Goal: Task Accomplishment & Management: Manage account settings

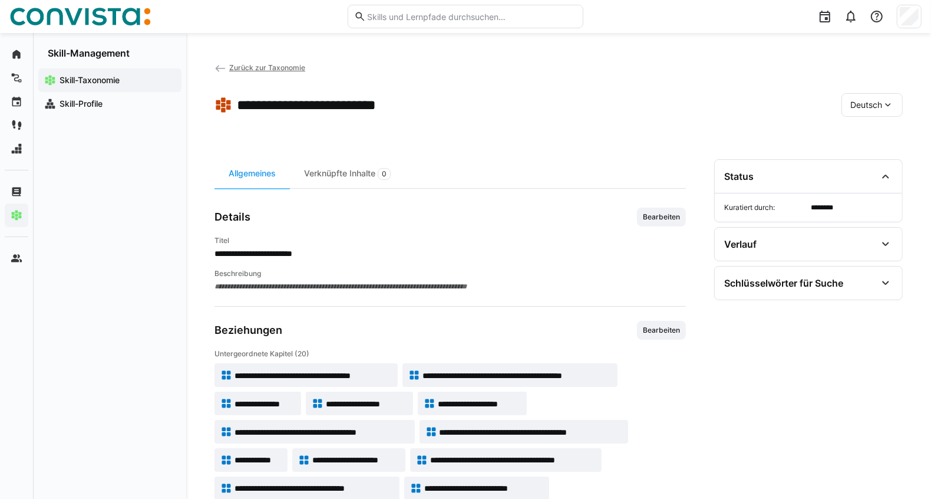
click at [282, 68] on span "Zurück zur Taxonomie" at bounding box center [267, 67] width 76 height 9
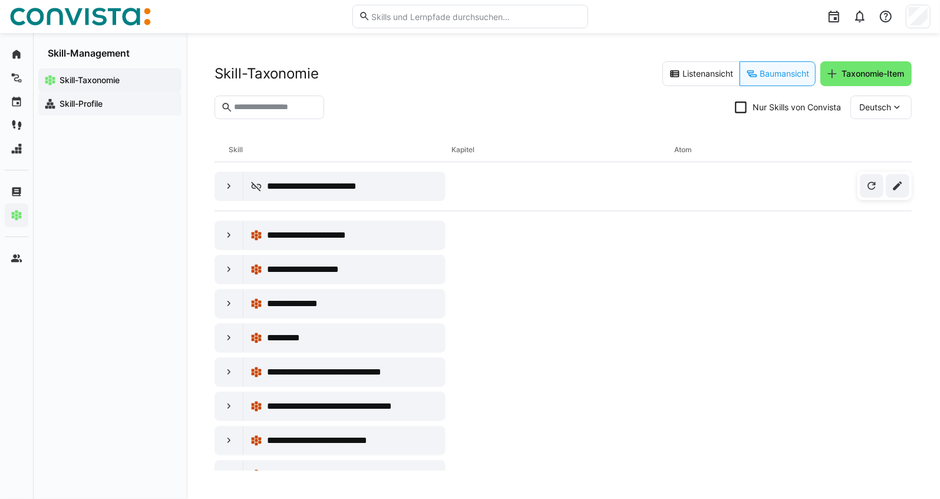
click at [88, 110] on div "Skill-Profile" at bounding box center [109, 104] width 143 height 24
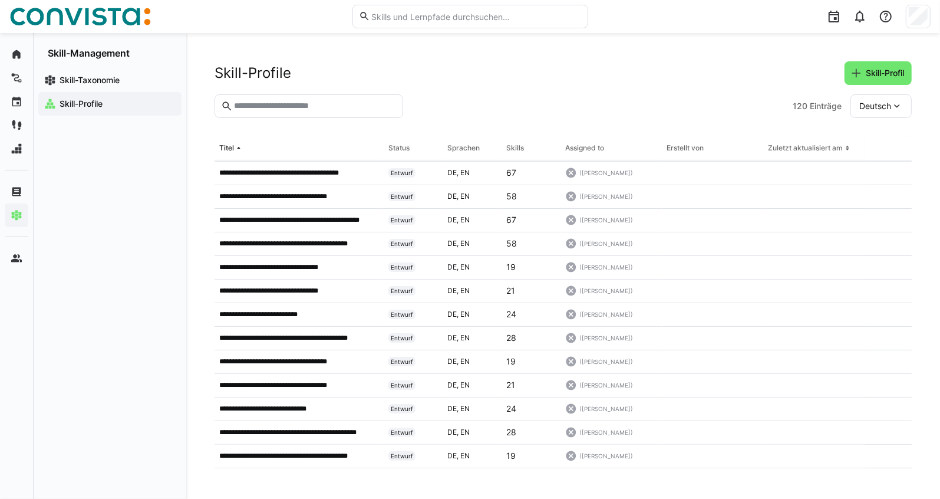
scroll to position [189, 0]
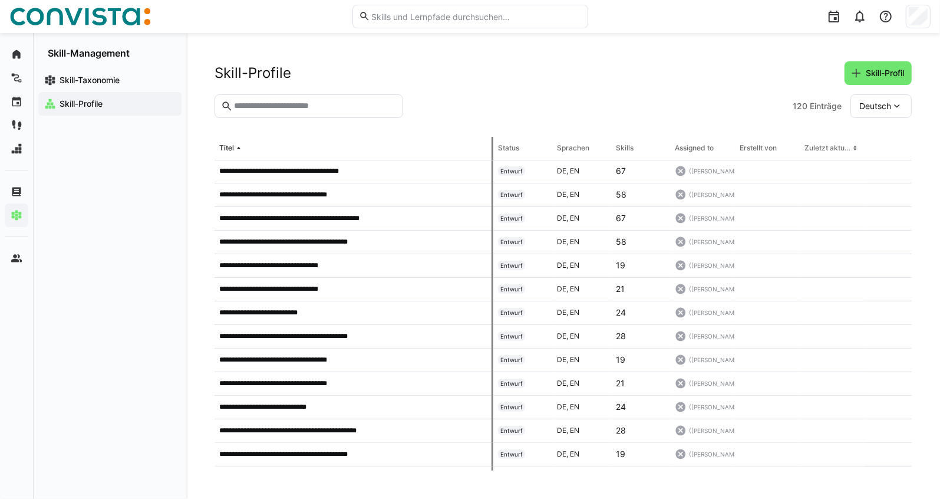
drag, startPoint x: 381, startPoint y: 147, endPoint x: 493, endPoint y: 156, distance: 112.9
click at [0, 0] on tr "Titel Status Sprachen Skills Assigned to Erstellt von Zuletzt aktualisiert am" at bounding box center [0, 0] width 0 height 0
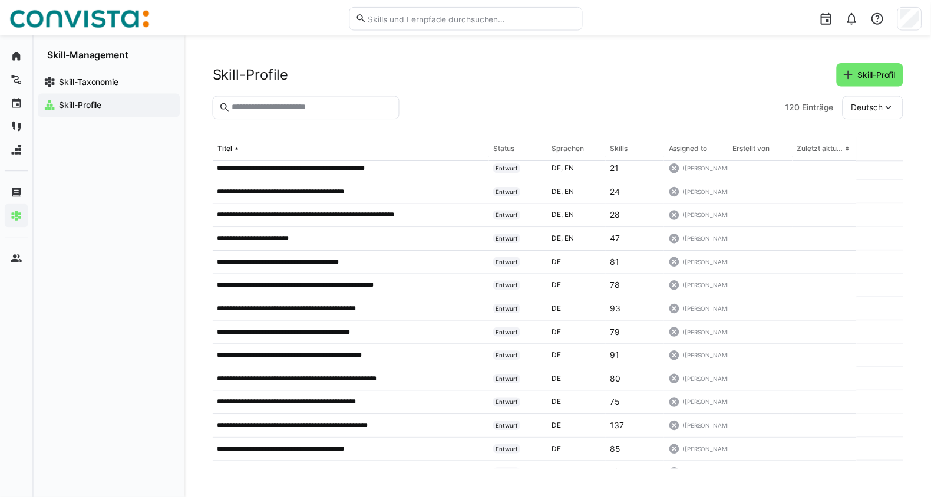
scroll to position [820, 0]
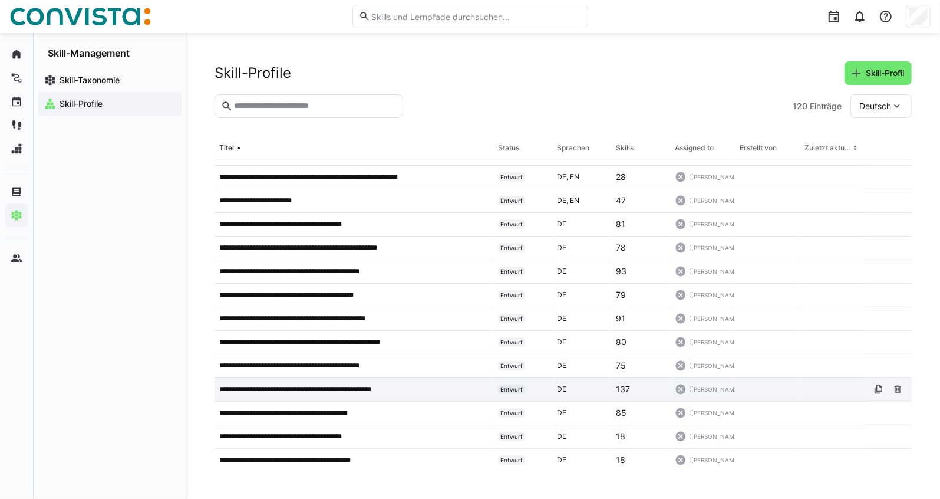
click at [310, 391] on p "**********" at bounding box center [311, 388] width 184 height 9
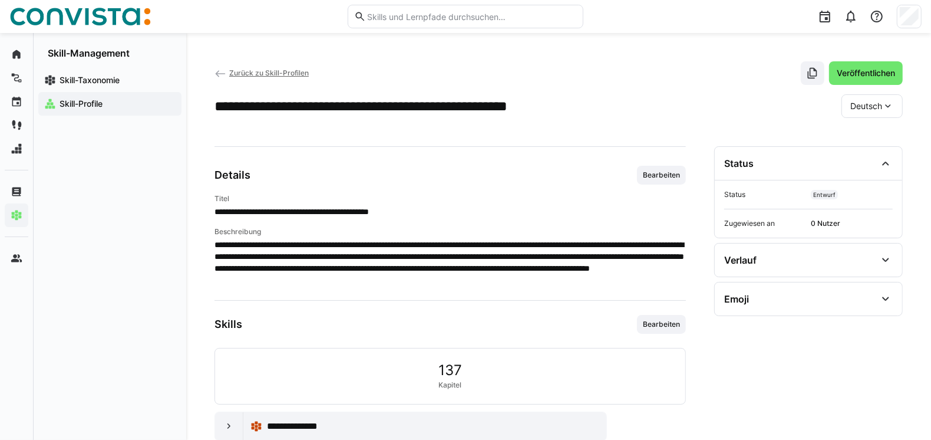
click at [253, 72] on span "Zurück zu Skill-Profilen" at bounding box center [269, 72] width 80 height 9
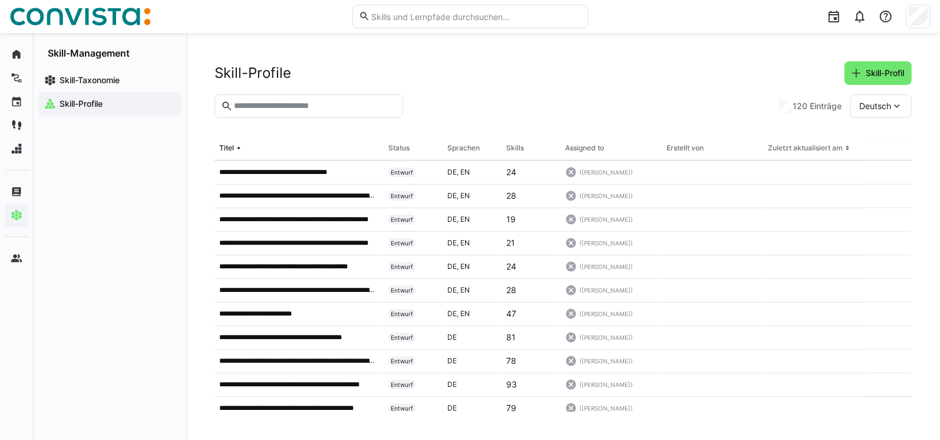
scroll to position [766, 0]
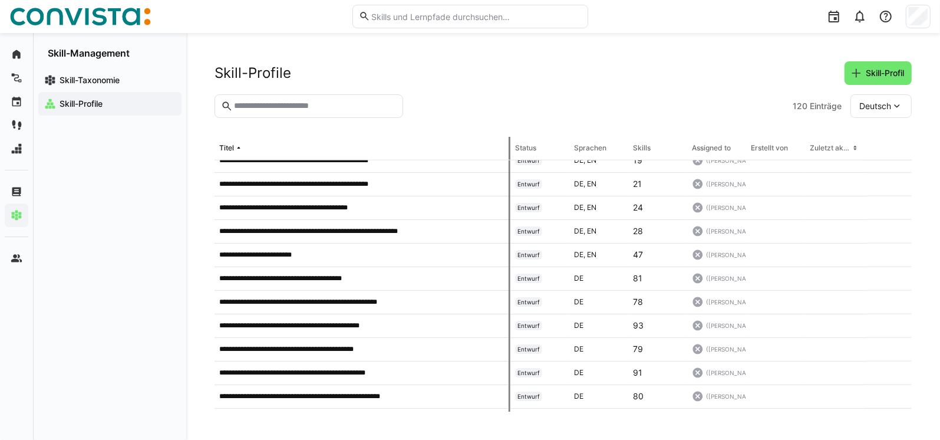
drag, startPoint x: 381, startPoint y: 144, endPoint x: 528, endPoint y: 133, distance: 147.8
click at [0, 0] on app-skill-profile-table "**********" at bounding box center [0, 0] width 0 height 0
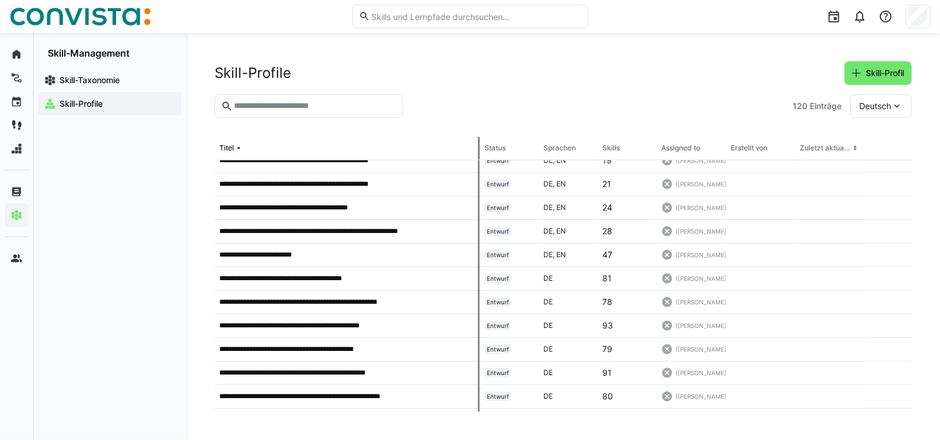
click at [482, 133] on section "120 Einträge Deutsch" at bounding box center [563, 115] width 697 height 42
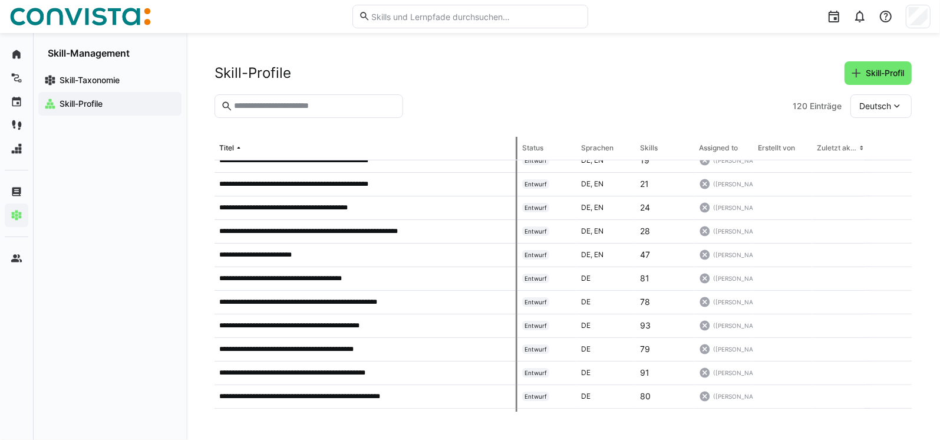
click at [543, 64] on div "Skill-Profile Skill-Profil" at bounding box center [563, 73] width 697 height 24
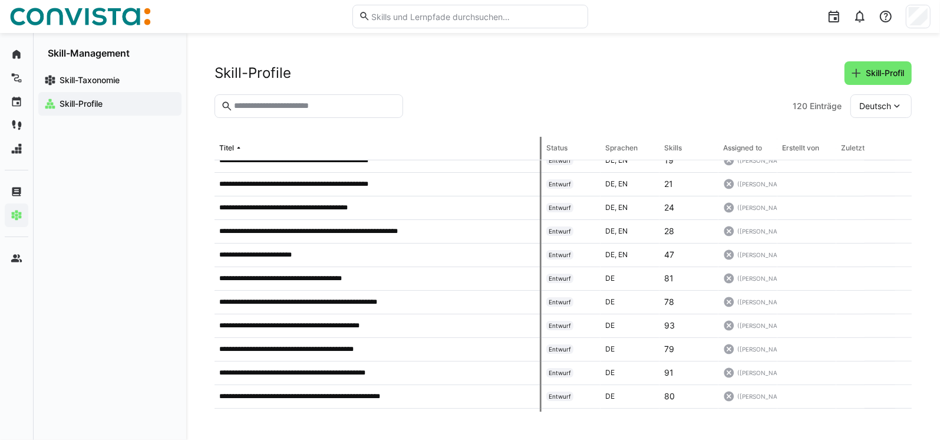
click at [539, 132] on section "120 Einträge Deutsch" at bounding box center [563, 115] width 697 height 42
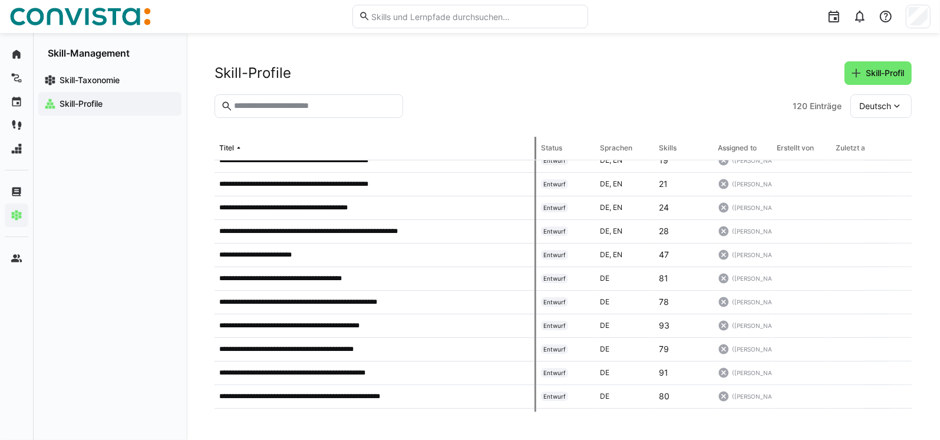
click at [536, 140] on th "Status" at bounding box center [565, 149] width 59 height 24
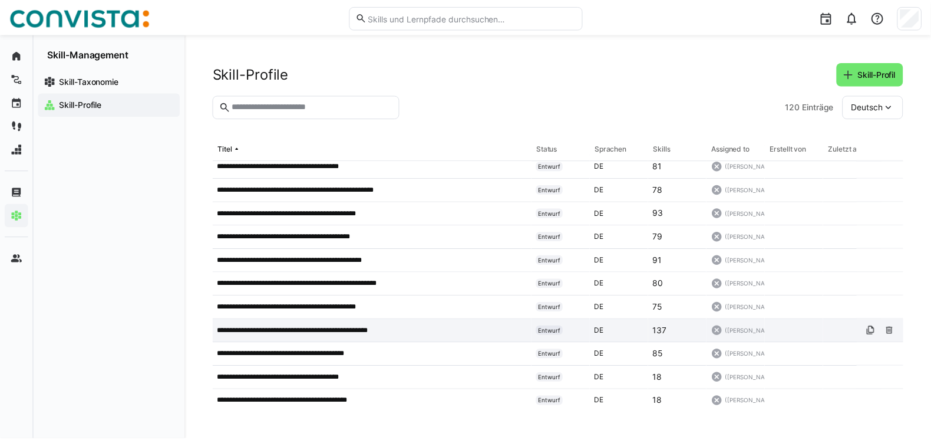
scroll to position [884, 0]
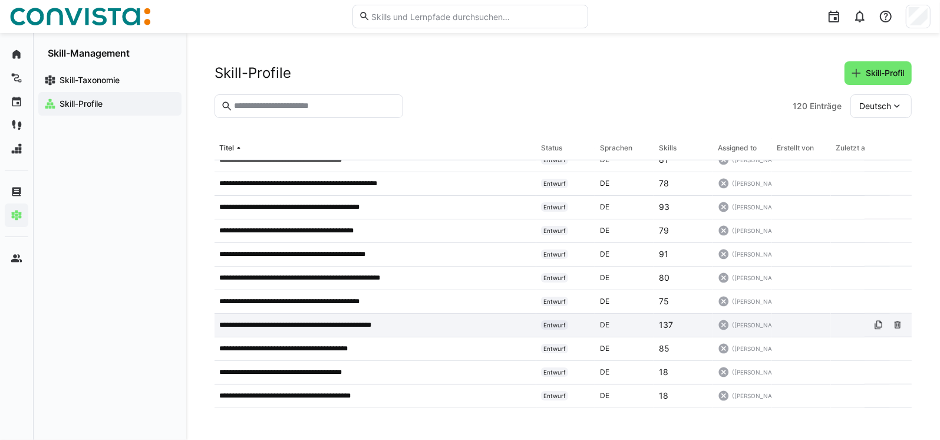
click at [385, 333] on div "**********" at bounding box center [376, 326] width 322 height 24
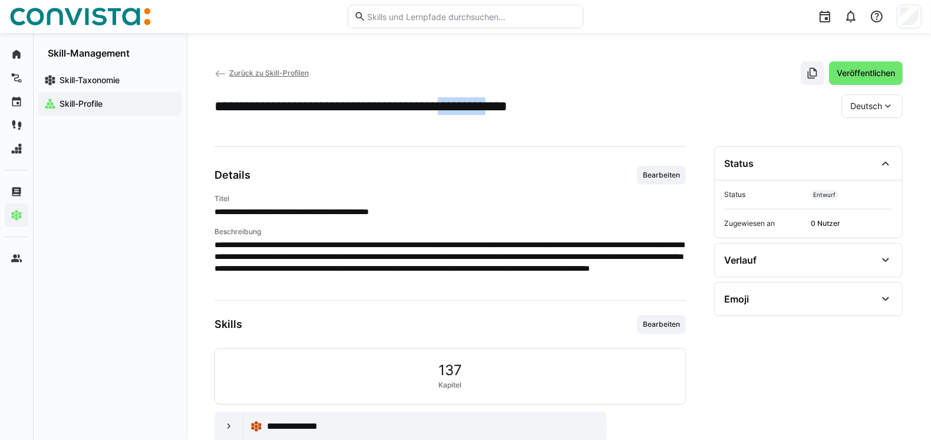
drag, startPoint x: 510, startPoint y: 106, endPoint x: 573, endPoint y: 106, distance: 63.7
click at [573, 106] on h2 "**********" at bounding box center [409, 106] width 388 height 18
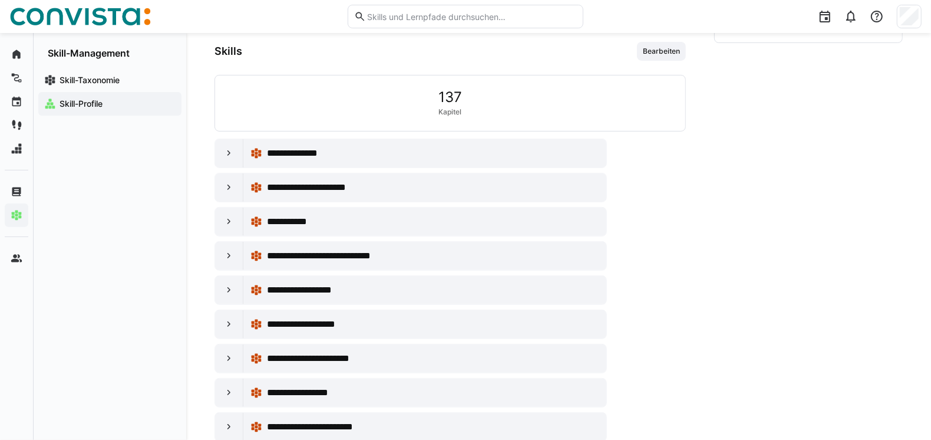
scroll to position [295, 0]
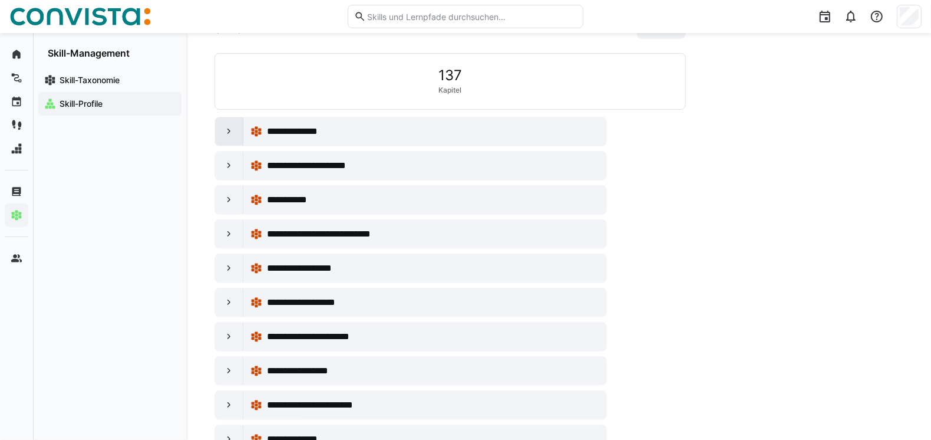
click at [233, 128] on eds-icon at bounding box center [229, 132] width 12 height 12
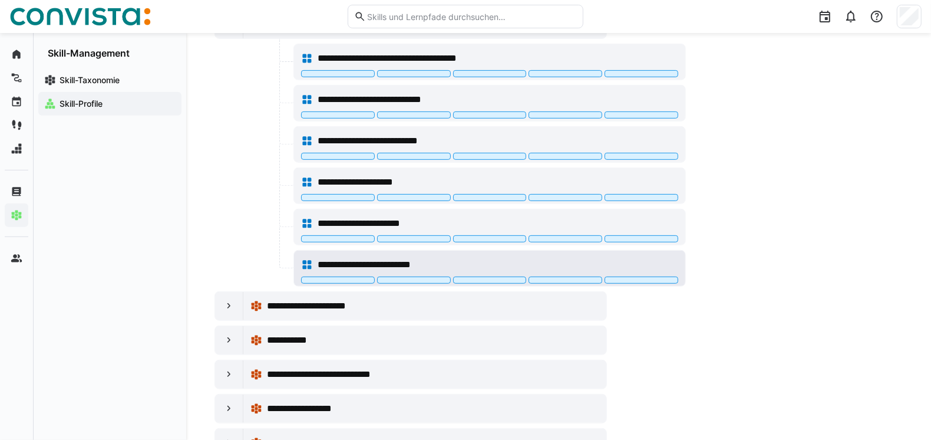
scroll to position [413, 0]
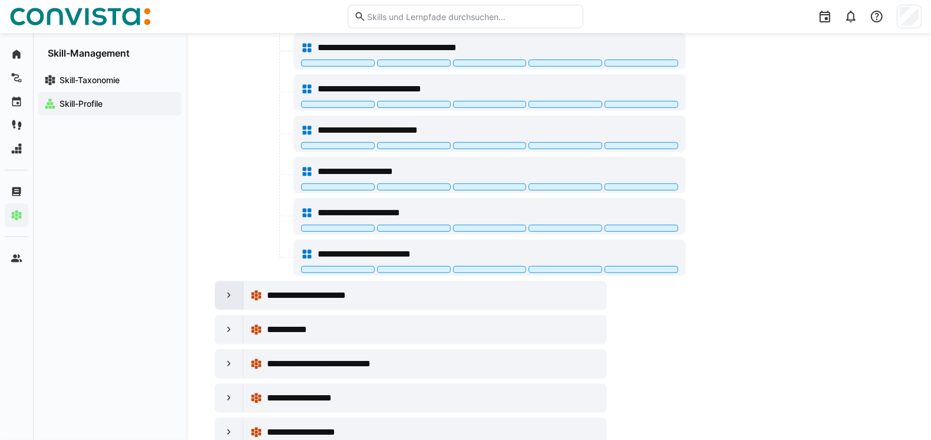
click at [242, 296] on div "**********" at bounding box center [411, 295] width 393 height 29
click at [238, 295] on div at bounding box center [229, 295] width 28 height 28
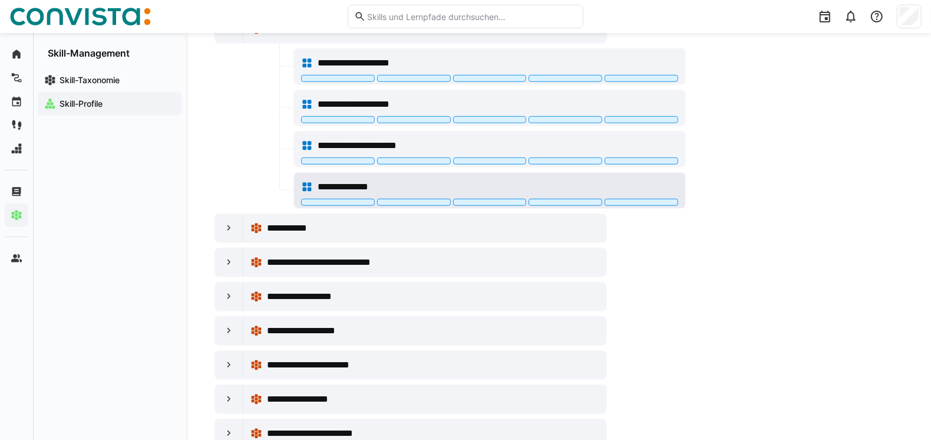
scroll to position [707, 0]
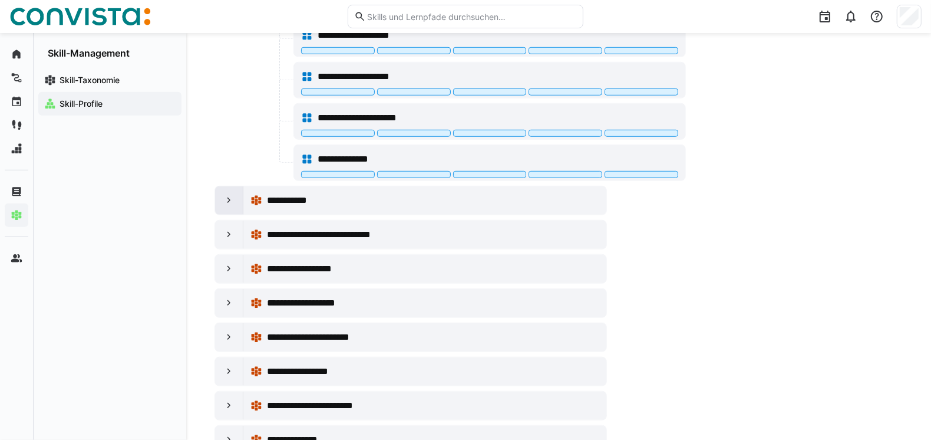
click at [238, 195] on div at bounding box center [229, 200] width 28 height 28
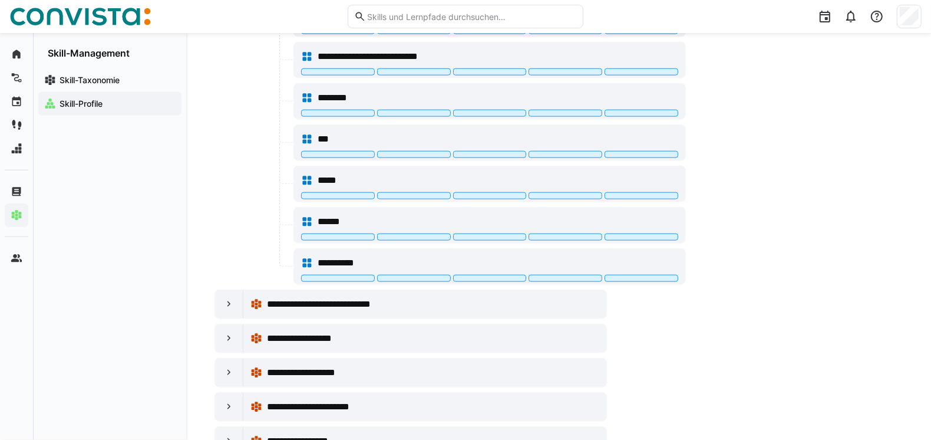
scroll to position [1179, 0]
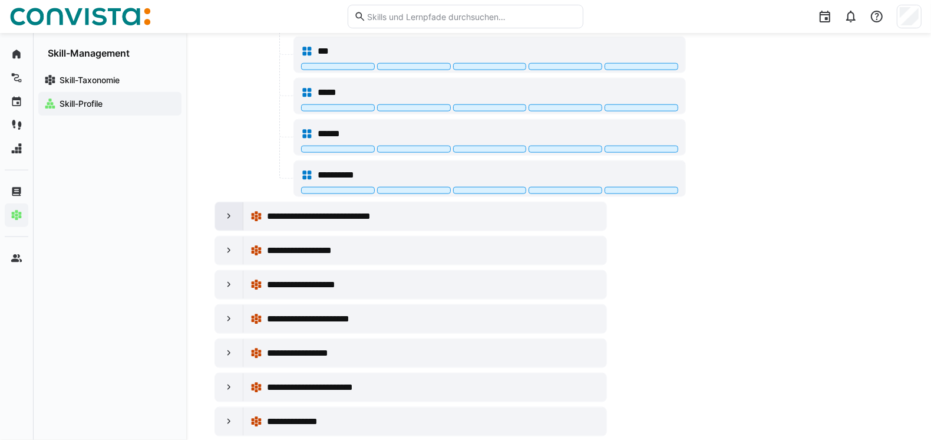
click at [238, 203] on div at bounding box center [229, 216] width 28 height 28
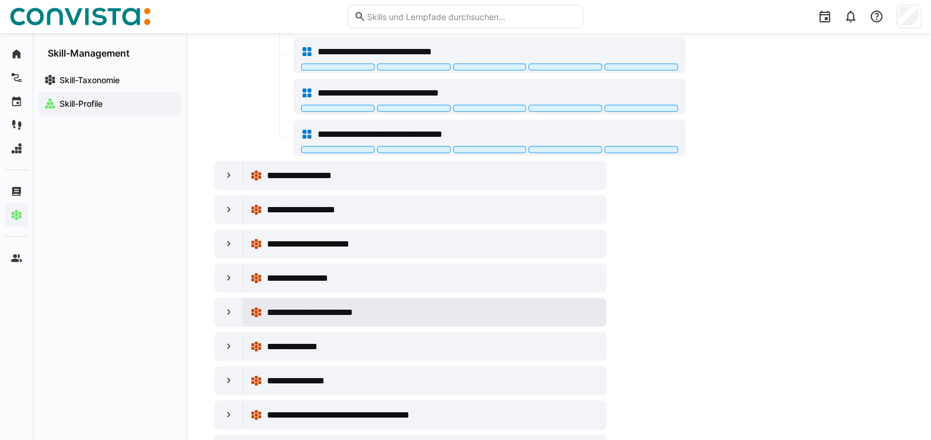
scroll to position [1474, 0]
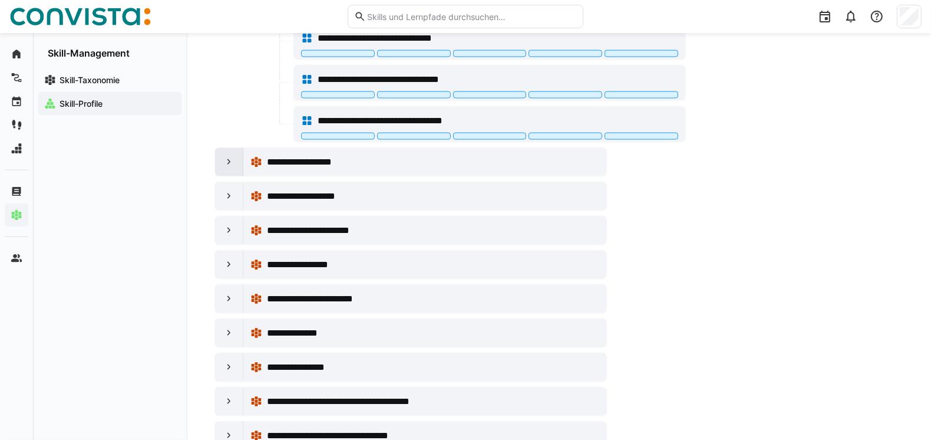
click at [223, 156] on eds-icon at bounding box center [229, 162] width 12 height 12
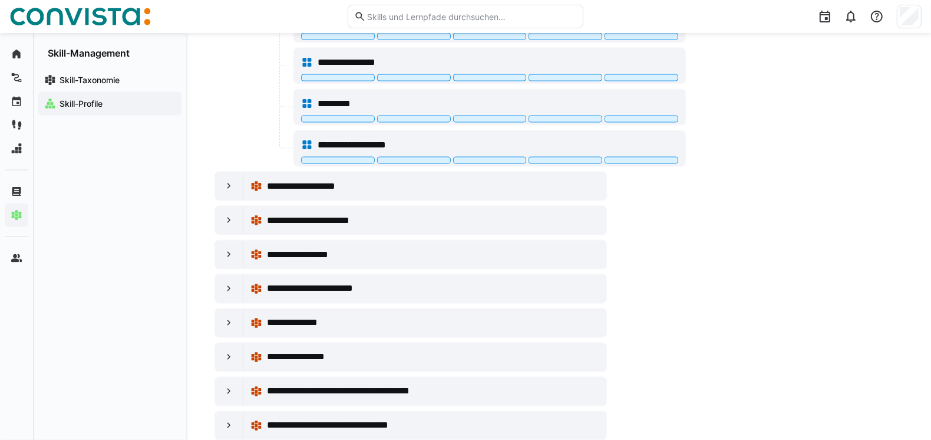
scroll to position [1650, 0]
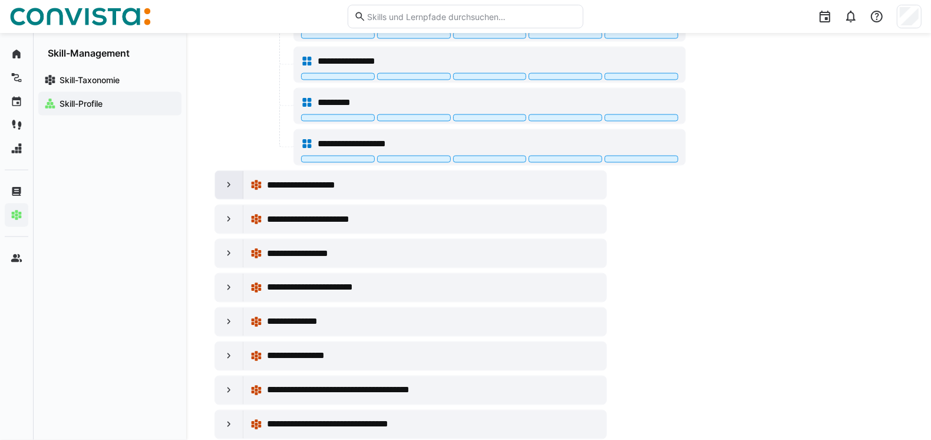
click at [223, 179] on eds-icon at bounding box center [229, 185] width 12 height 12
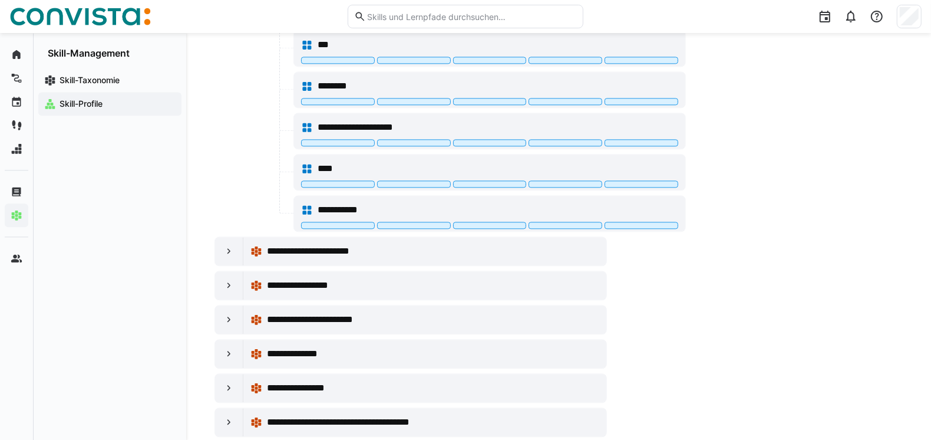
scroll to position [2299, 0]
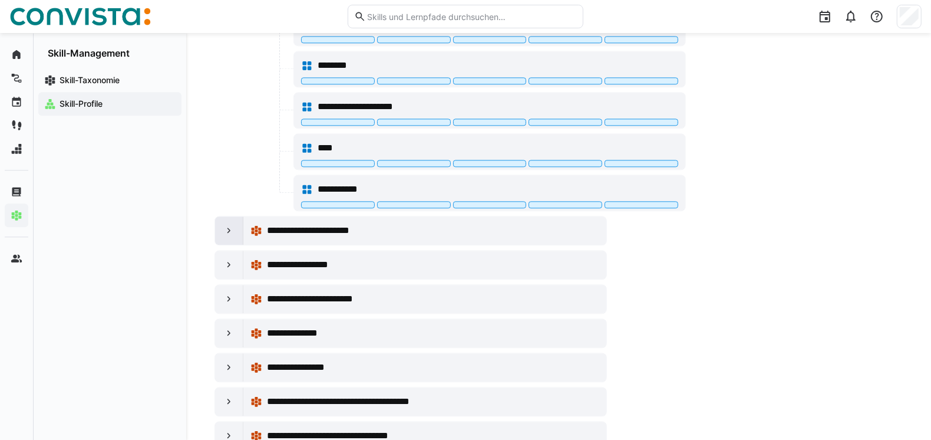
click at [236, 222] on div at bounding box center [229, 230] width 28 height 28
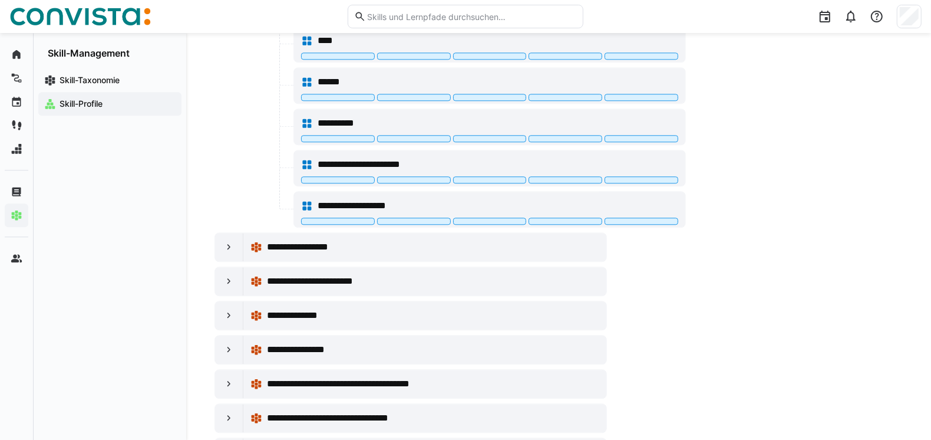
scroll to position [2534, 0]
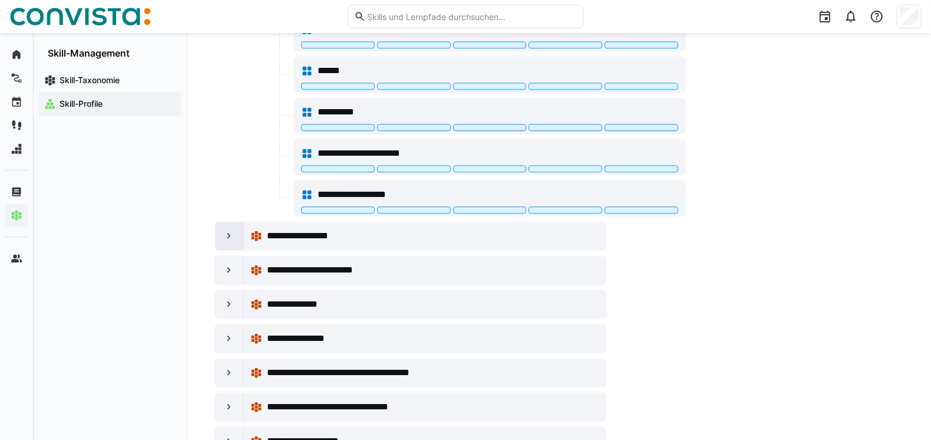
click at [225, 230] on eds-icon at bounding box center [229, 236] width 12 height 12
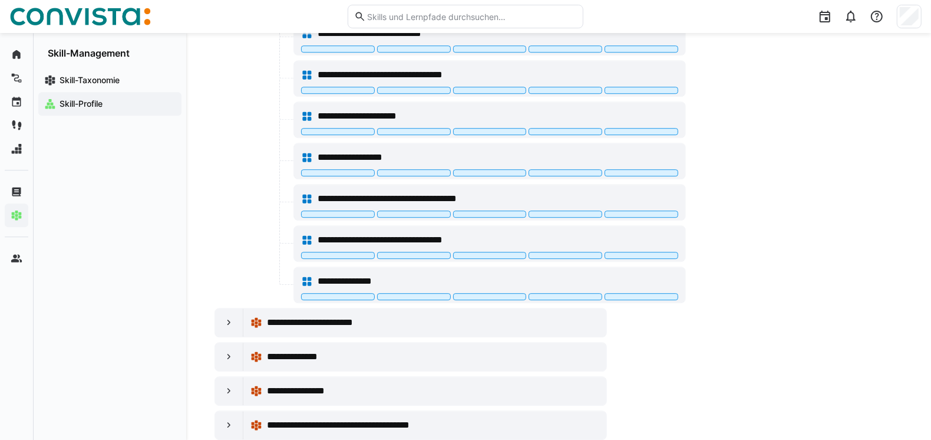
scroll to position [2829, 0]
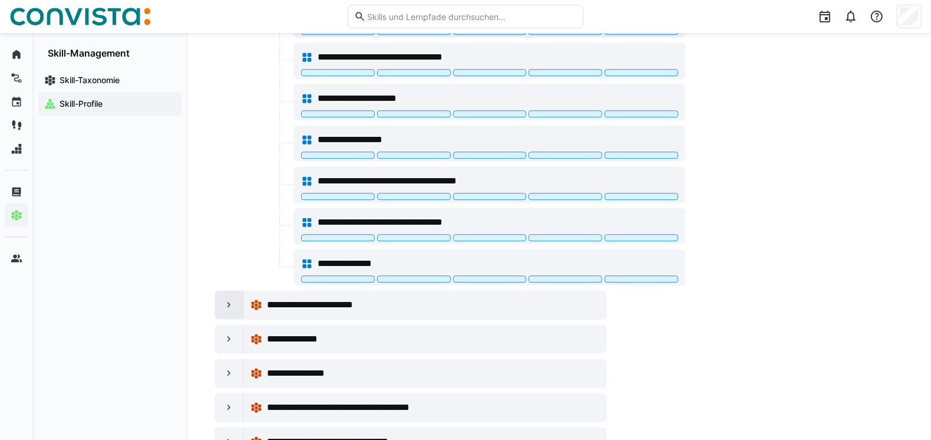
click at [224, 299] on eds-icon at bounding box center [229, 305] width 12 height 12
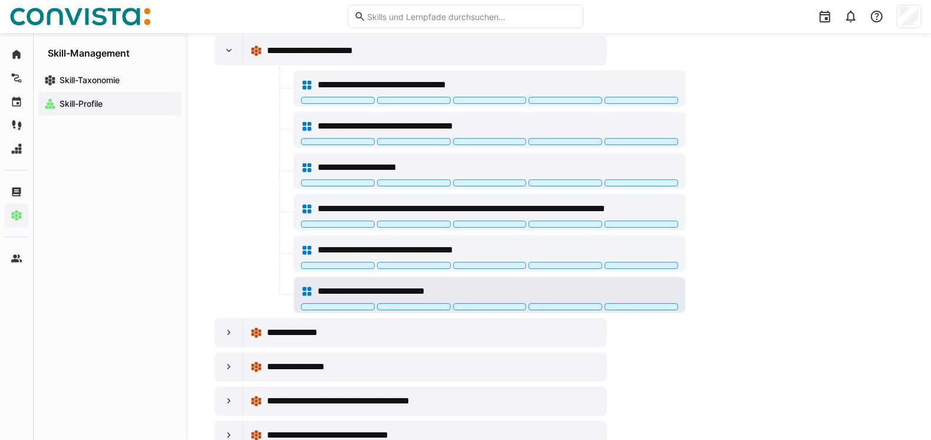
scroll to position [3172, 0]
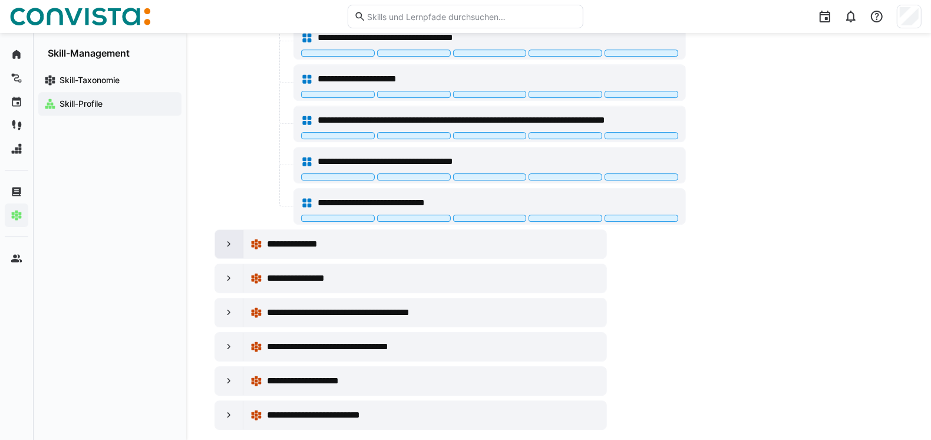
click at [225, 238] on eds-icon at bounding box center [229, 244] width 12 height 12
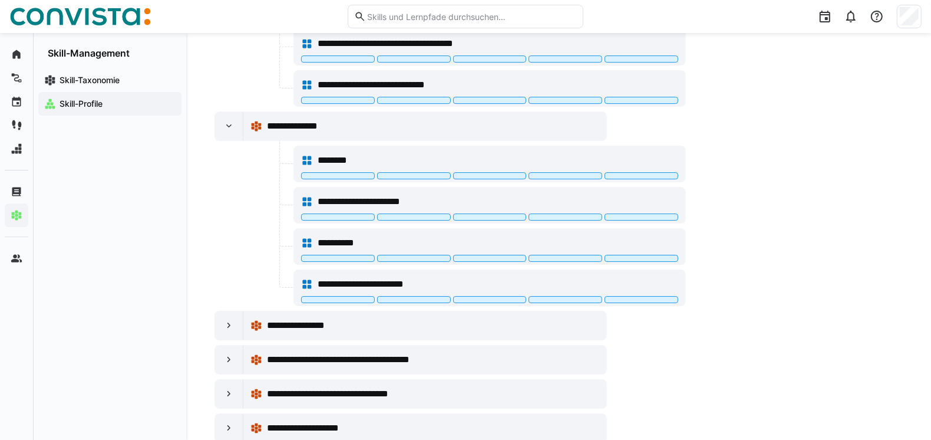
scroll to position [3335, 0]
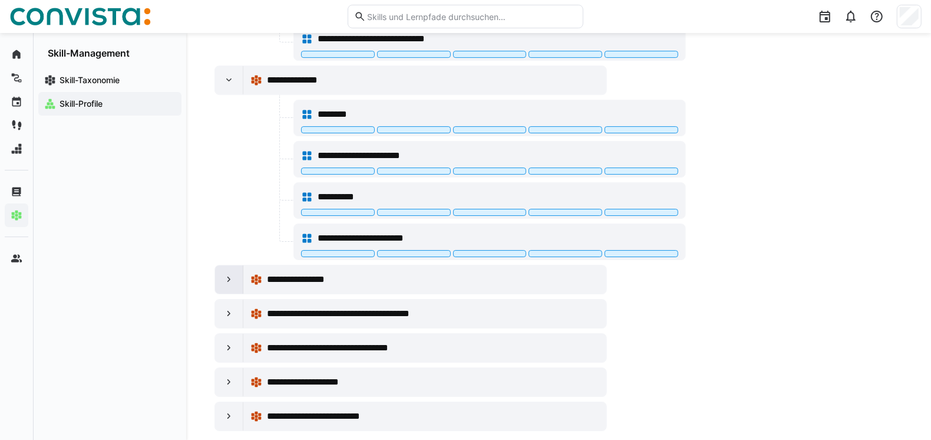
click at [227, 273] on eds-icon at bounding box center [229, 279] width 12 height 12
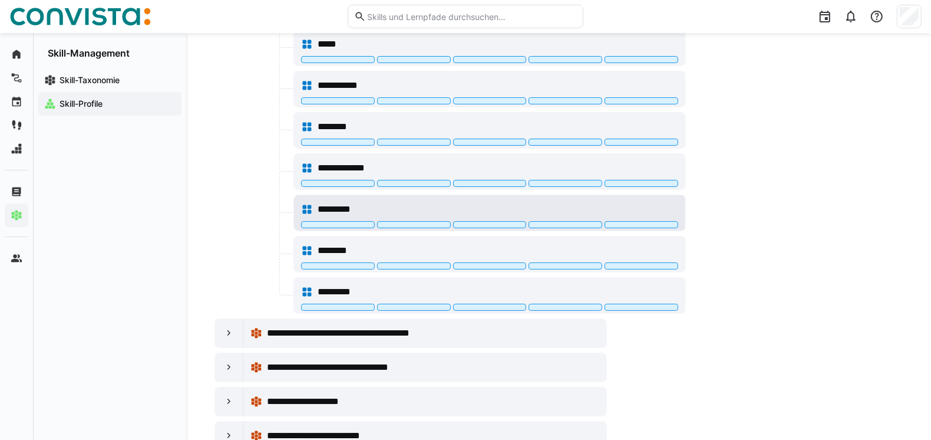
scroll to position [3787, 0]
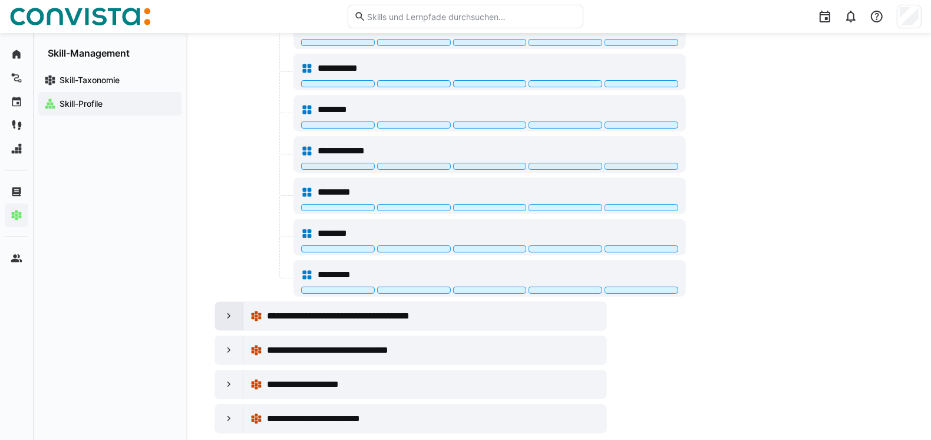
click at [226, 310] on eds-icon at bounding box center [229, 316] width 12 height 12
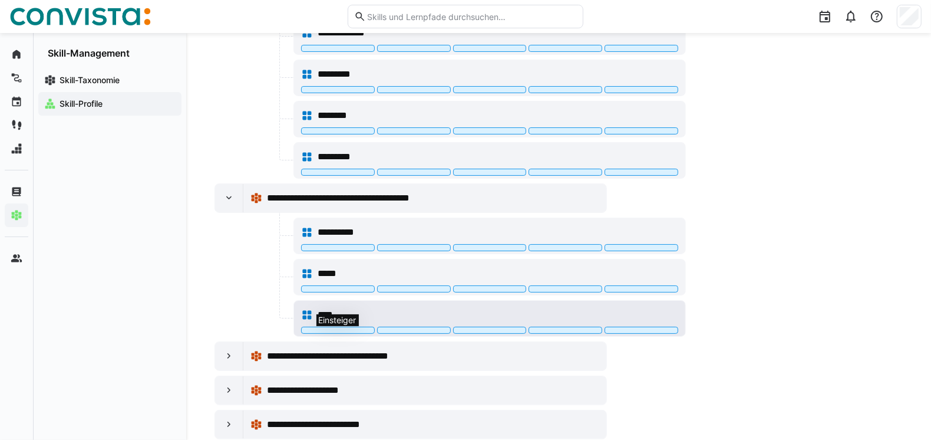
scroll to position [3910, 0]
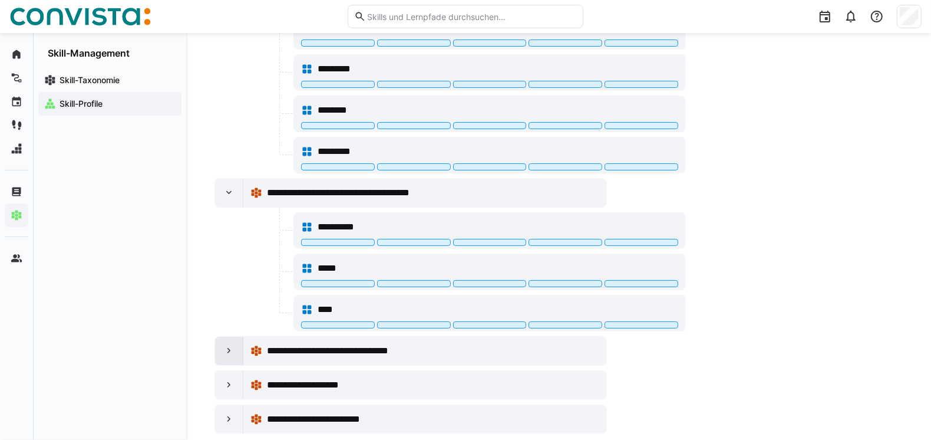
click at [228, 345] on eds-icon at bounding box center [229, 351] width 12 height 12
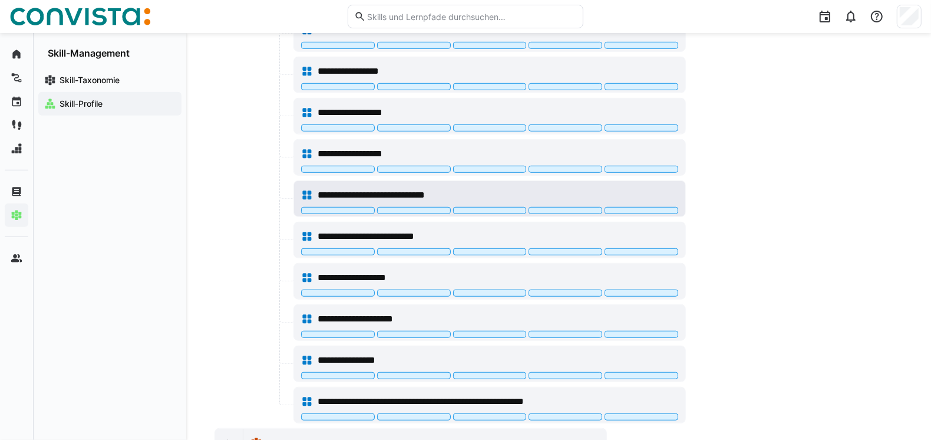
scroll to position [4499, 0]
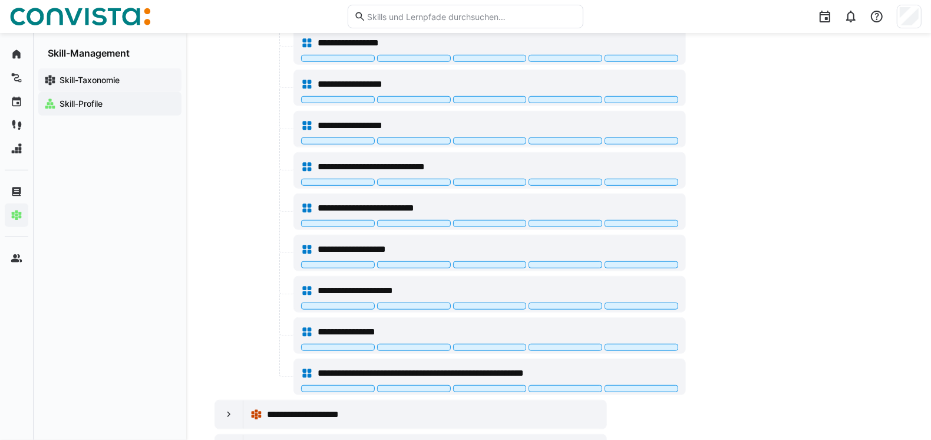
click at [0, 0] on app-navigation-label "Skill-Taxonomie" at bounding box center [0, 0] width 0 height 0
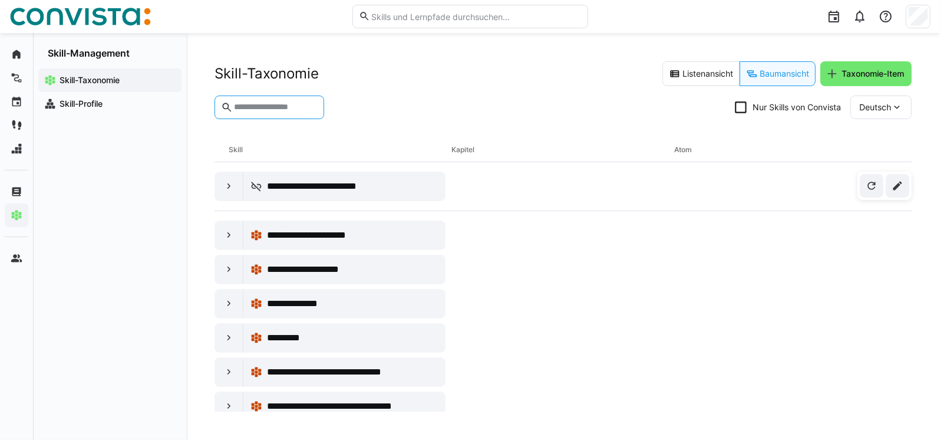
click at [256, 105] on input "text" at bounding box center [275, 107] width 85 height 11
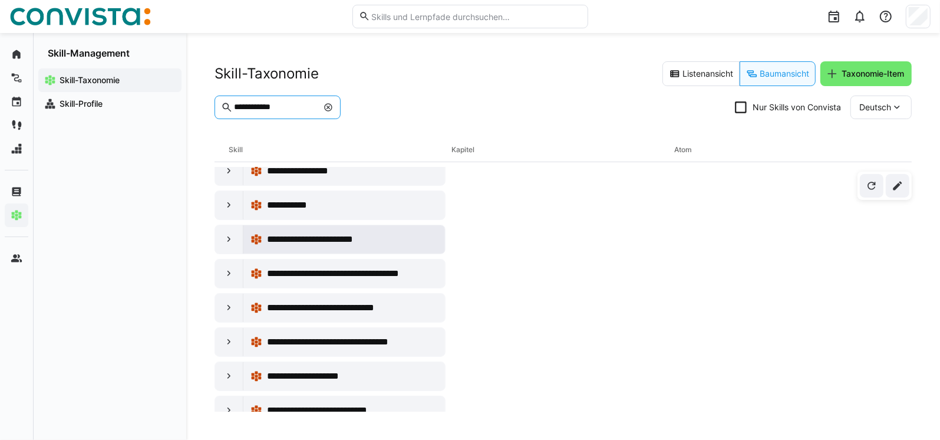
scroll to position [413, 0]
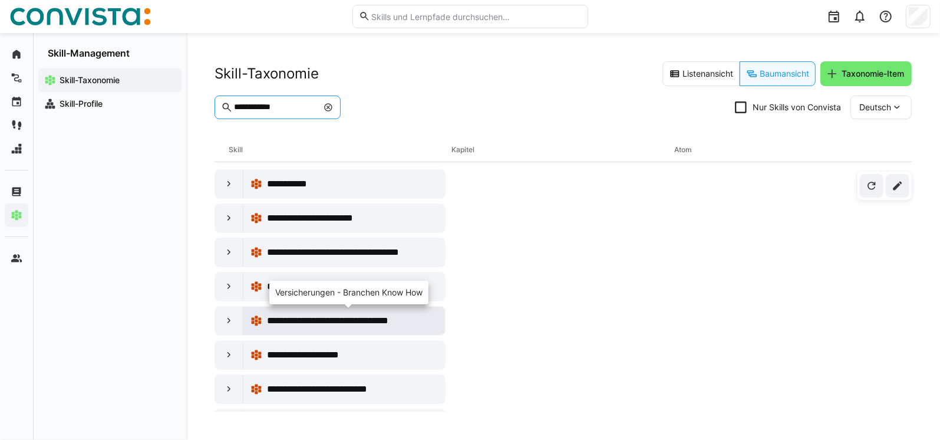
type input "**********"
click at [360, 322] on span "**********" at bounding box center [349, 321] width 164 height 14
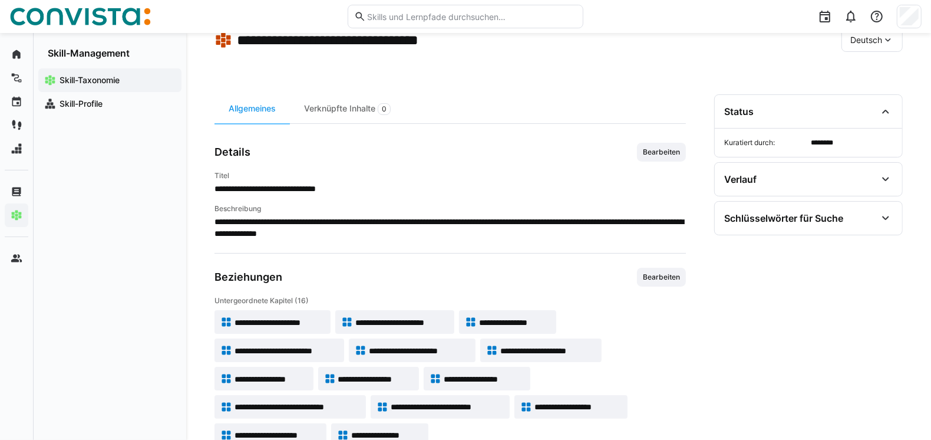
scroll to position [118, 0]
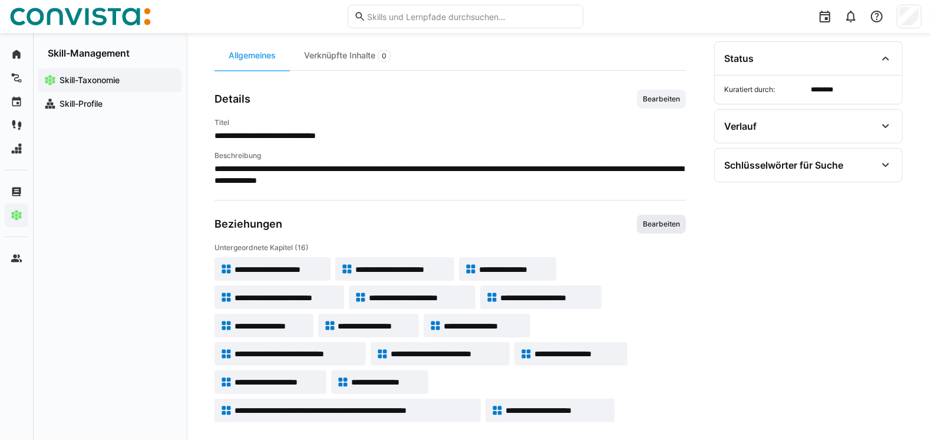
click at [648, 222] on span "Bearbeiten" at bounding box center [661, 223] width 39 height 9
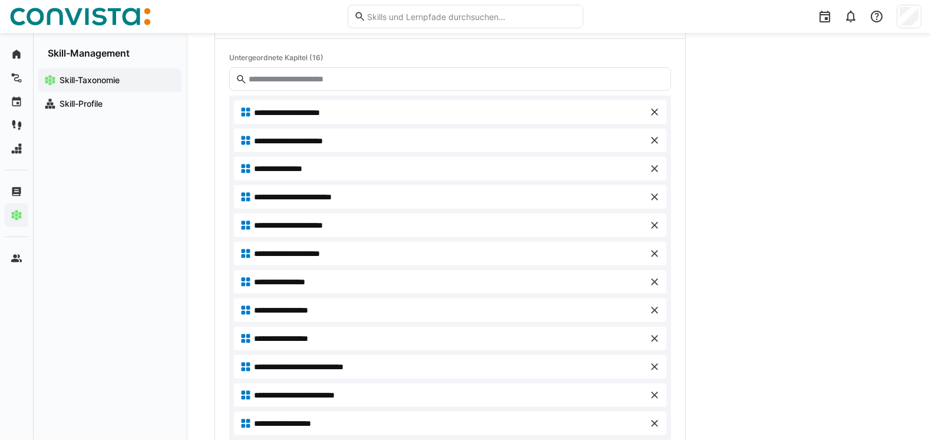
scroll to position [354, 0]
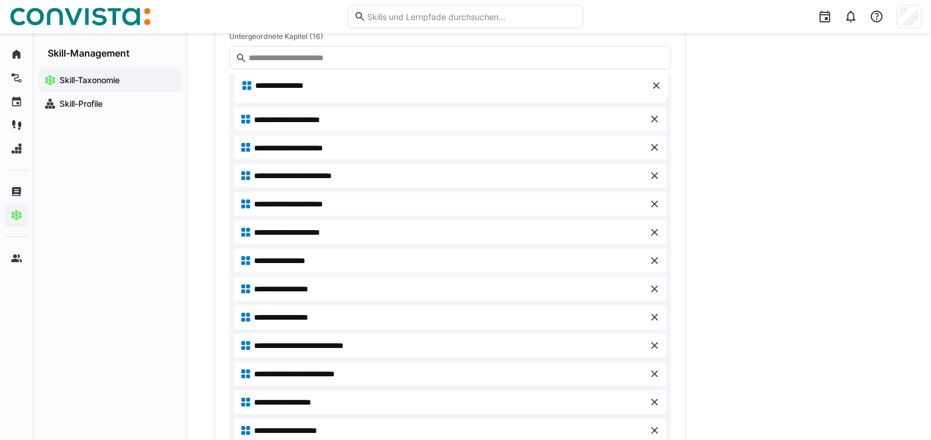
drag, startPoint x: 319, startPoint y: 143, endPoint x: 320, endPoint y: 83, distance: 60.7
drag, startPoint x: 312, startPoint y: 147, endPoint x: 319, endPoint y: 118, distance: 29.2
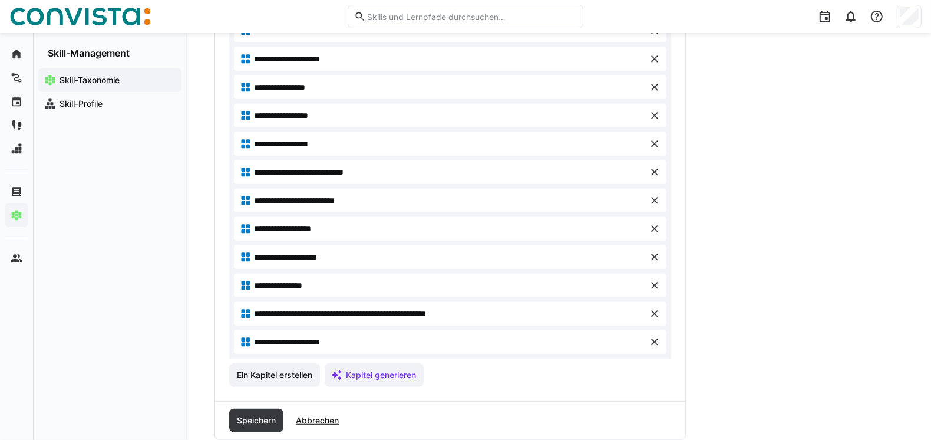
scroll to position [530, 0]
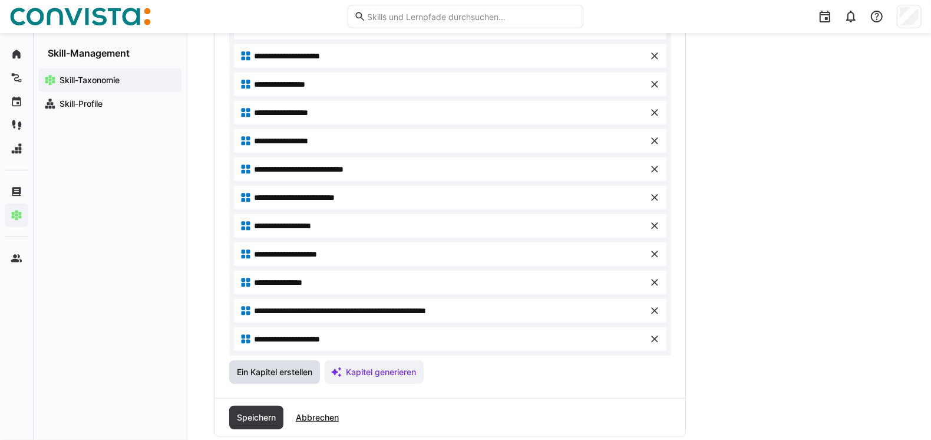
click at [279, 373] on span "Ein Kapitel erstellen" at bounding box center [274, 372] width 79 height 12
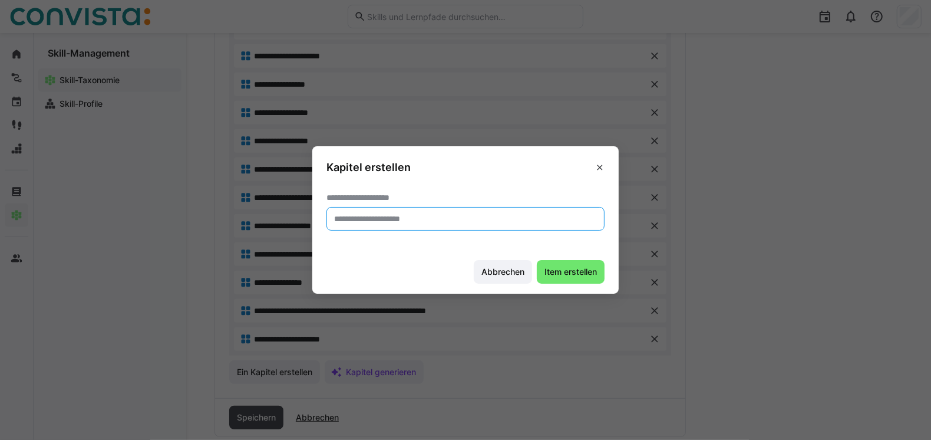
click at [355, 223] on input "text" at bounding box center [465, 218] width 265 height 11
type input "**********"
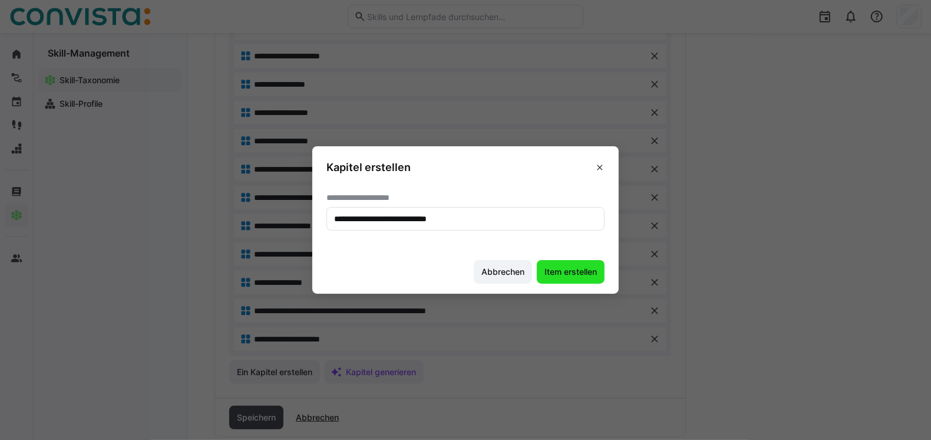
click at [587, 268] on span "Item erstellen" at bounding box center [571, 272] width 56 height 12
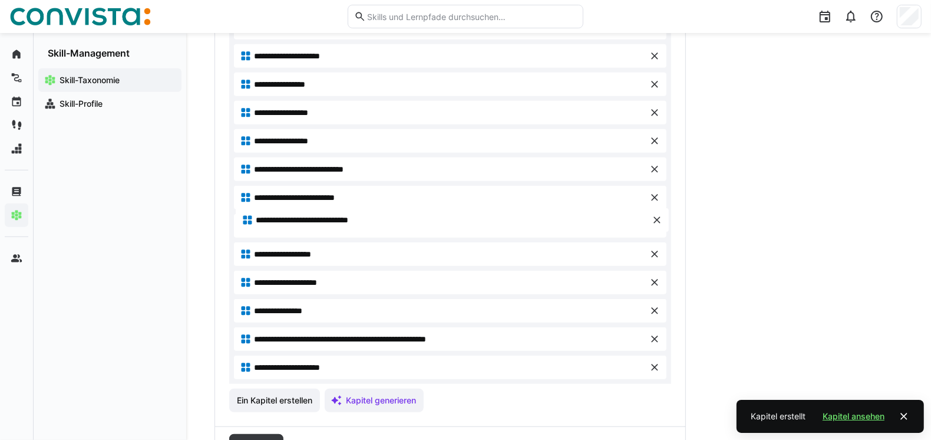
drag, startPoint x: 368, startPoint y: 367, endPoint x: 370, endPoint y: 222, distance: 145.6
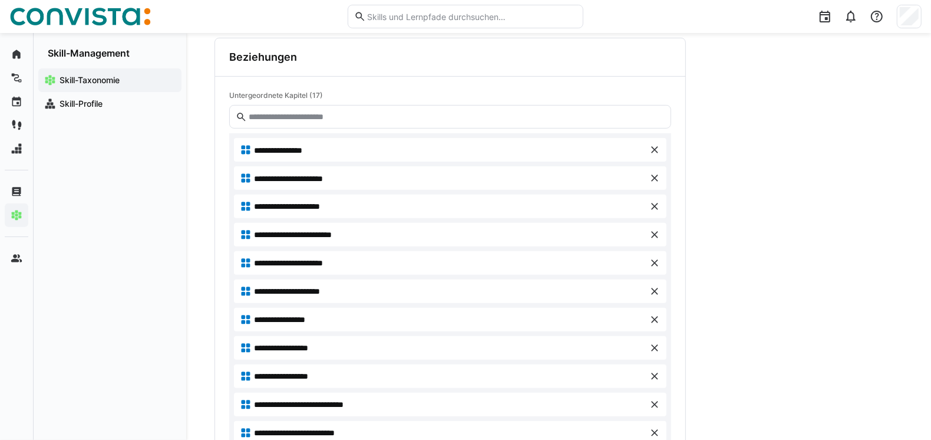
scroll to position [354, 0]
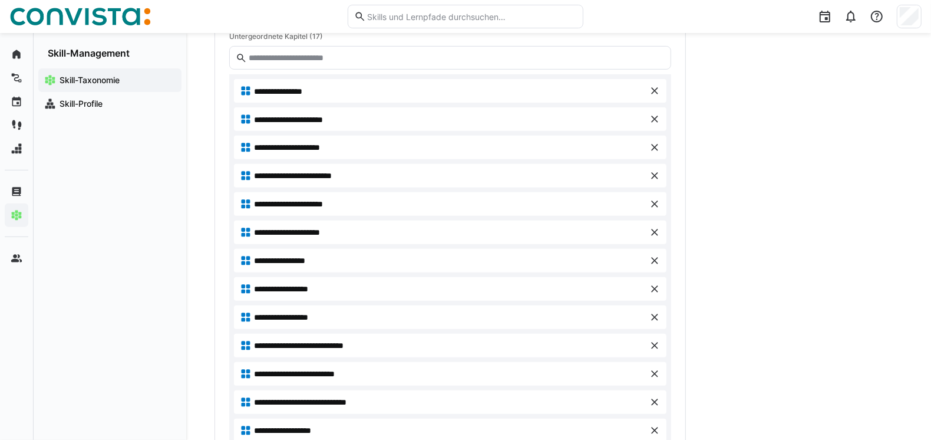
click at [314, 200] on span "**********" at bounding box center [304, 204] width 101 height 12
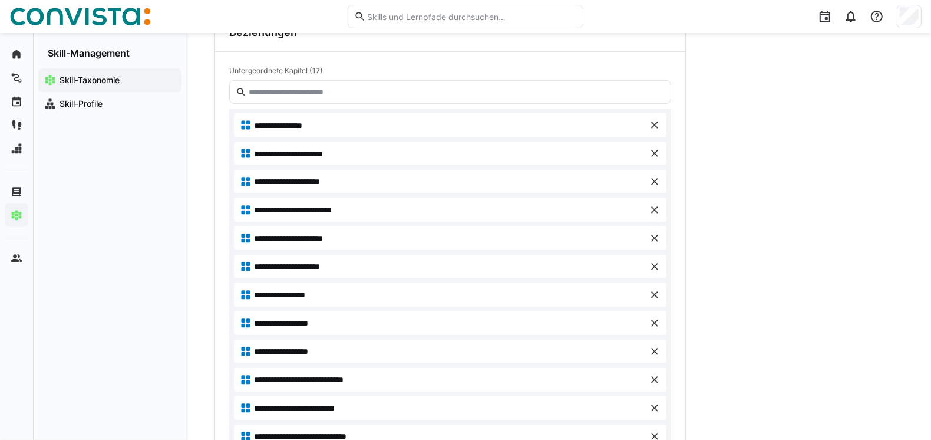
scroll to position [345, 0]
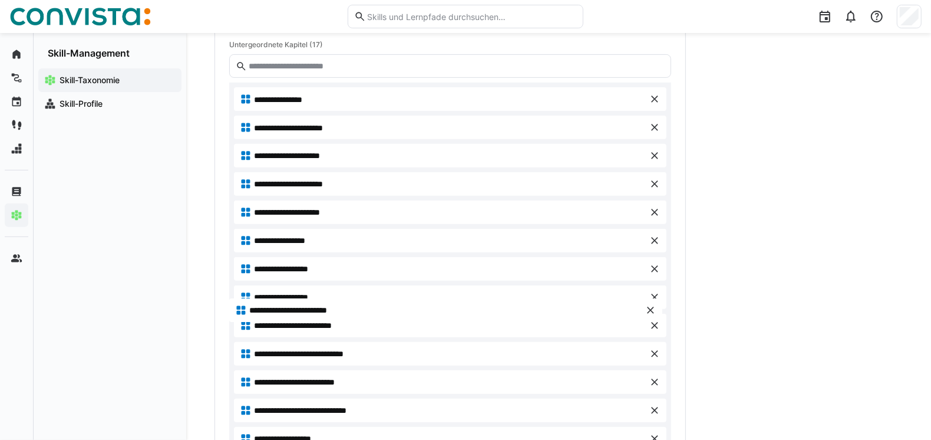
drag, startPoint x: 298, startPoint y: 184, endPoint x: 294, endPoint y: 312, distance: 128.0
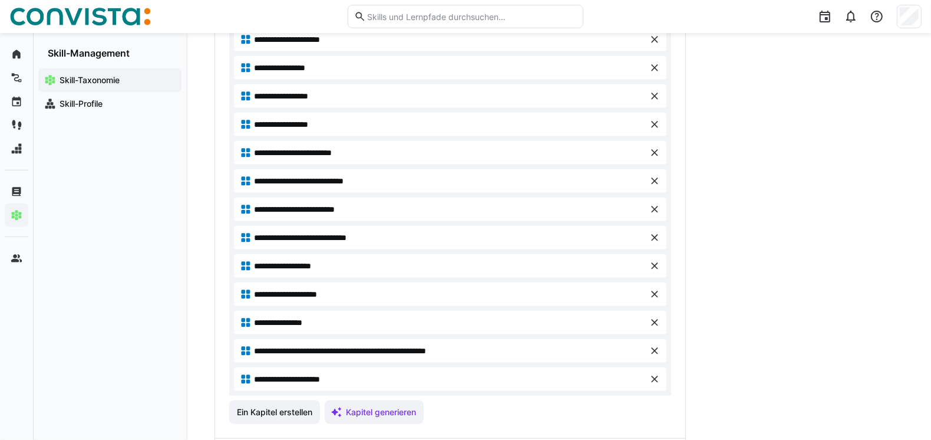
scroll to position [522, 0]
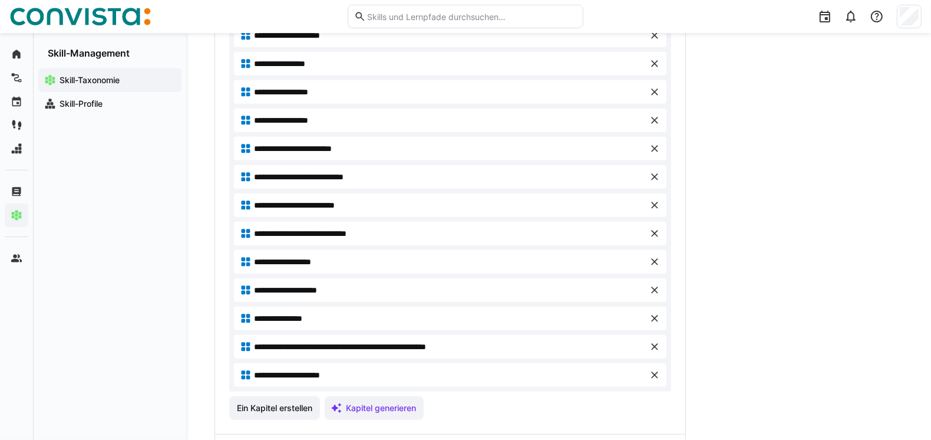
click at [652, 372] on eds-icon at bounding box center [655, 375] width 12 height 12
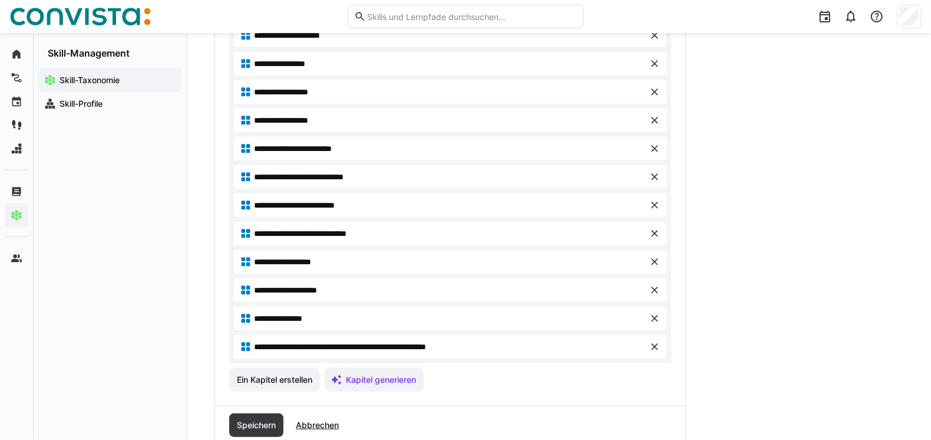
click at [650, 348] on eds-icon at bounding box center [655, 347] width 12 height 12
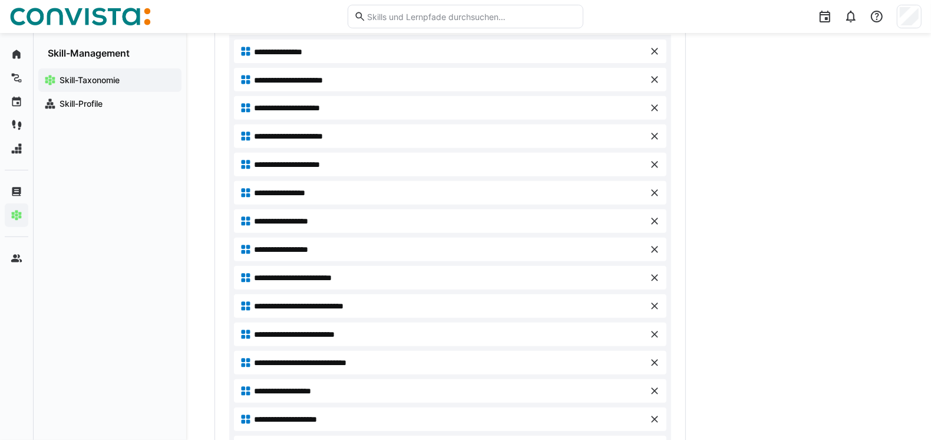
scroll to position [525, 0]
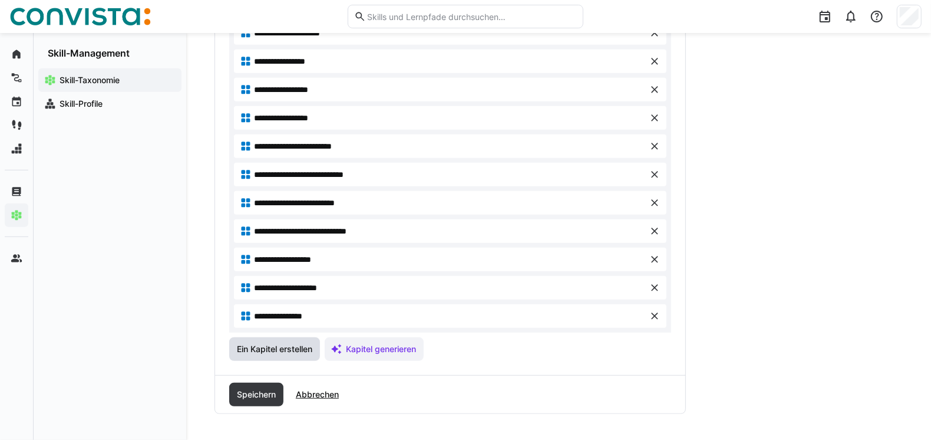
click at [306, 351] on span "Ein Kapitel erstellen" at bounding box center [274, 349] width 79 height 12
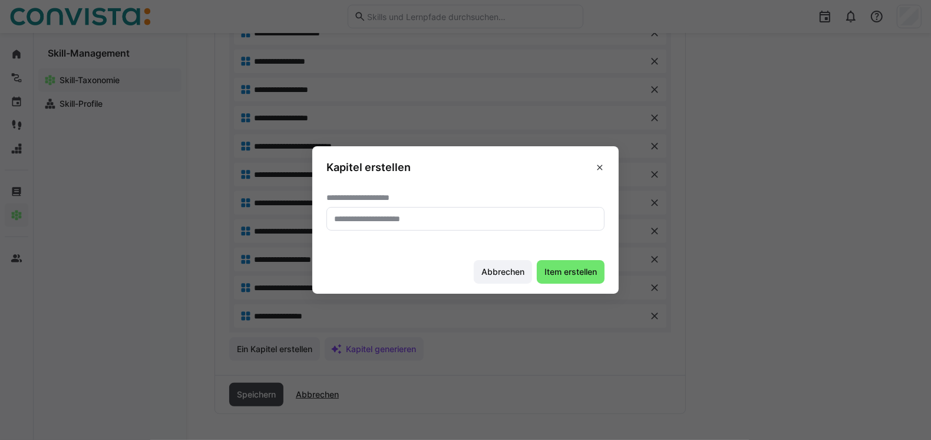
click at [373, 225] on eds-input at bounding box center [466, 219] width 278 height 24
click at [373, 219] on input "text" at bounding box center [465, 218] width 265 height 11
type input "****"
click at [605, 166] on eds-icon at bounding box center [599, 167] width 9 height 9
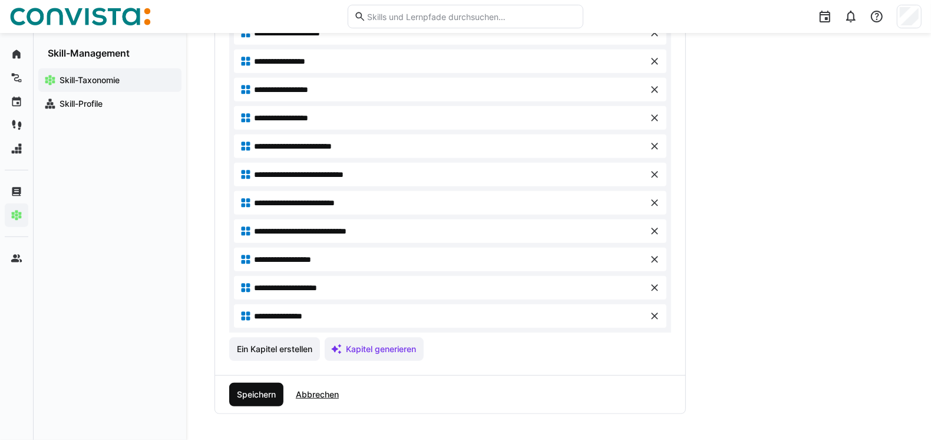
click at [276, 399] on span "Speichern" at bounding box center [256, 395] width 54 height 24
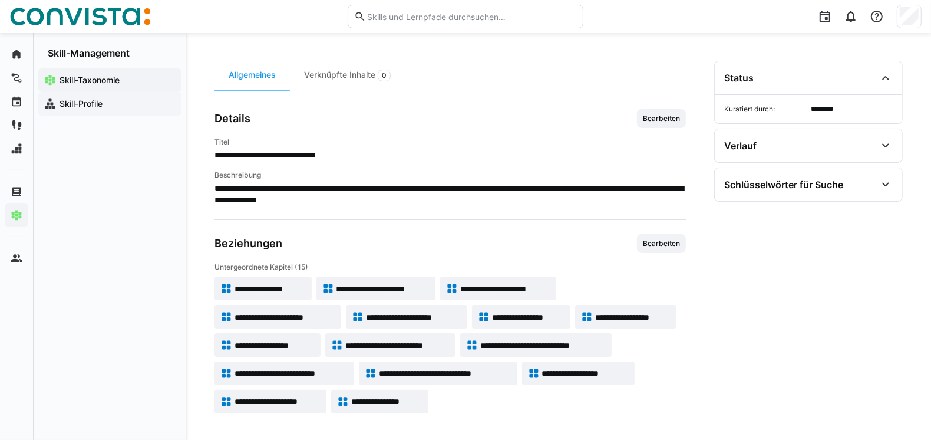
click at [93, 97] on div "Skill-Profile" at bounding box center [109, 104] width 143 height 24
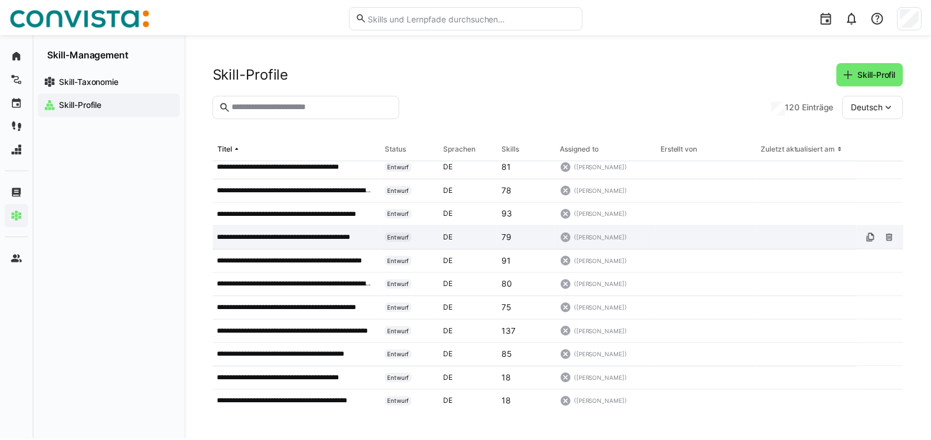
scroll to position [884, 0]
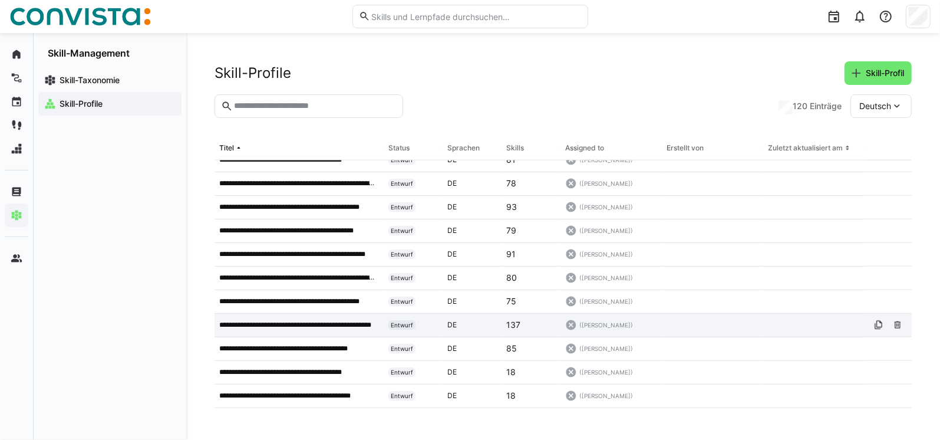
click at [337, 323] on p "**********" at bounding box center [298, 324] width 158 height 9
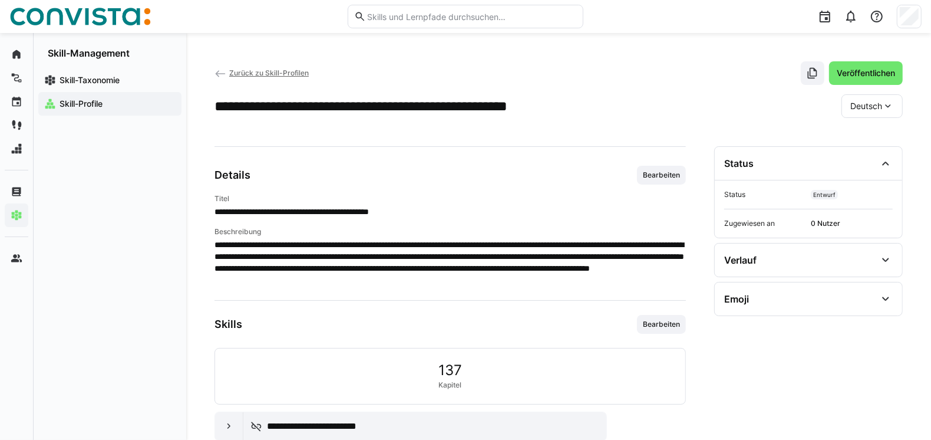
click at [653, 328] on span "Bearbeiten" at bounding box center [661, 324] width 49 height 19
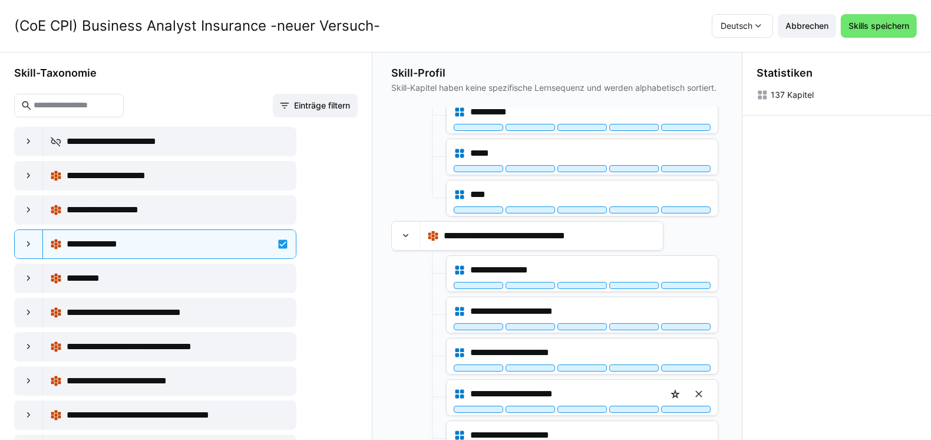
scroll to position [3766, 0]
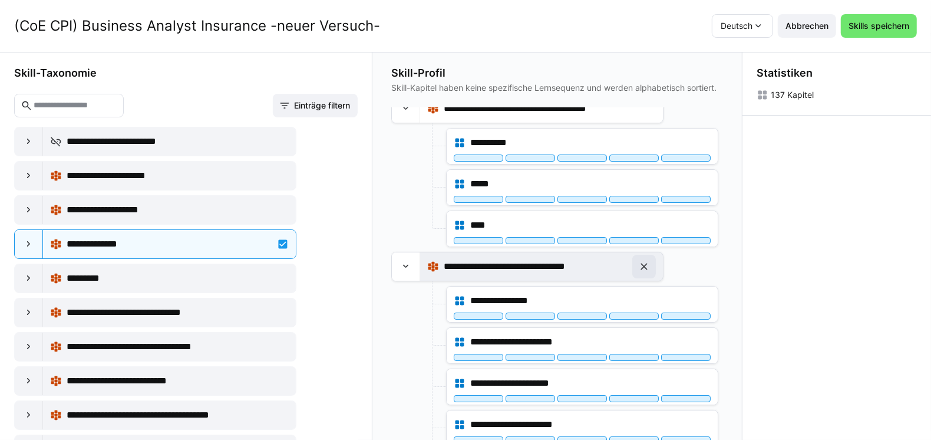
click at [647, 261] on eds-icon at bounding box center [644, 267] width 12 height 12
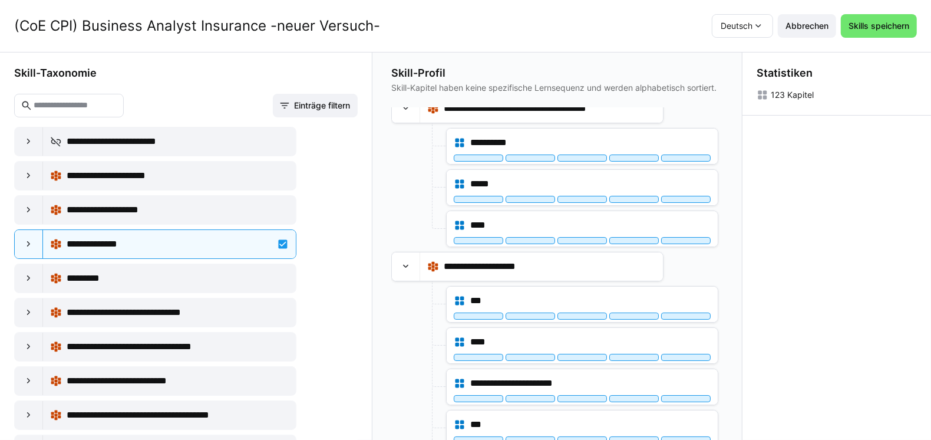
click at [94, 106] on input "text" at bounding box center [74, 105] width 85 height 11
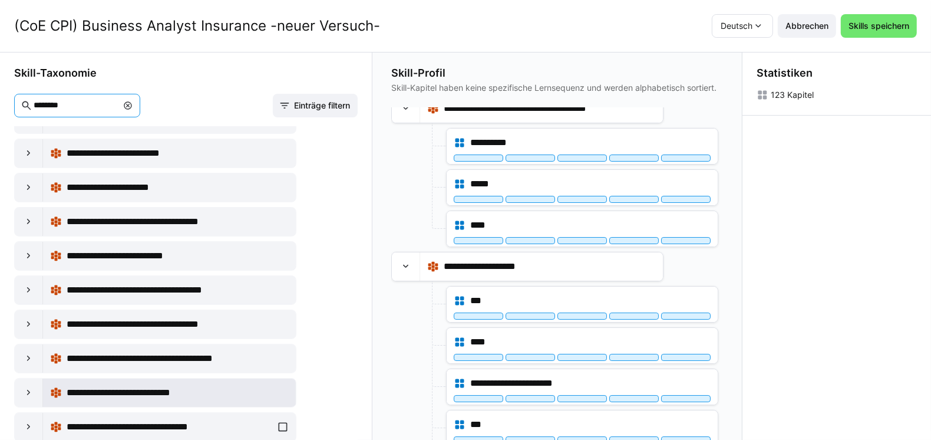
scroll to position [128, 0]
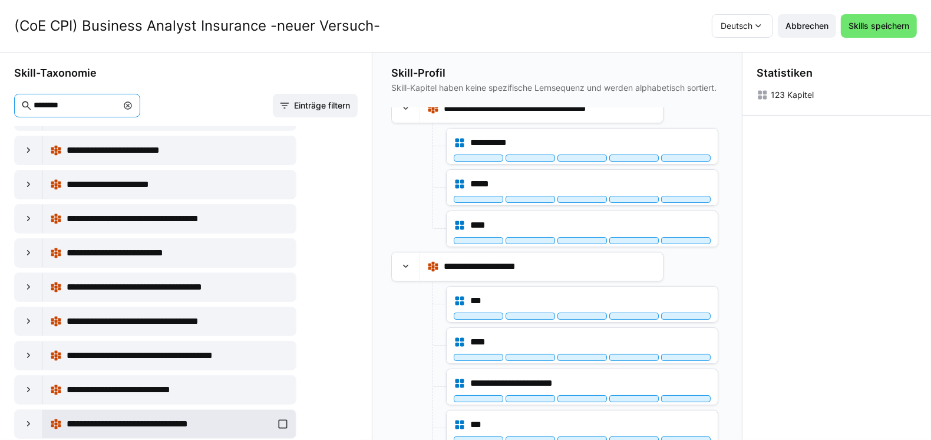
type input "********"
click at [152, 422] on span "**********" at bounding box center [154, 424] width 174 height 14
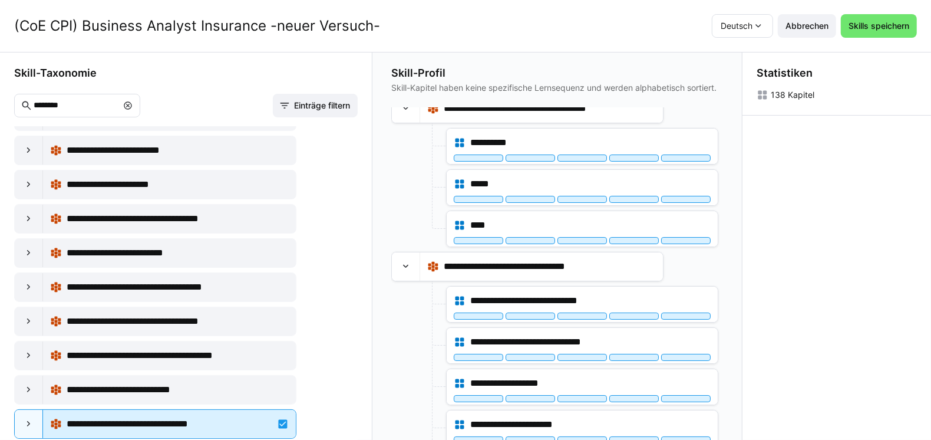
scroll to position [0, 0]
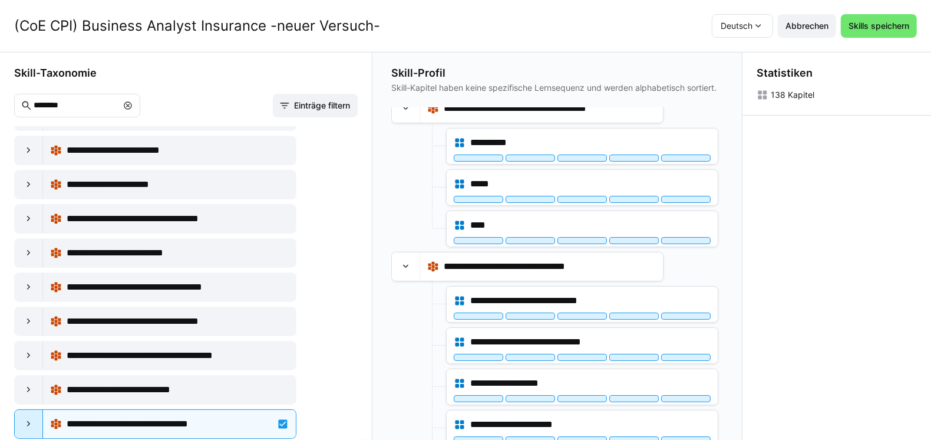
click at [33, 418] on eds-icon at bounding box center [29, 424] width 12 height 12
click at [30, 418] on eds-icon at bounding box center [29, 424] width 12 height 12
click at [27, 284] on eds-icon at bounding box center [29, 287] width 12 height 12
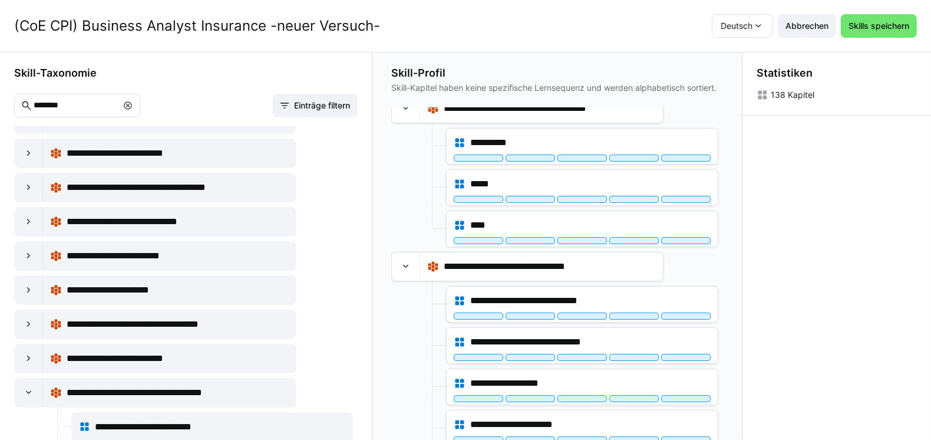
scroll to position [19, 0]
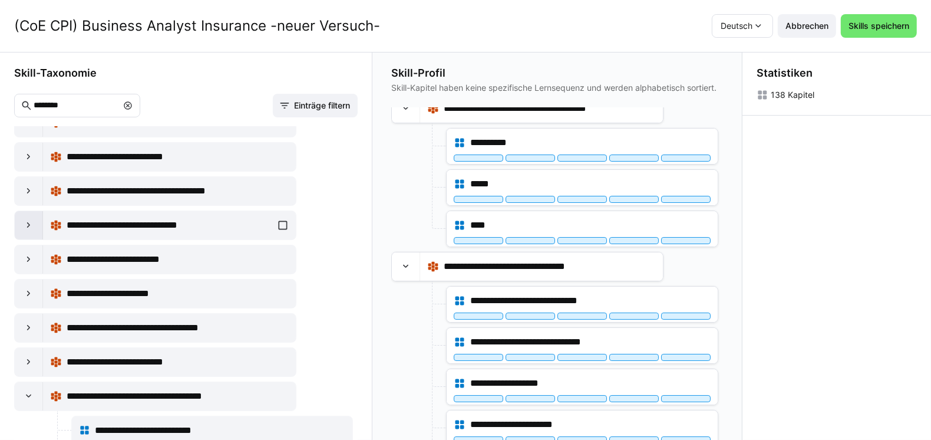
click at [23, 226] on eds-icon at bounding box center [29, 225] width 12 height 12
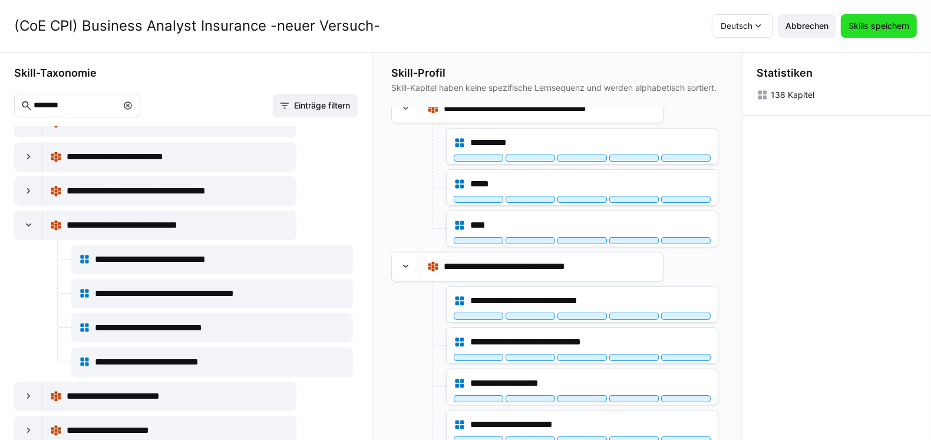
click at [885, 33] on span "Skills speichern" at bounding box center [879, 26] width 76 height 24
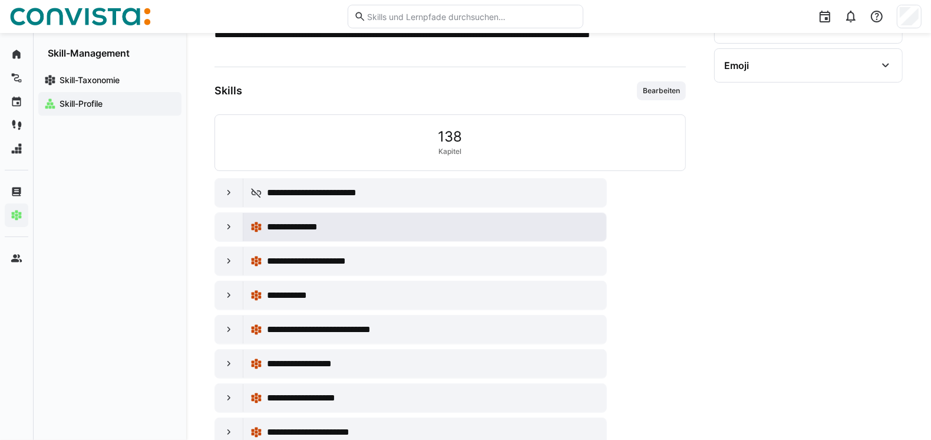
scroll to position [235, 0]
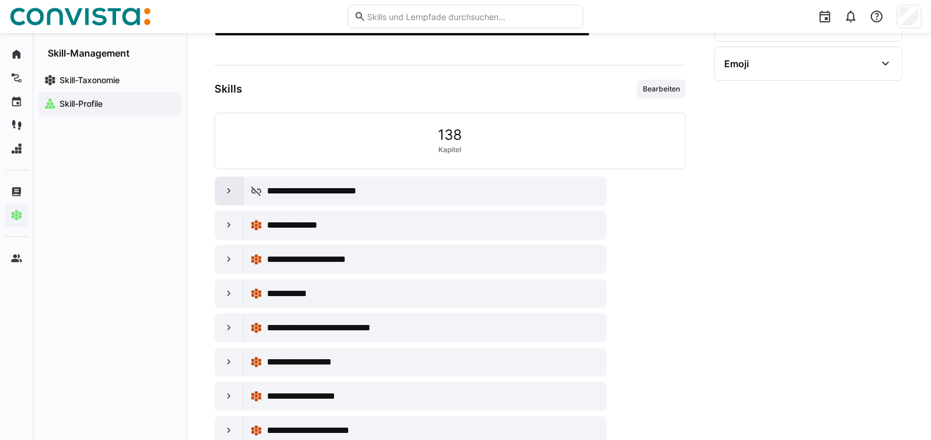
click at [224, 189] on eds-icon at bounding box center [229, 191] width 12 height 12
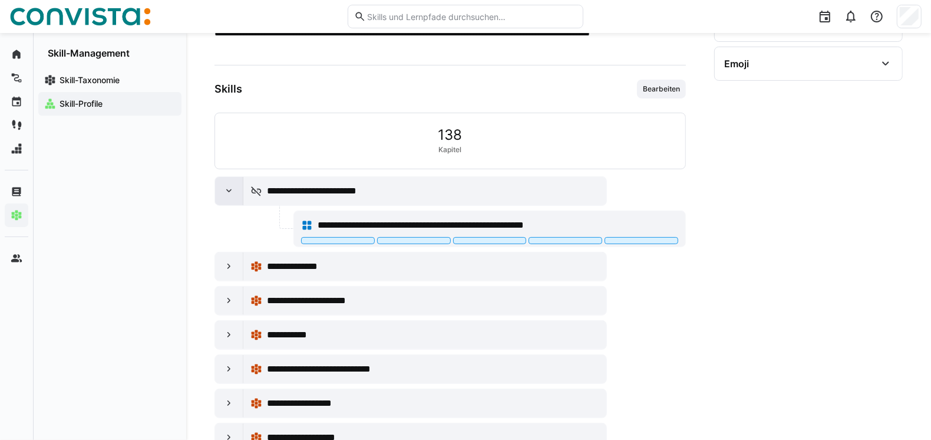
click at [224, 188] on eds-icon at bounding box center [229, 191] width 12 height 12
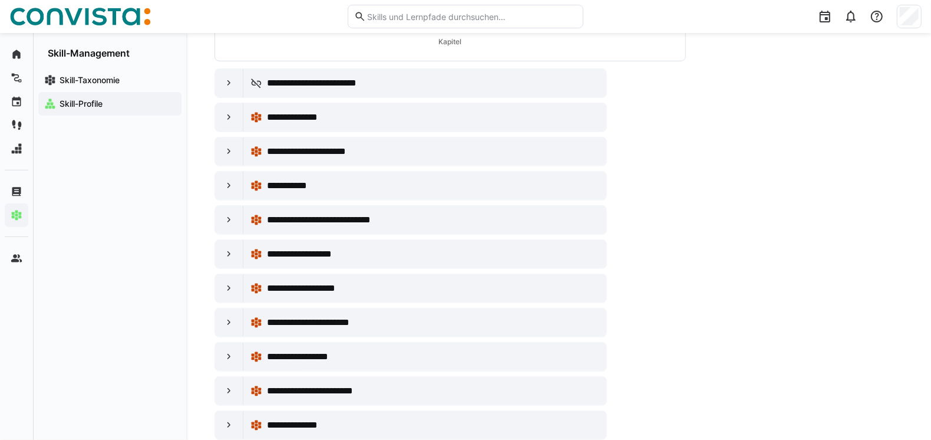
scroll to position [538, 0]
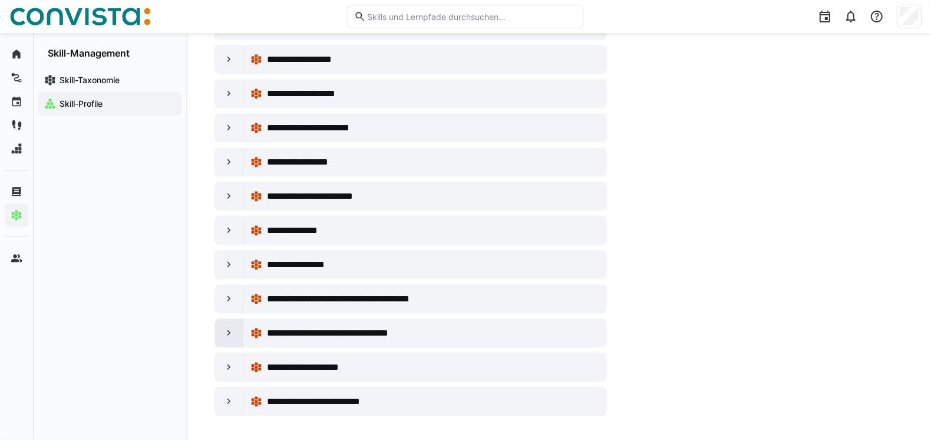
click at [227, 335] on div at bounding box center [229, 333] width 28 height 28
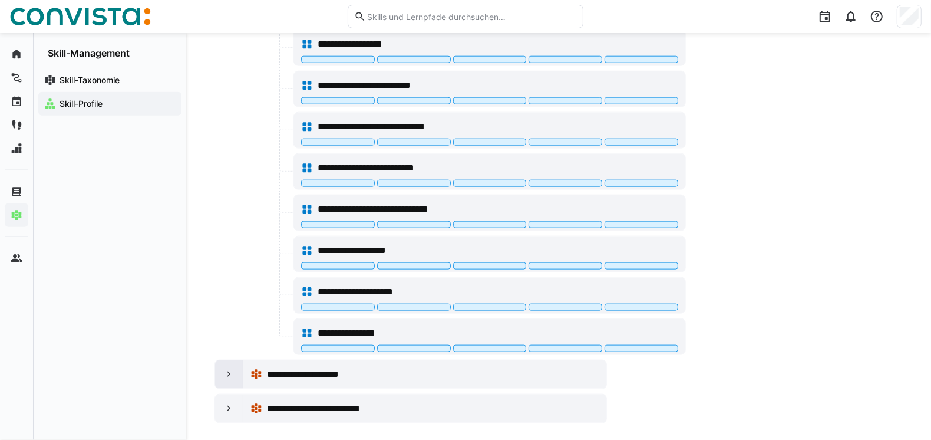
scroll to position [1153, 0]
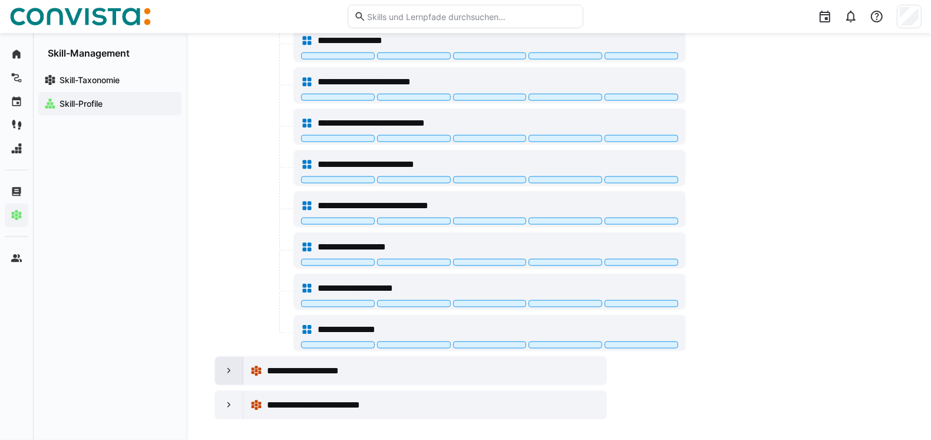
click at [220, 364] on div at bounding box center [229, 371] width 28 height 28
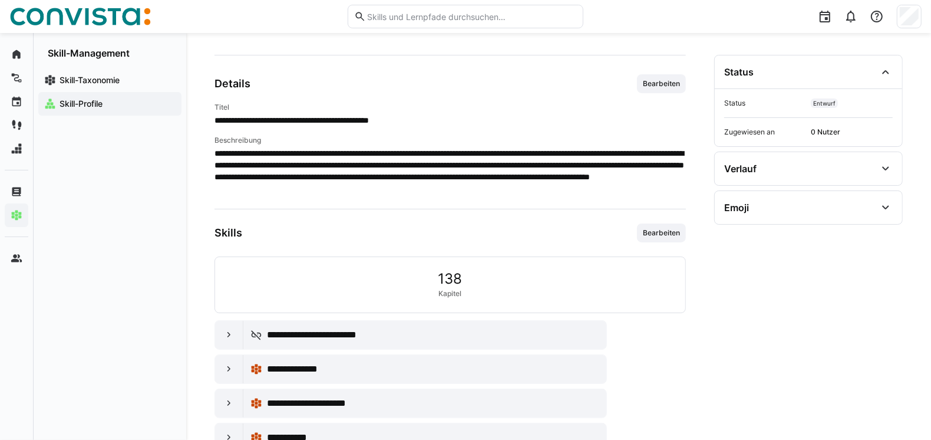
scroll to position [0, 0]
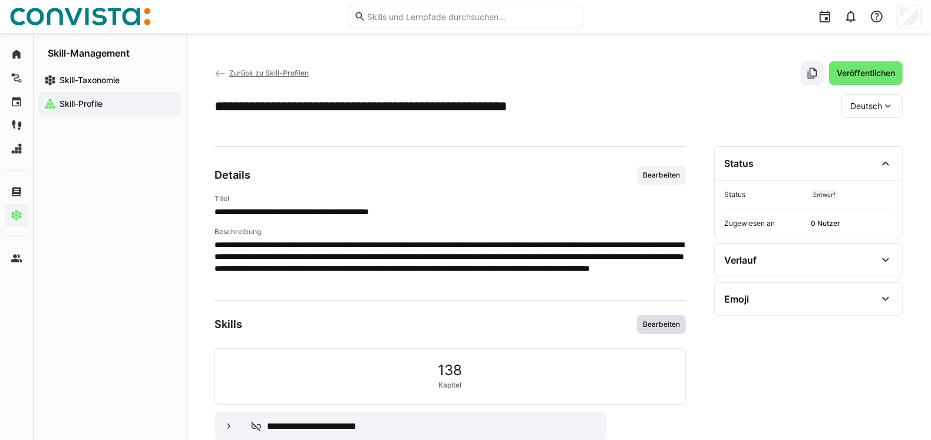
click at [671, 315] on span "Bearbeiten" at bounding box center [661, 324] width 49 height 19
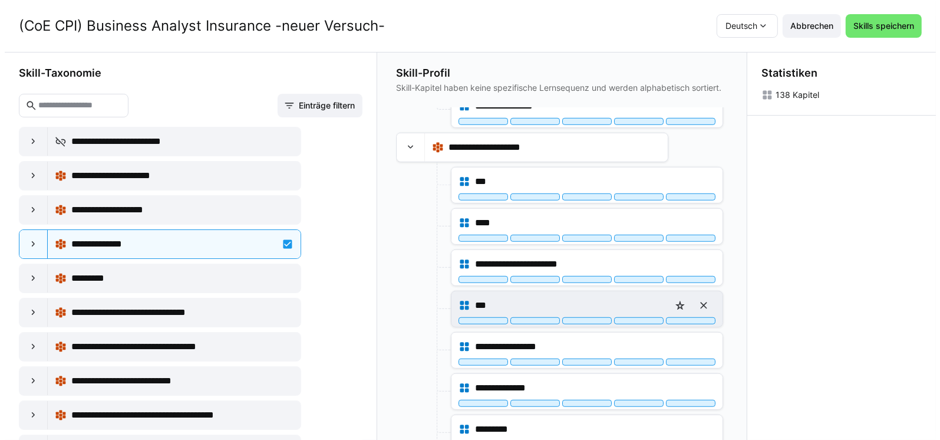
scroll to position [4420, 0]
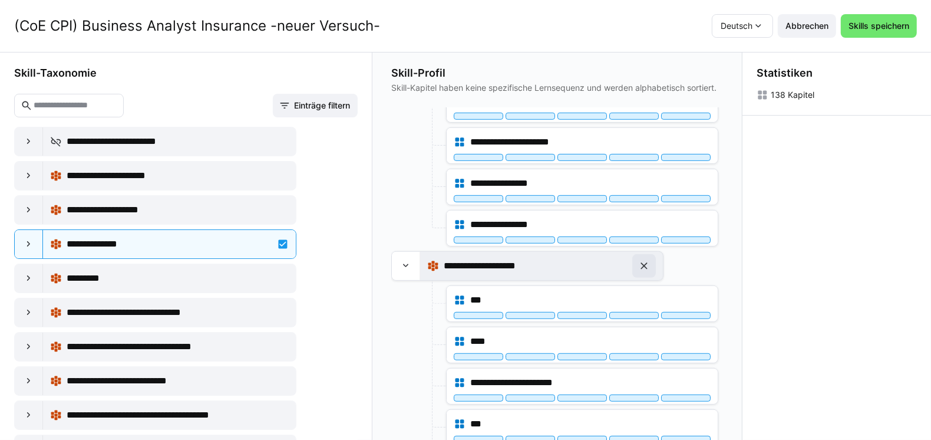
click at [642, 260] on eds-icon at bounding box center [644, 266] width 12 height 12
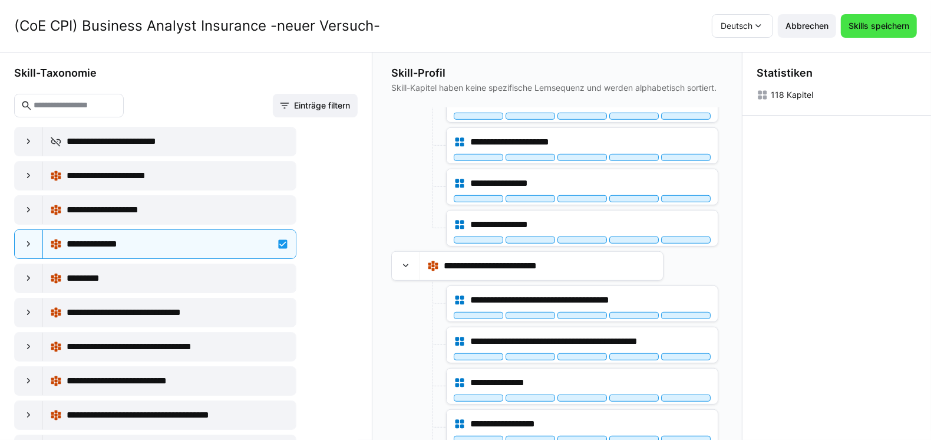
click at [865, 31] on span "Skills speichern" at bounding box center [879, 26] width 64 height 12
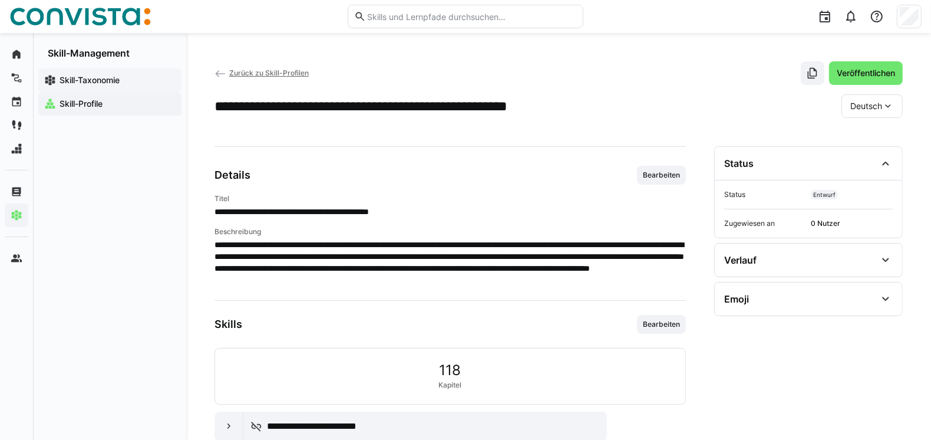
click at [123, 77] on span "Skill-Taxonomie" at bounding box center [117, 80] width 118 height 12
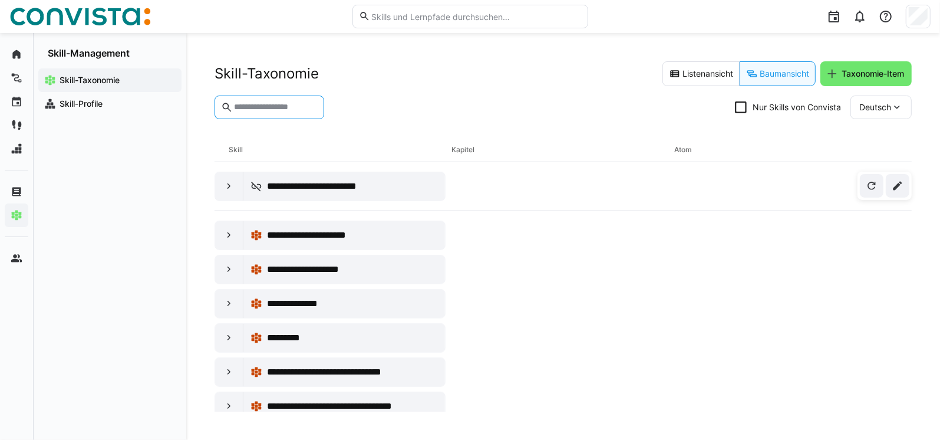
click at [286, 102] on input "text" at bounding box center [275, 107] width 85 height 11
type input "*"
type input "*******"
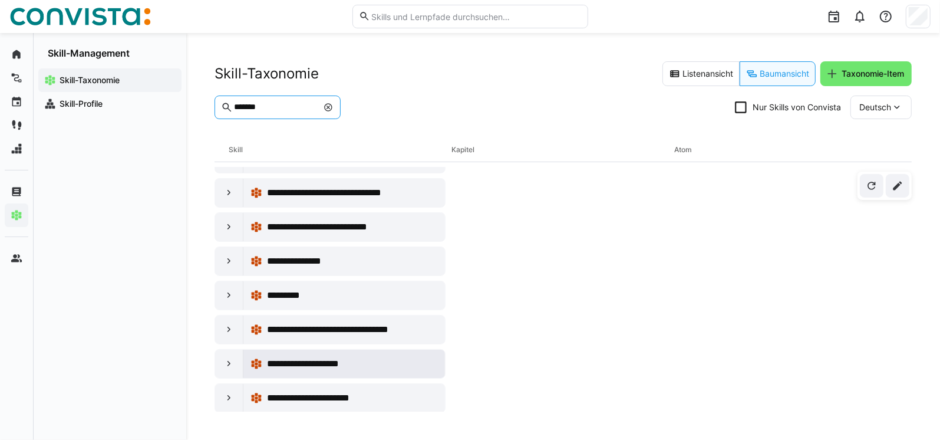
scroll to position [2138, 0]
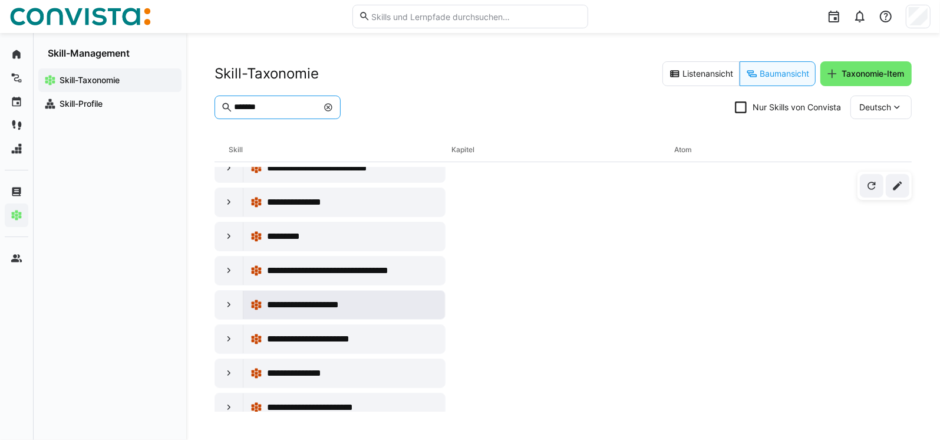
click at [302, 298] on span "**********" at bounding box center [318, 305] width 103 height 14
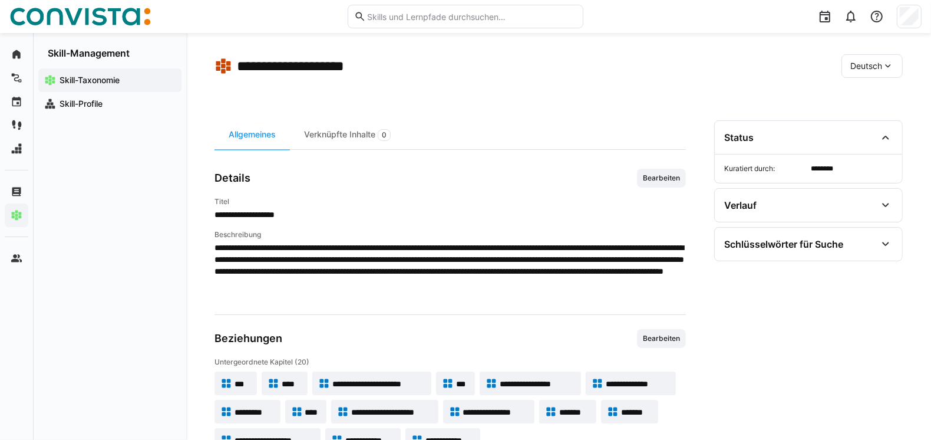
scroll to position [118, 0]
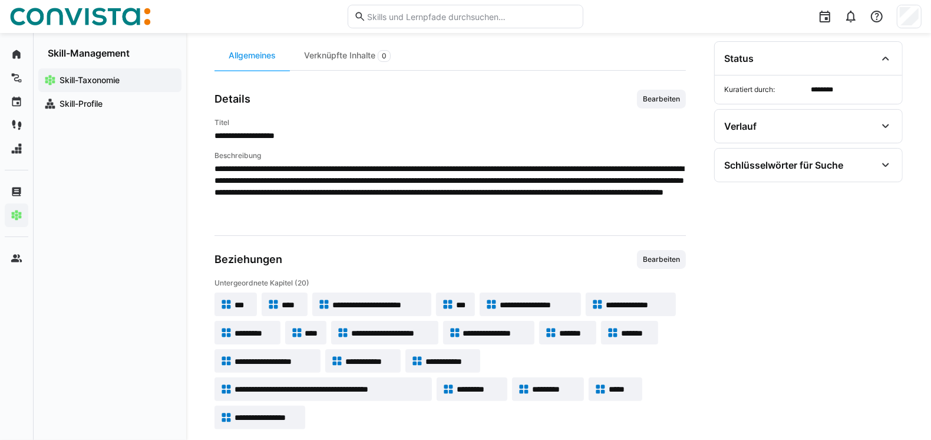
drag, startPoint x: 651, startPoint y: 257, endPoint x: 641, endPoint y: 257, distance: 10.0
click at [648, 257] on span "Bearbeiten" at bounding box center [661, 259] width 39 height 9
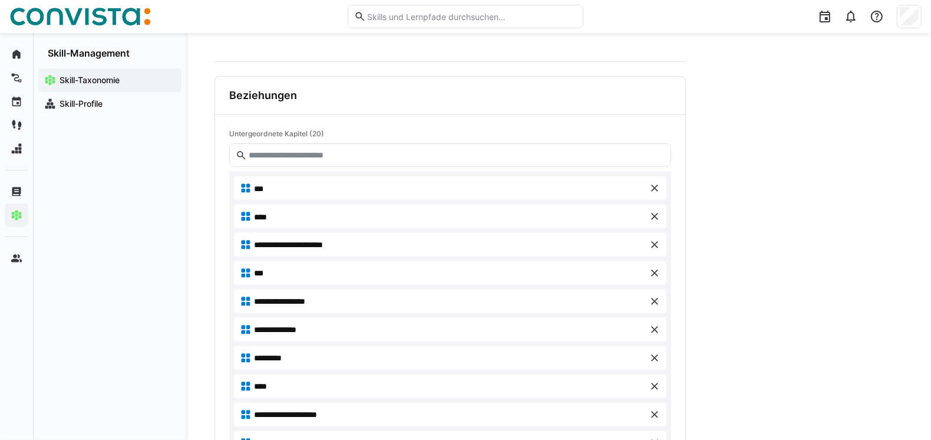
scroll to position [354, 0]
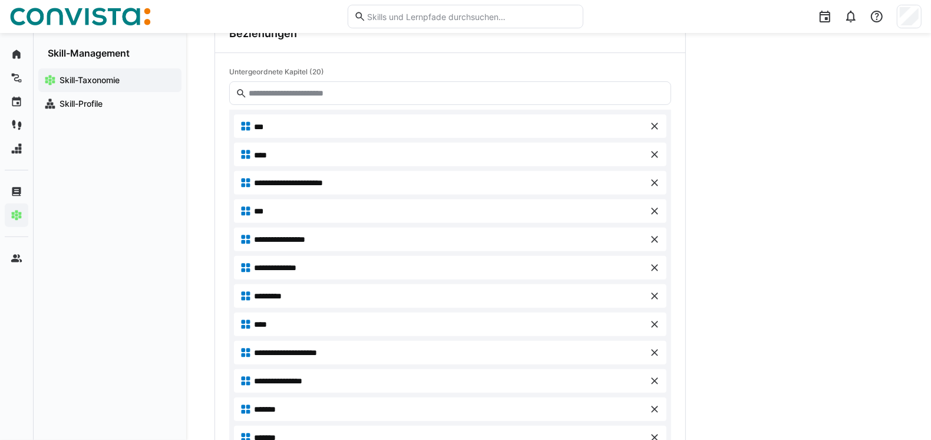
click at [314, 123] on div "***" at bounding box center [444, 126] width 409 height 12
click at [657, 124] on eds-icon at bounding box center [655, 126] width 12 height 12
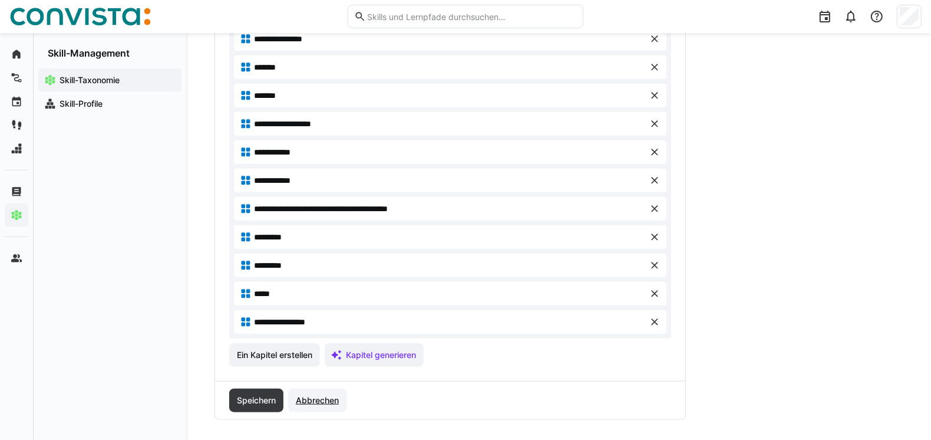
scroll to position [673, 0]
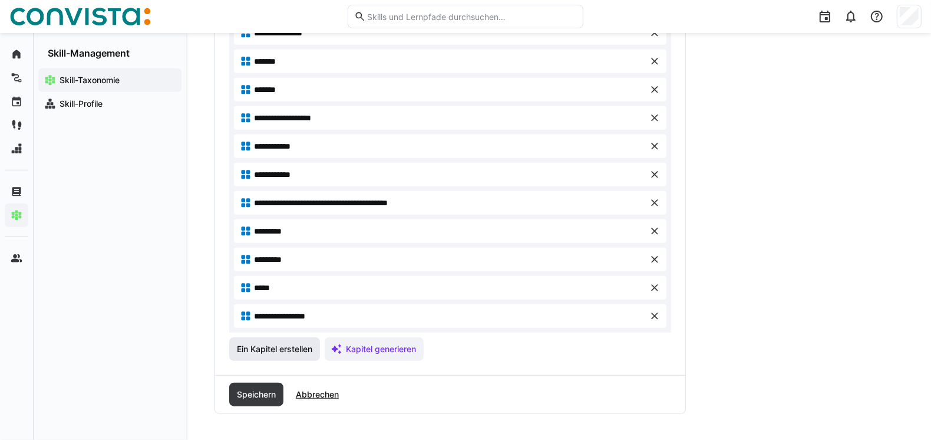
click at [292, 347] on span "Ein Kapitel erstellen" at bounding box center [274, 349] width 79 height 12
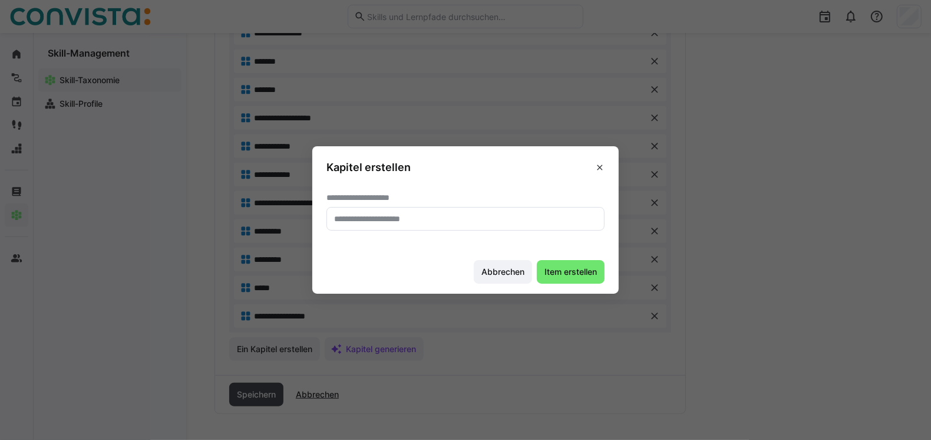
click at [382, 225] on eds-input at bounding box center [466, 219] width 278 height 24
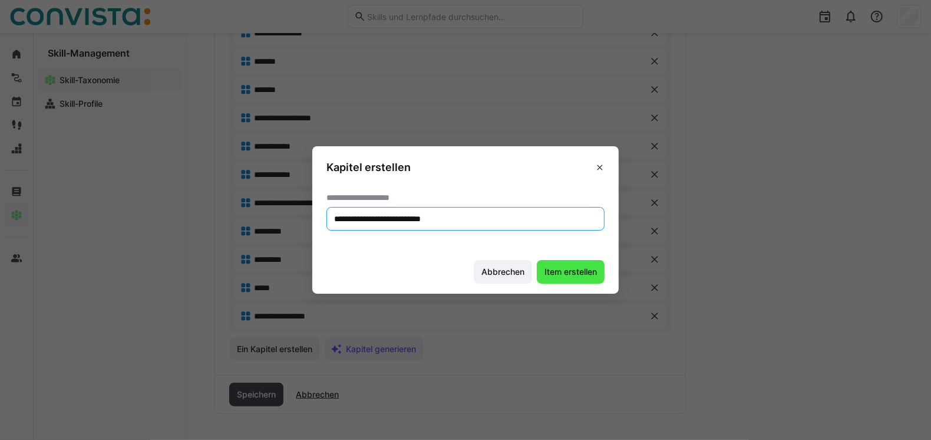
type input "**********"
click at [556, 269] on span "Item erstellen" at bounding box center [571, 272] width 56 height 12
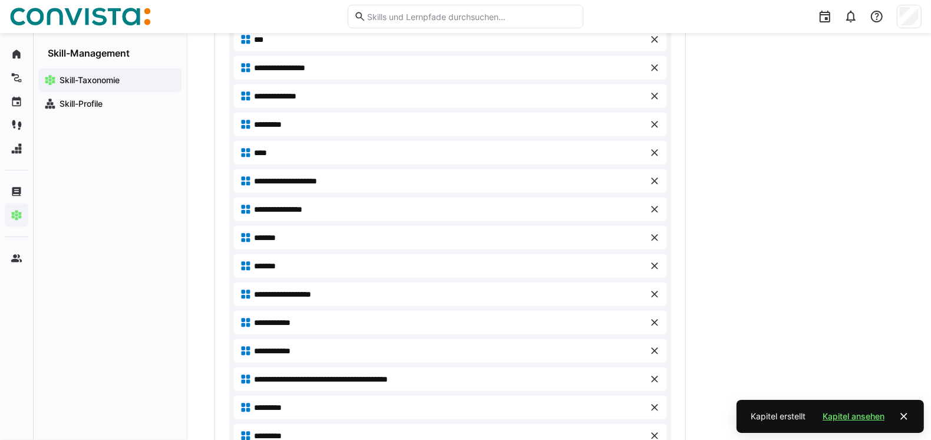
scroll to position [701, 0]
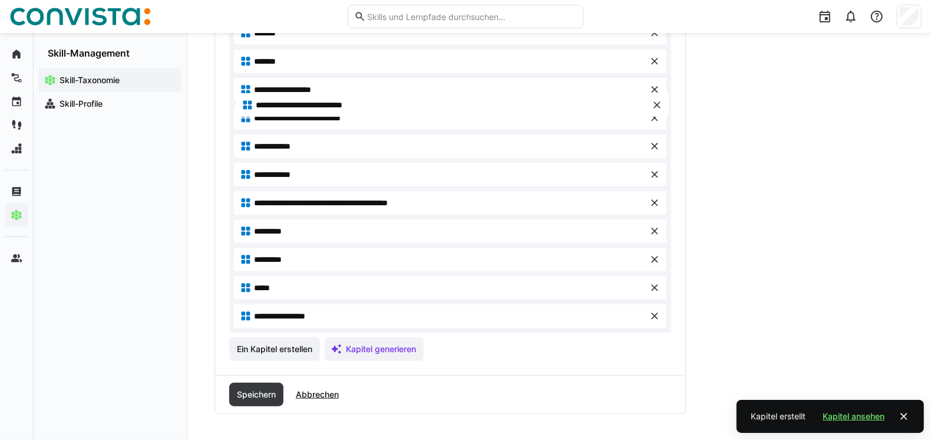
drag, startPoint x: 323, startPoint y: 316, endPoint x: 327, endPoint y: 106, distance: 210.5
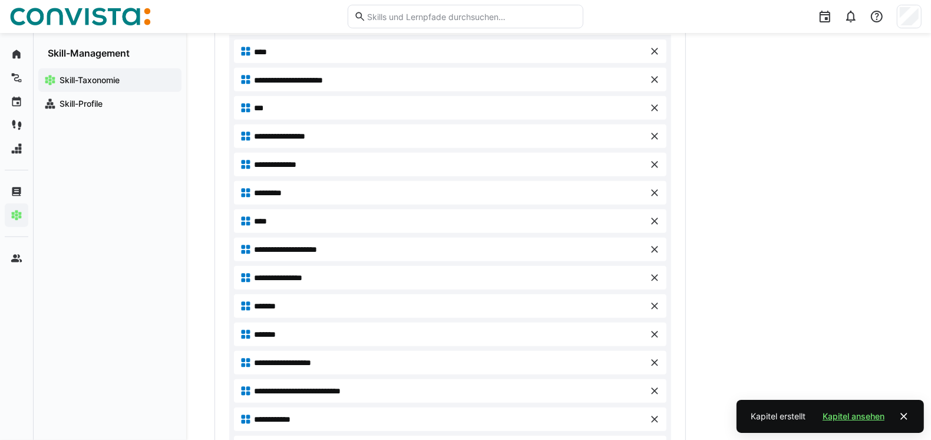
scroll to position [407, 0]
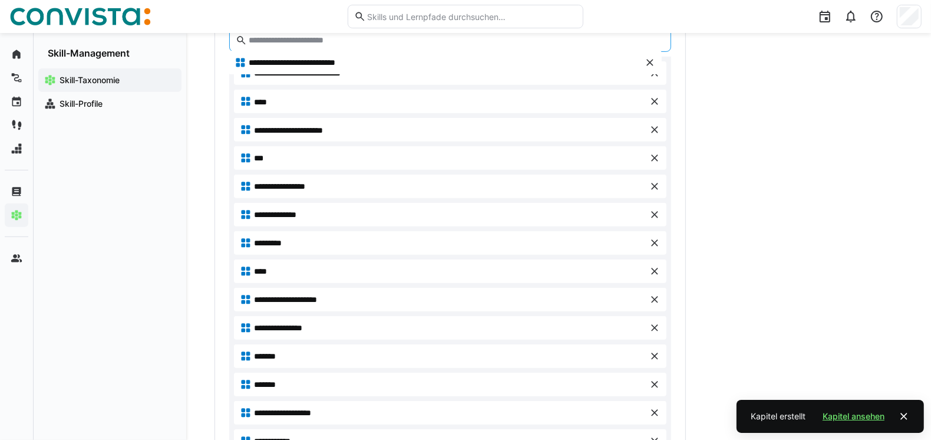
drag, startPoint x: 342, startPoint y: 407, endPoint x: 337, endPoint y: 58, distance: 348.4
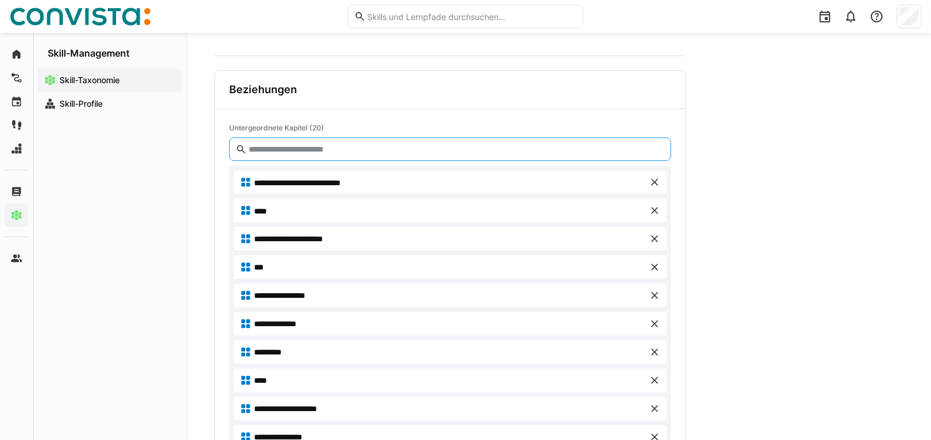
scroll to position [289, 0]
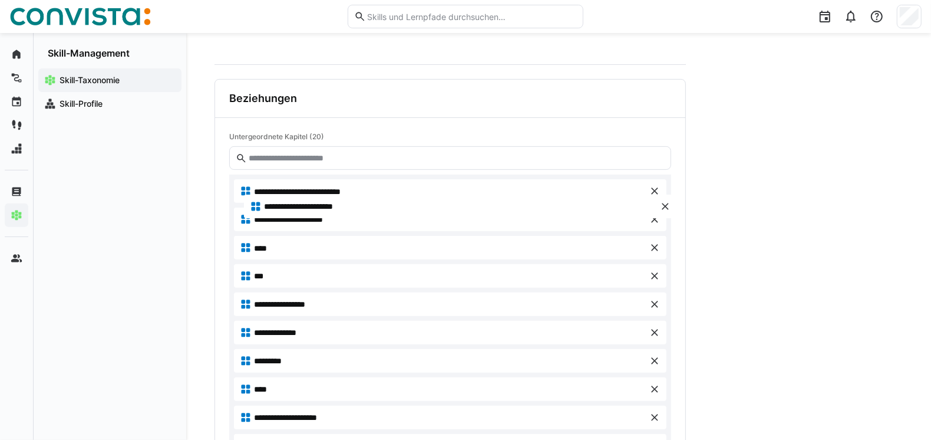
drag, startPoint x: 319, startPoint y: 243, endPoint x: 323, endPoint y: 207, distance: 36.8
drag, startPoint x: 291, startPoint y: 306, endPoint x: 291, endPoint y: 238, distance: 67.8
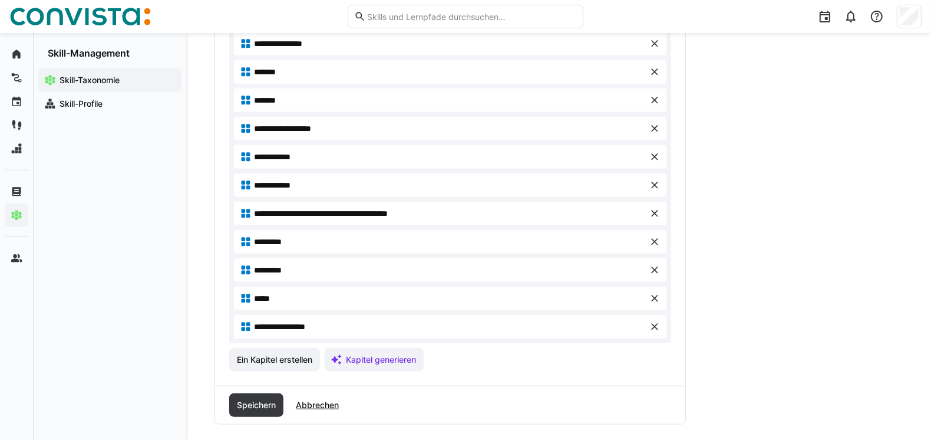
scroll to position [701, 0]
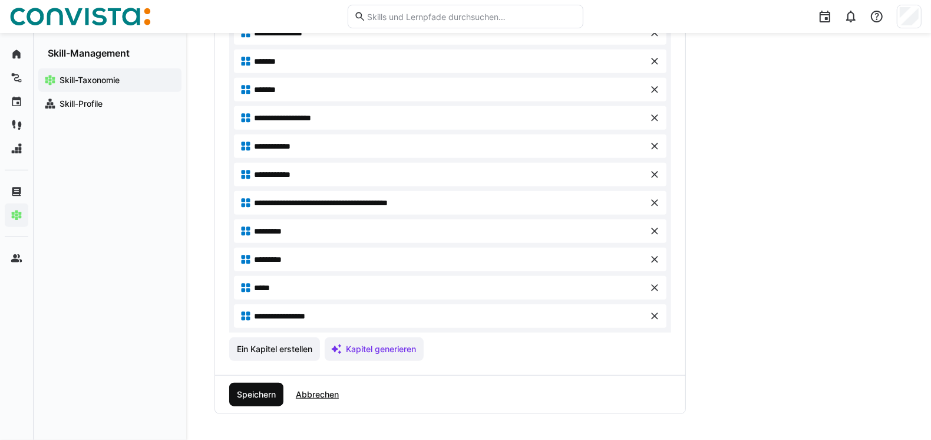
click at [274, 393] on span "Speichern" at bounding box center [256, 394] width 42 height 12
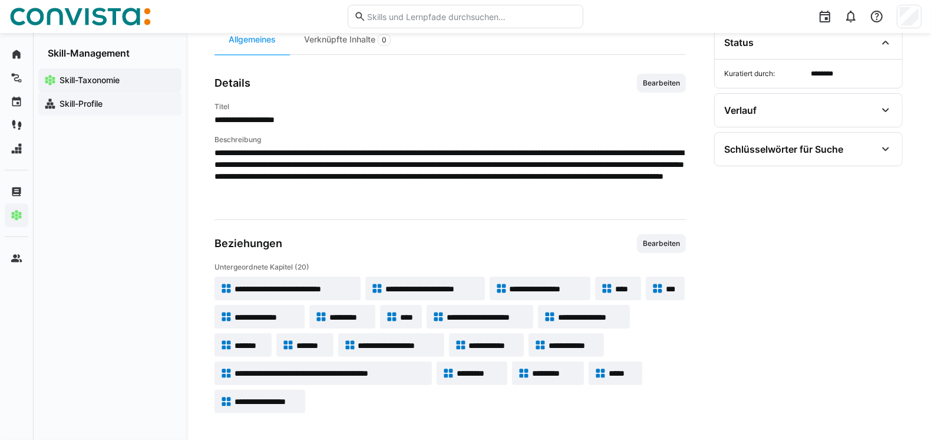
click at [96, 112] on div "Skill-Profile" at bounding box center [109, 104] width 143 height 24
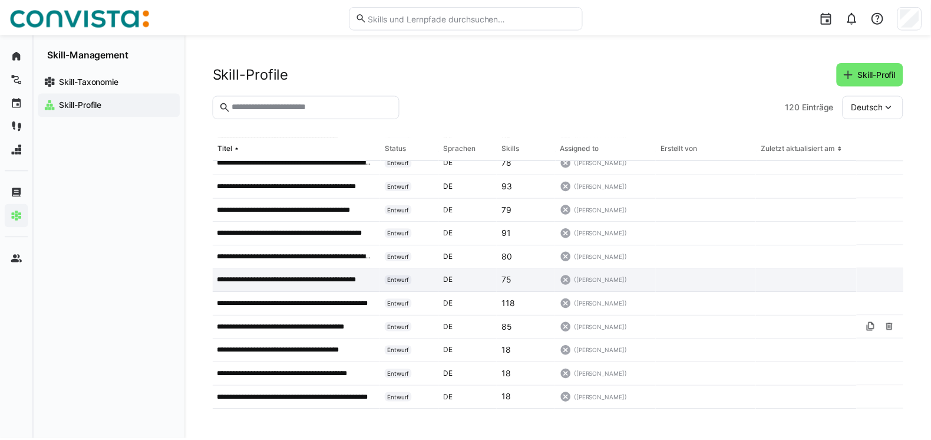
scroll to position [868, 0]
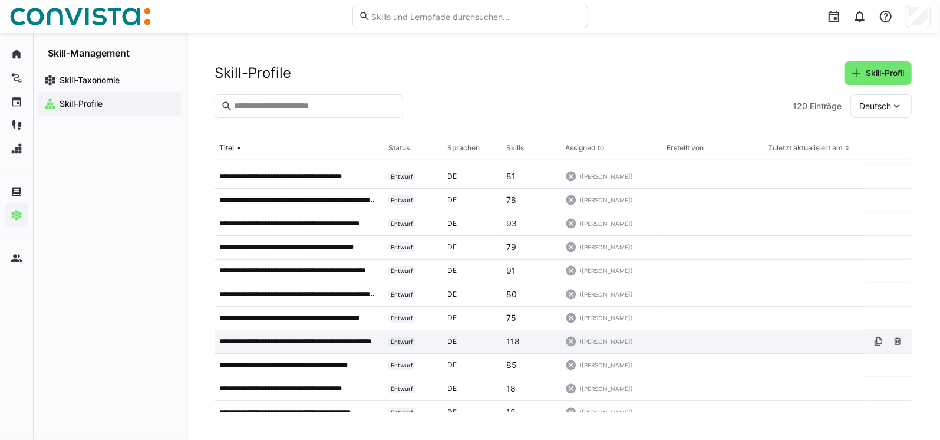
click at [329, 337] on p "**********" at bounding box center [298, 341] width 158 height 9
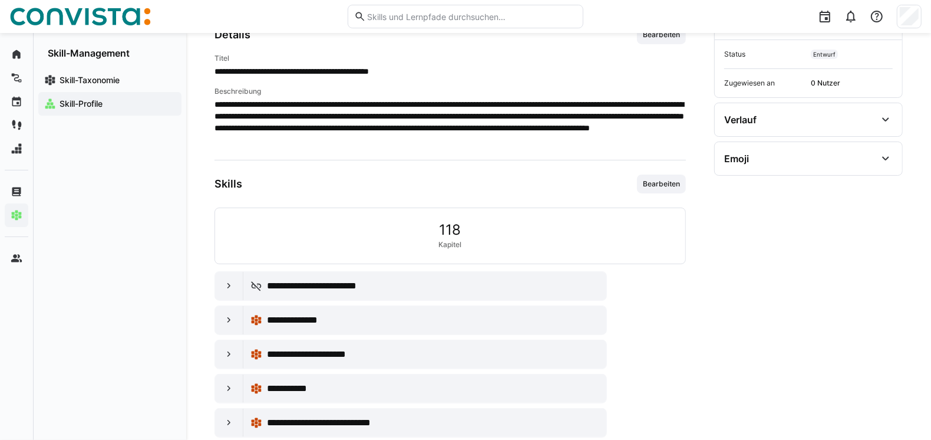
scroll to position [176, 0]
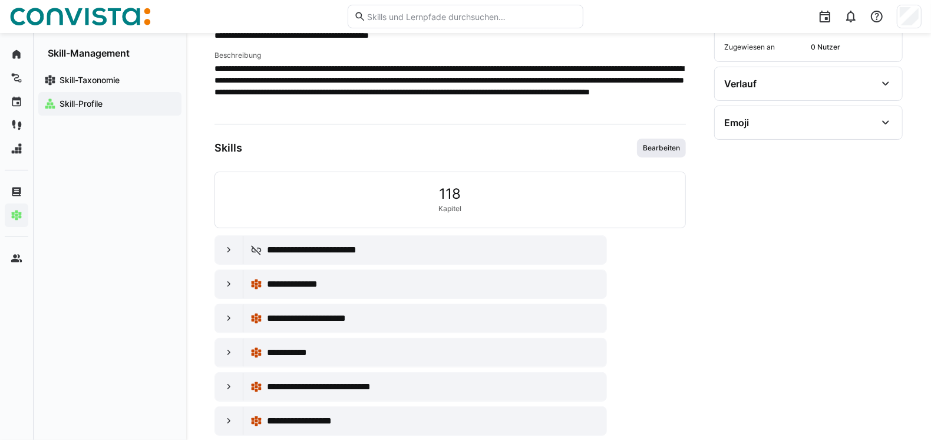
click at [652, 151] on span "Bearbeiten" at bounding box center [661, 147] width 39 height 9
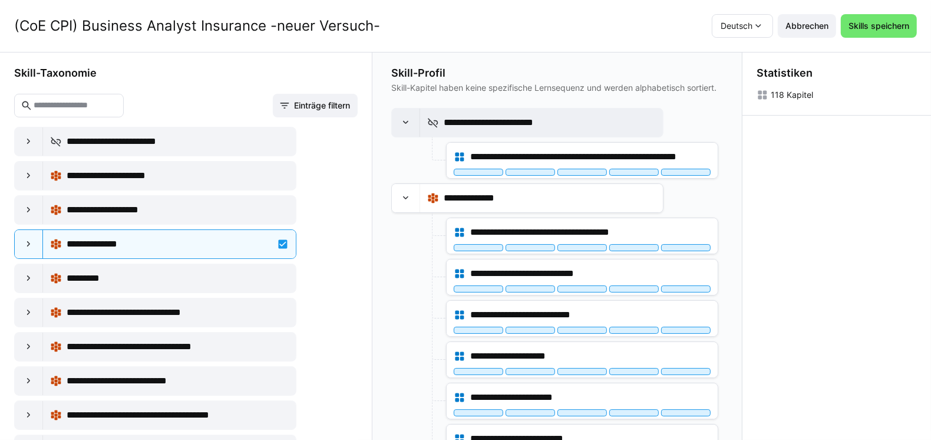
click at [108, 99] on eds-input at bounding box center [69, 106] width 110 height 24
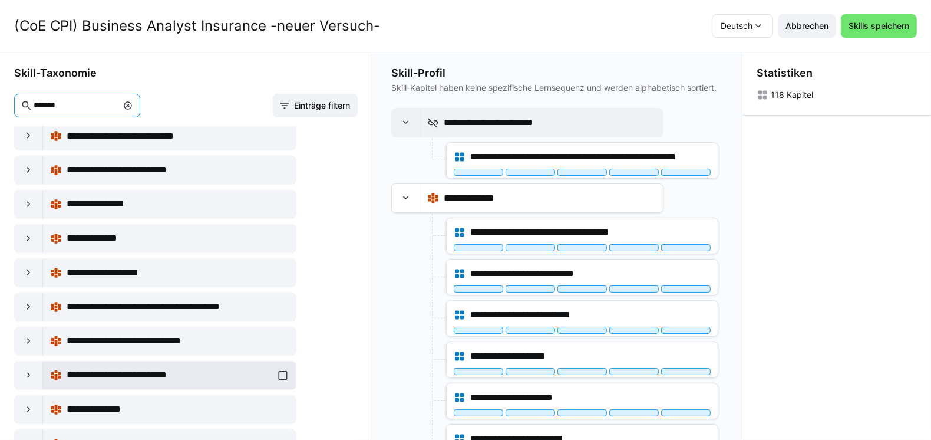
scroll to position [2063, 0]
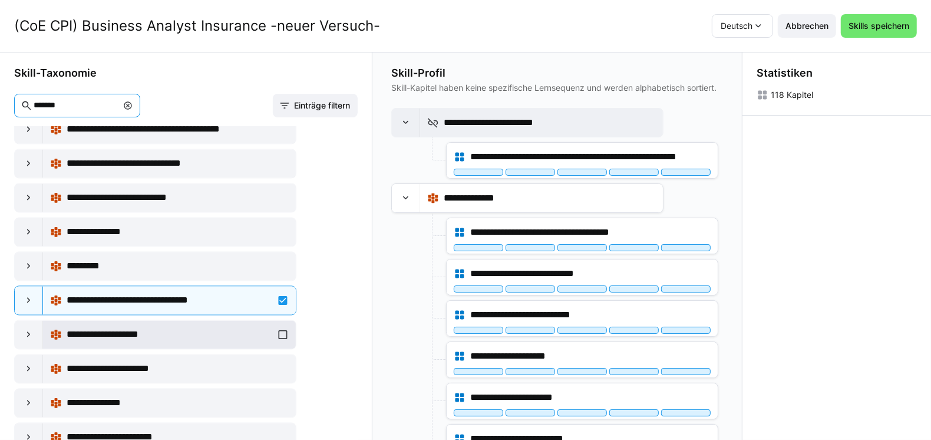
type input "*******"
click at [110, 327] on span "**********" at bounding box center [118, 334] width 103 height 14
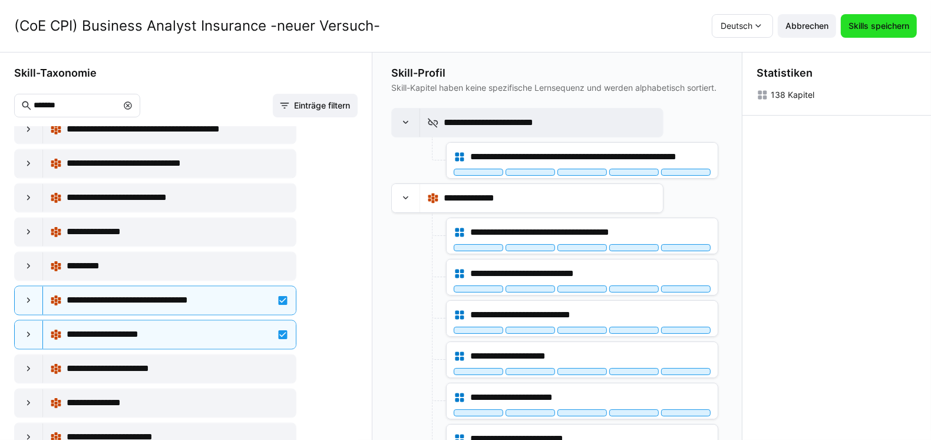
click at [904, 29] on span "Skills speichern" at bounding box center [879, 26] width 64 height 12
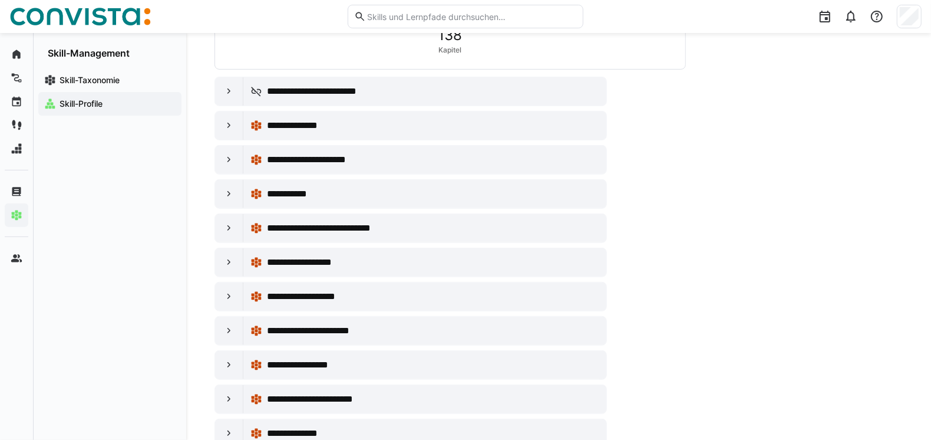
scroll to position [538, 0]
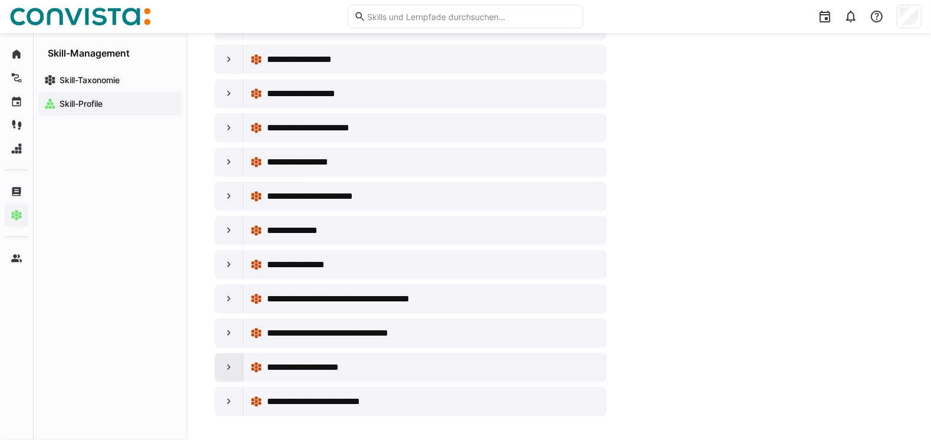
click at [219, 361] on div at bounding box center [229, 367] width 28 height 28
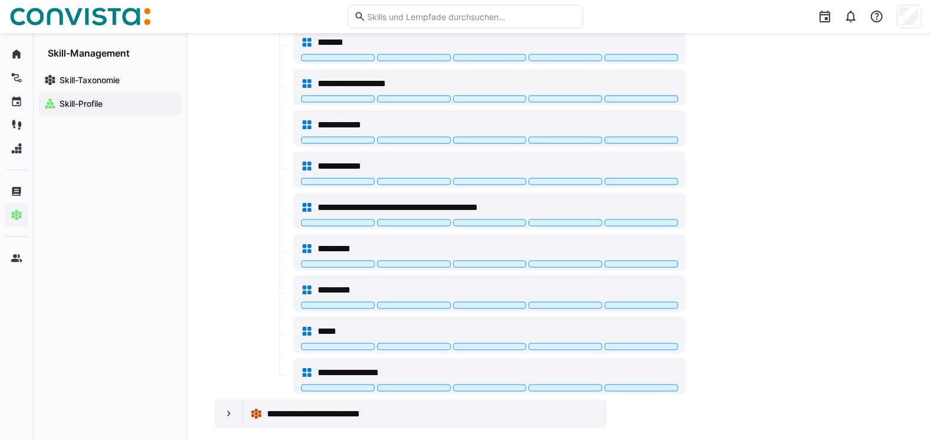
scroll to position [1358, 0]
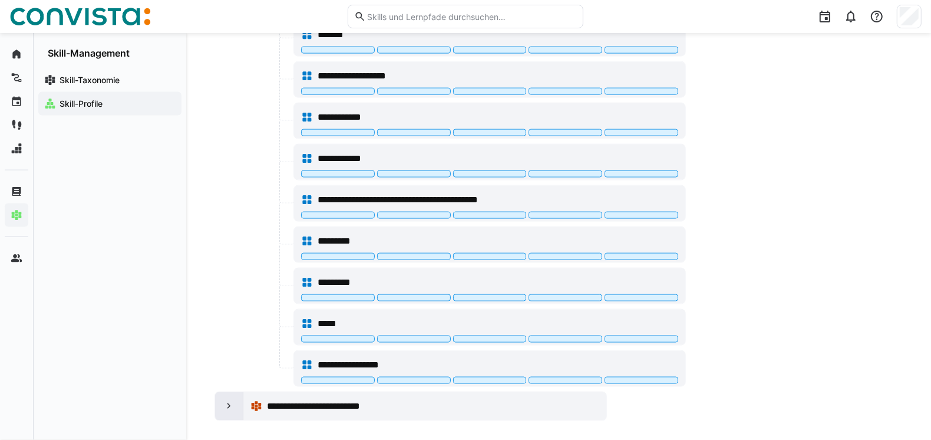
click at [220, 394] on div at bounding box center [229, 406] width 28 height 28
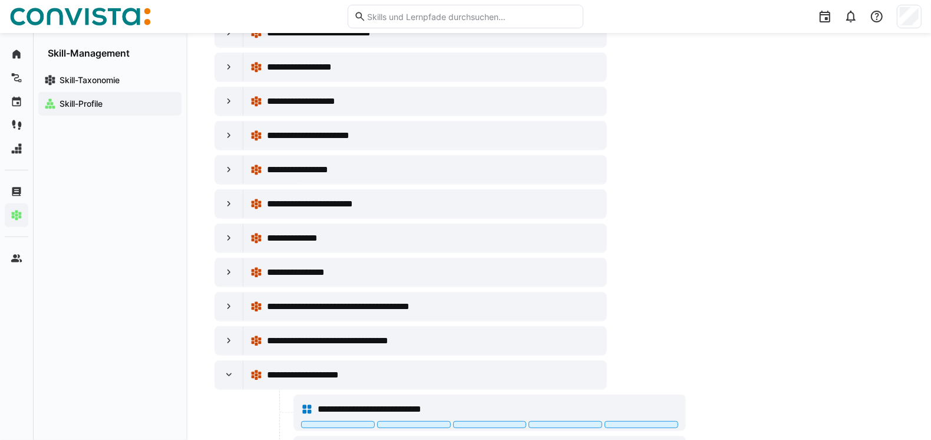
scroll to position [357, 0]
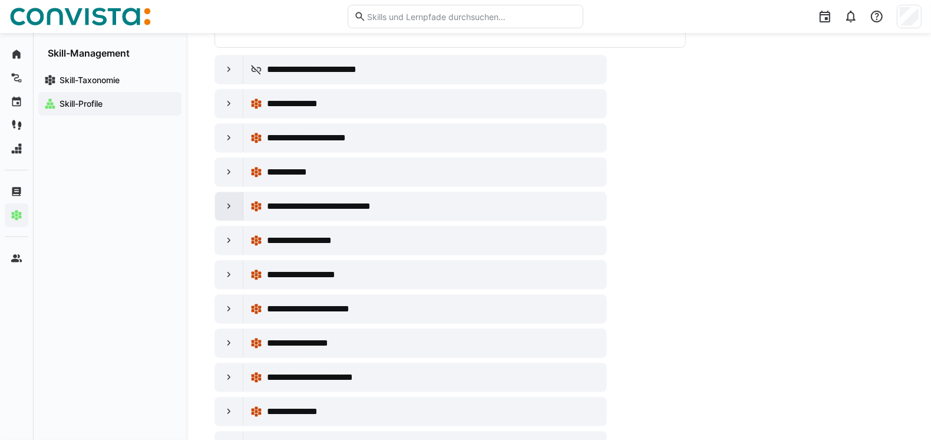
click at [233, 213] on div at bounding box center [229, 206] width 28 height 28
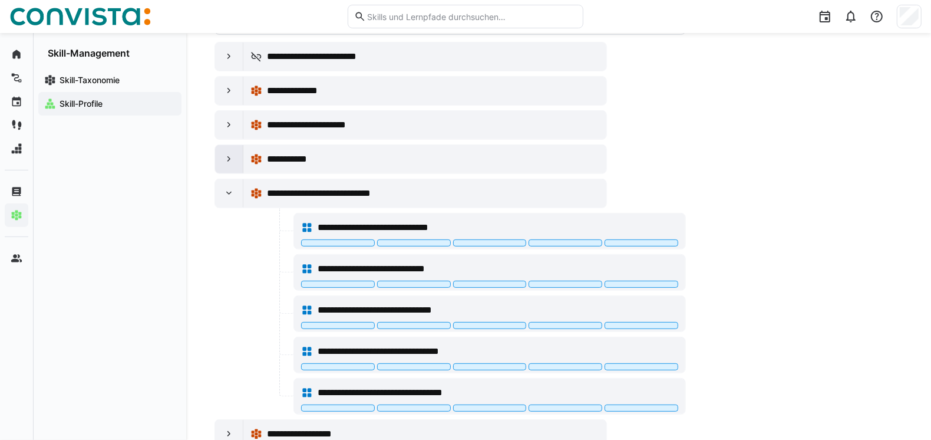
scroll to position [298, 0]
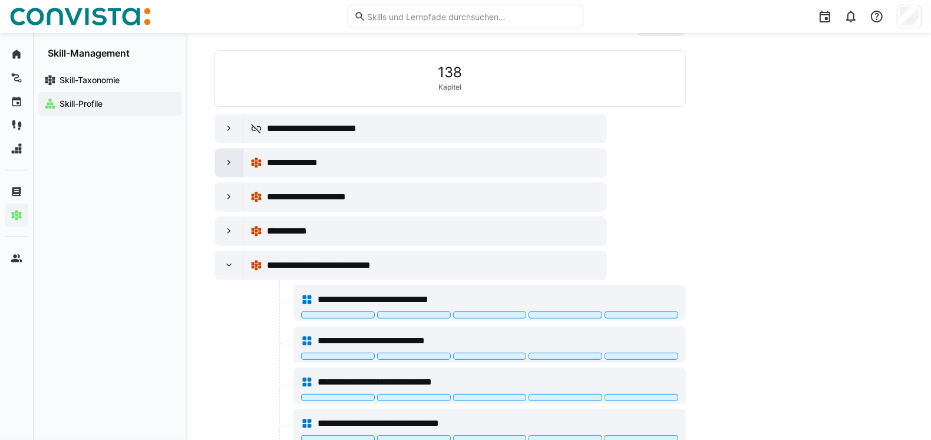
click at [223, 159] on eds-icon at bounding box center [229, 163] width 12 height 12
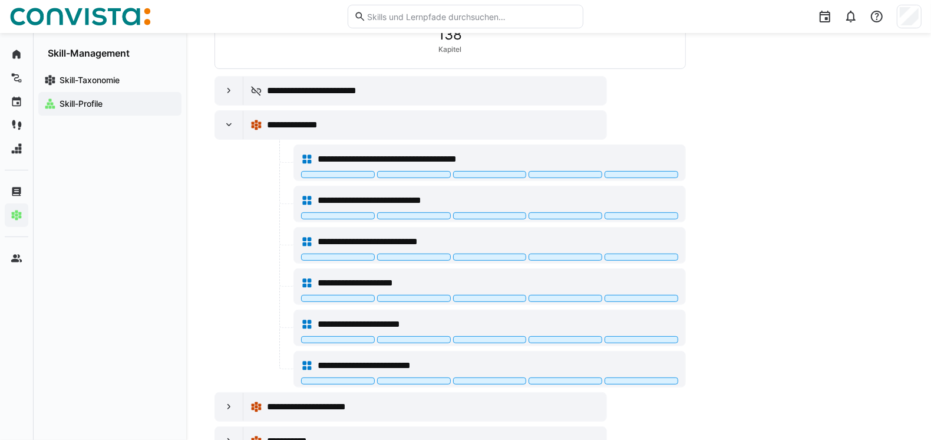
scroll to position [357, 0]
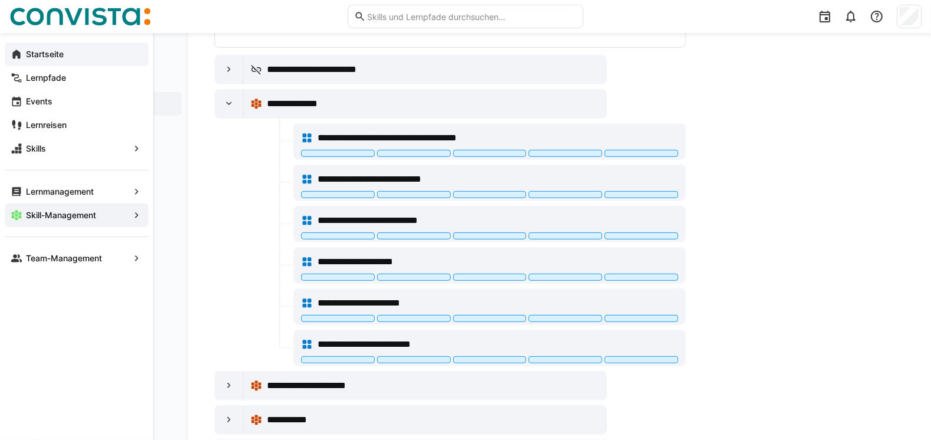
click at [16, 50] on eds-icon at bounding box center [17, 54] width 12 height 12
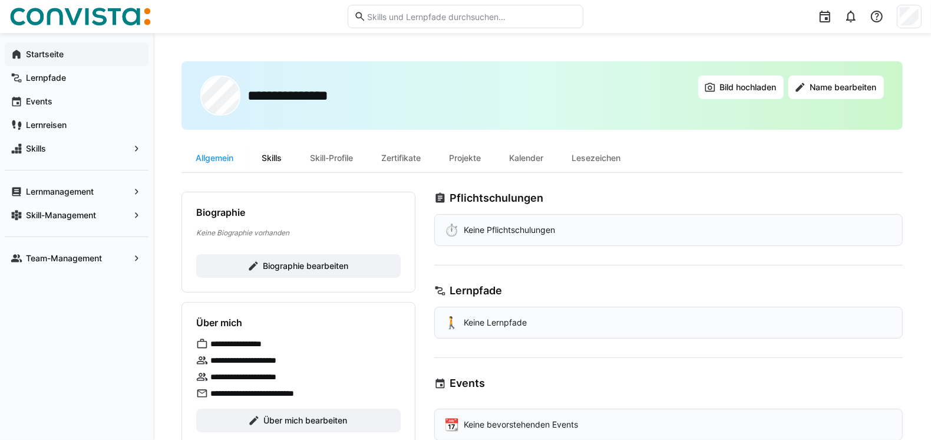
click at [282, 154] on div "Skills" at bounding box center [272, 158] width 48 height 28
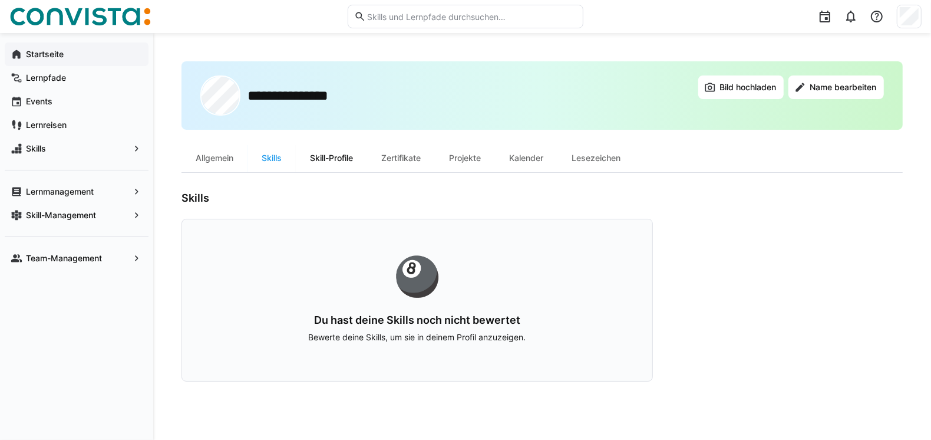
click at [335, 156] on div "Skill-Profile" at bounding box center [331, 158] width 71 height 28
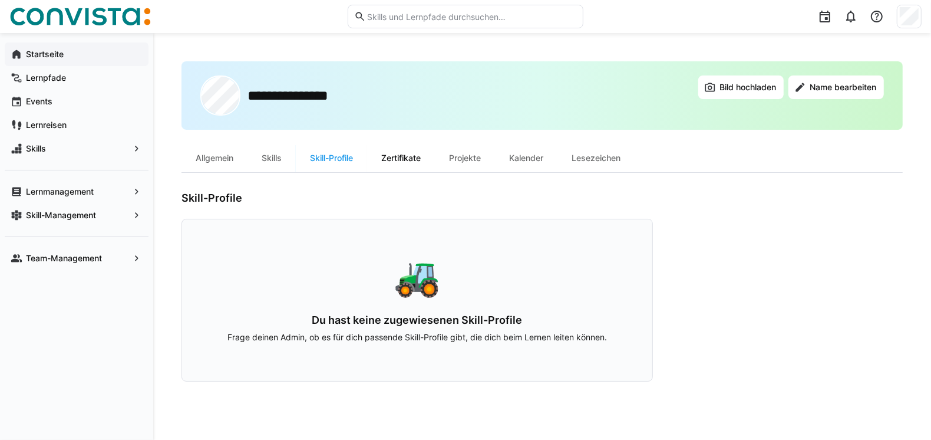
click at [394, 152] on div "Zertifikate" at bounding box center [401, 158] width 68 height 28
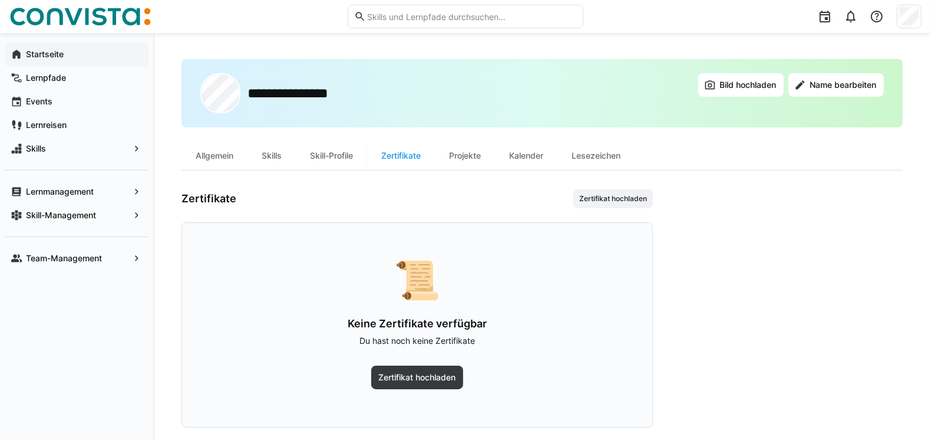
scroll to position [17, 0]
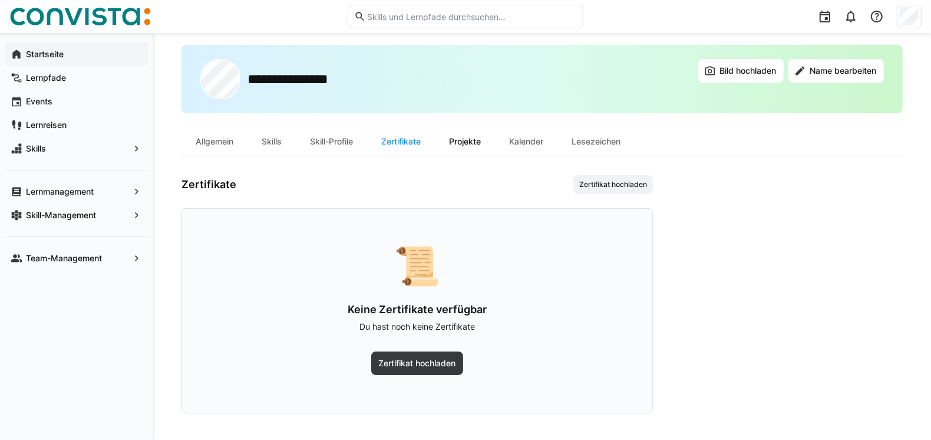
click at [487, 145] on div "Projekte" at bounding box center [465, 141] width 60 height 28
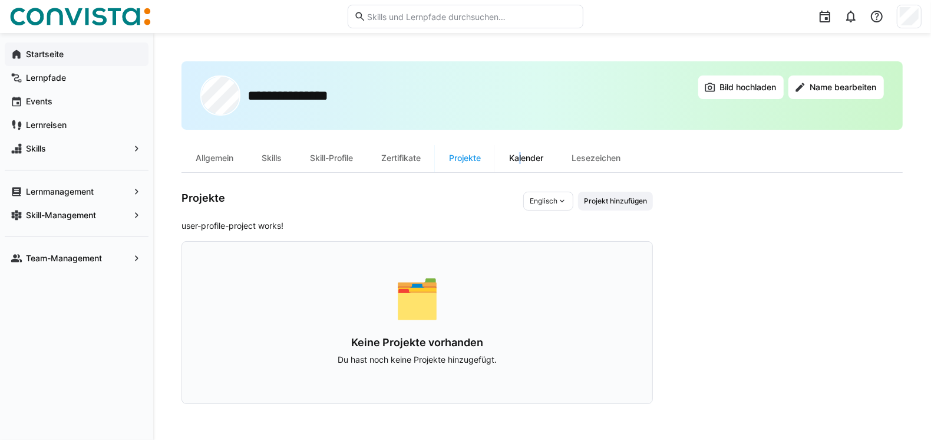
click at [524, 150] on div "Kalender" at bounding box center [526, 158] width 62 height 28
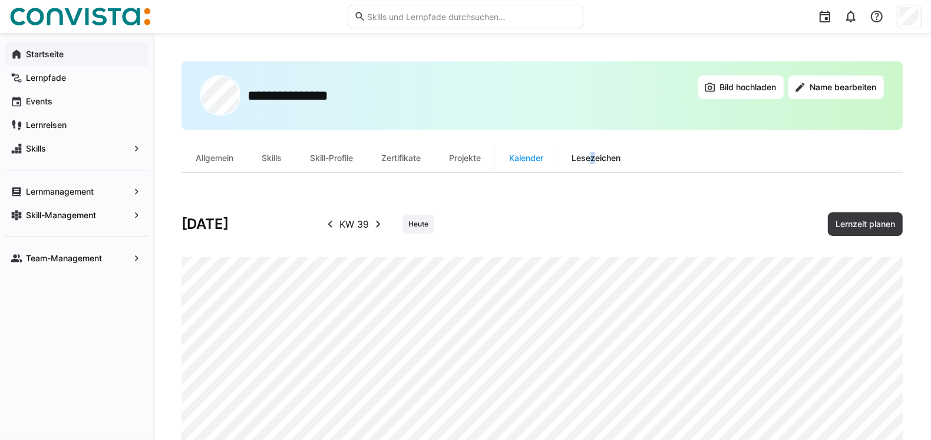
drag, startPoint x: 524, startPoint y: 150, endPoint x: 596, endPoint y: 150, distance: 71.9
click at [596, 150] on div "Lesezeichen" at bounding box center [596, 158] width 77 height 28
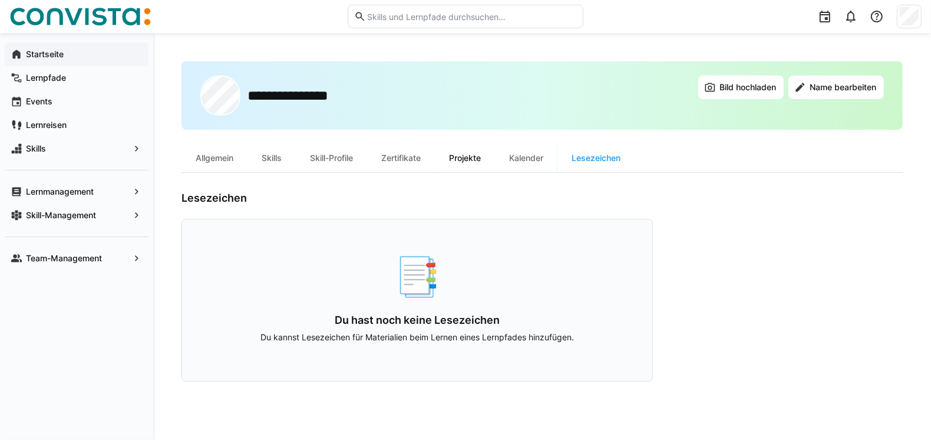
click at [468, 159] on div "Projekte" at bounding box center [465, 158] width 60 height 28
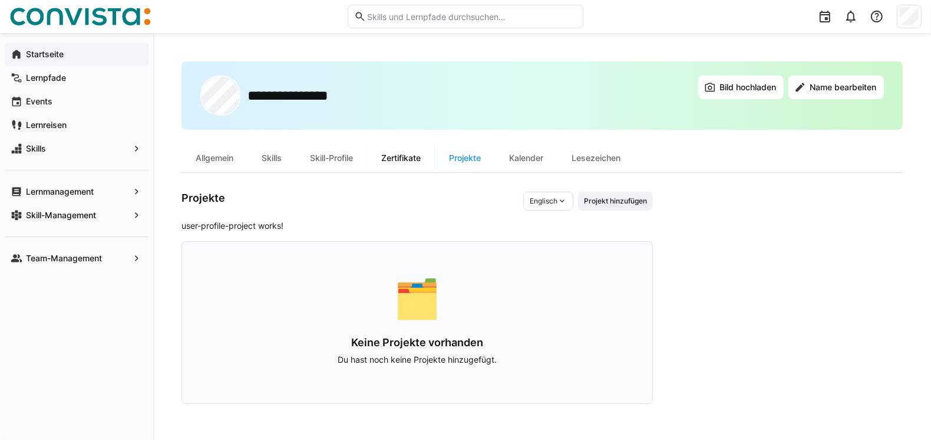
click at [420, 161] on div "Zertifikate" at bounding box center [401, 158] width 68 height 28
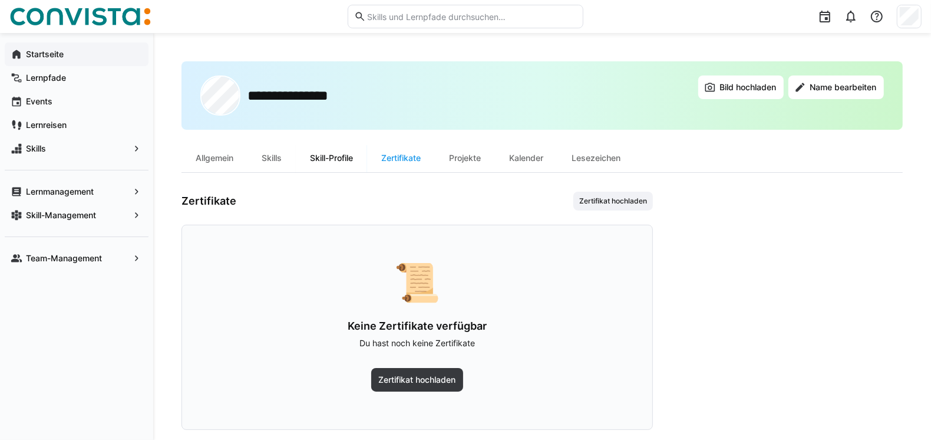
click at [331, 161] on div "Skill-Profile" at bounding box center [331, 158] width 71 height 28
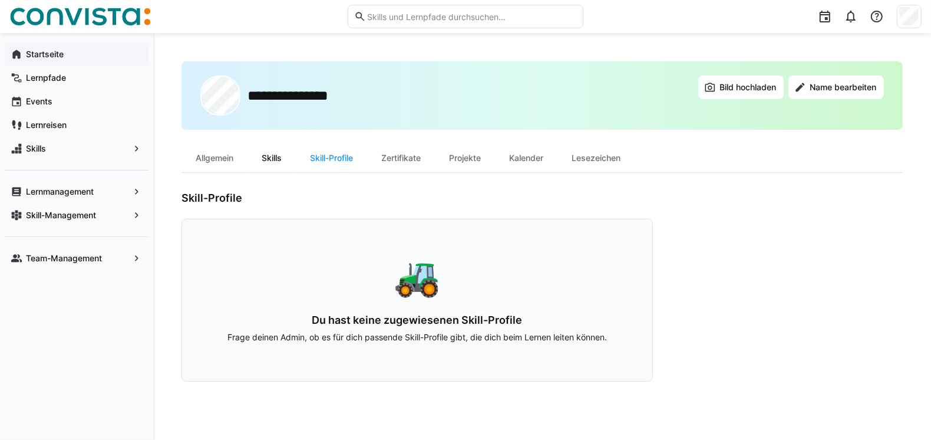
click at [278, 162] on div "Skills" at bounding box center [272, 158] width 48 height 28
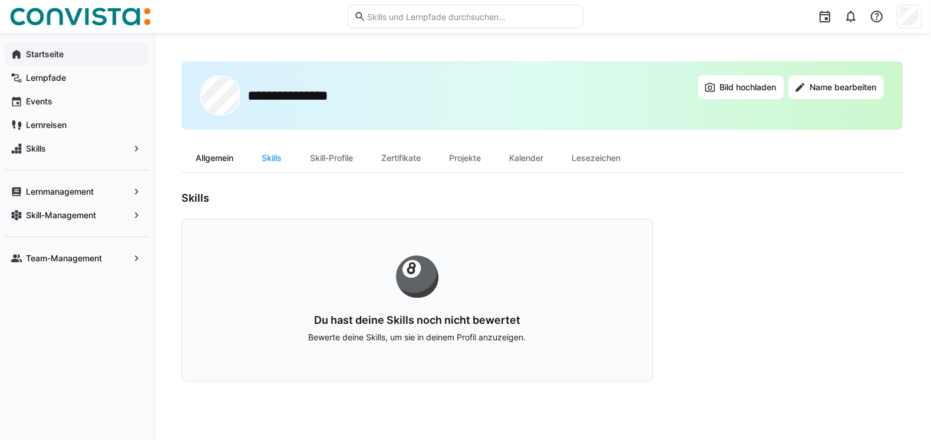
click at [220, 163] on div "Allgemein" at bounding box center [215, 158] width 66 height 28
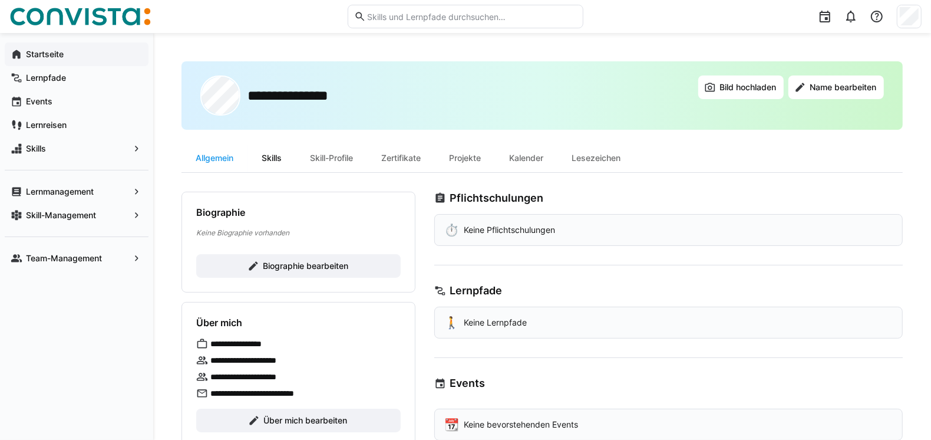
click at [277, 169] on div "Skills" at bounding box center [272, 158] width 48 height 28
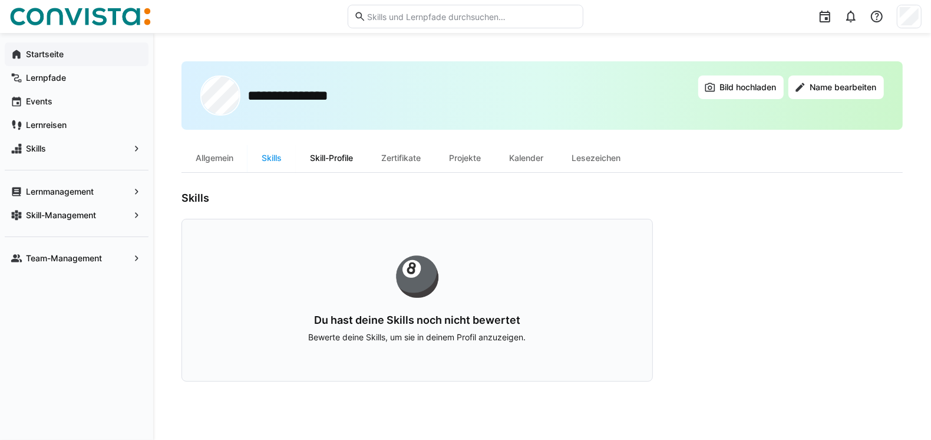
click at [328, 156] on div "Skill-Profile" at bounding box center [331, 158] width 71 height 28
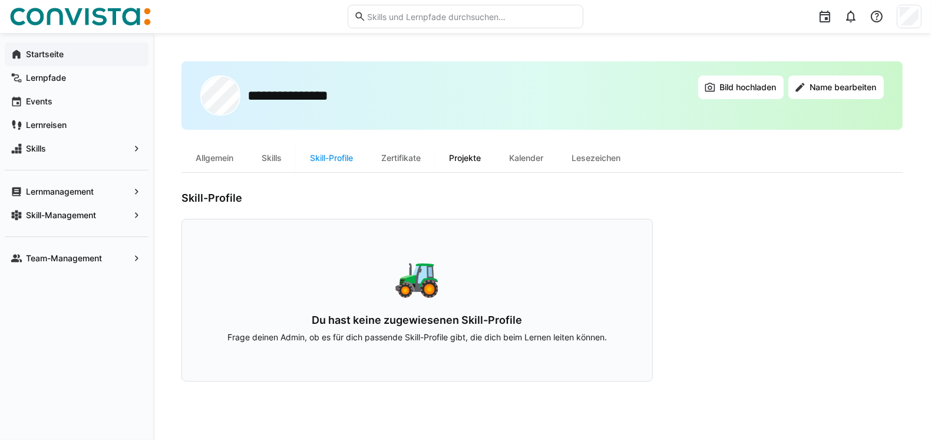
click at [489, 160] on div "Projekte" at bounding box center [465, 158] width 60 height 28
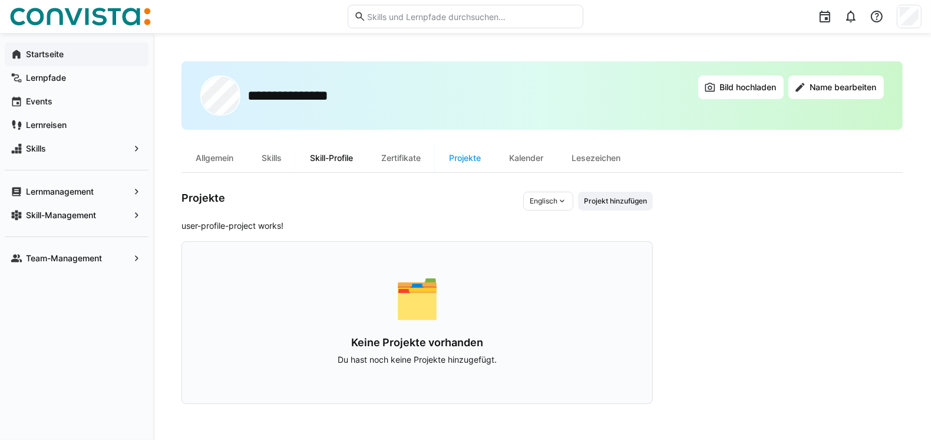
click at [335, 163] on div "Skill-Profile" at bounding box center [331, 158] width 71 height 28
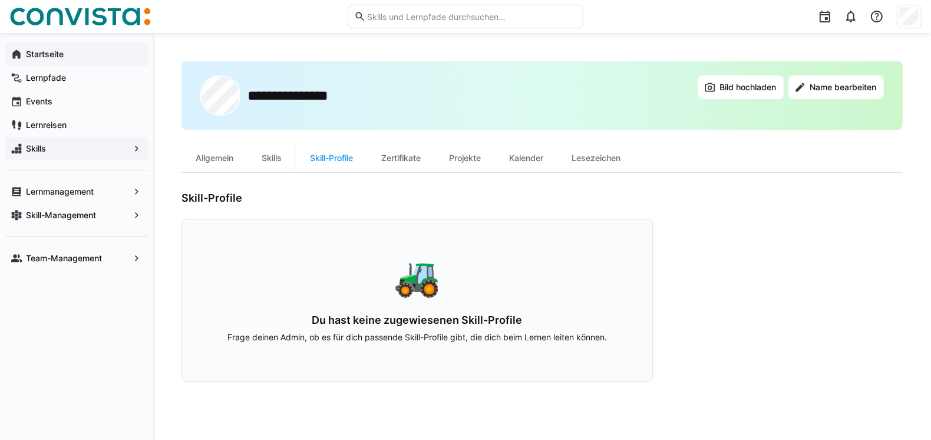
click at [108, 143] on span "Skills" at bounding box center [76, 149] width 105 height 12
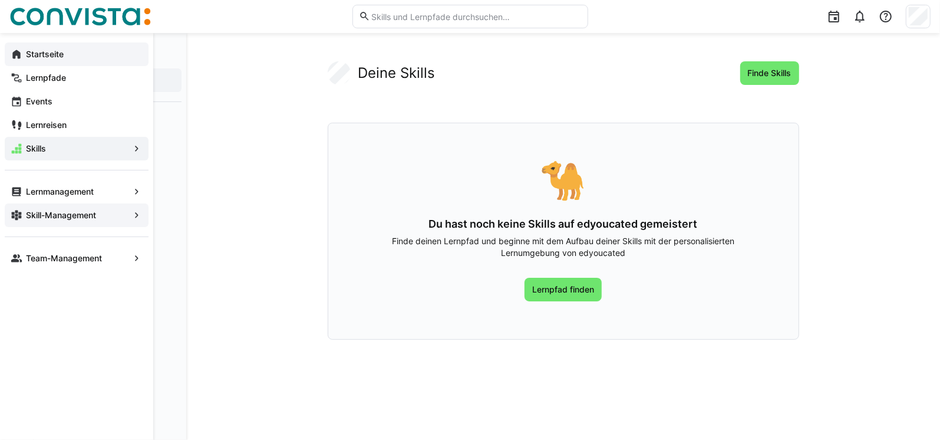
click at [108, 213] on span "Skill-Management" at bounding box center [76, 215] width 105 height 12
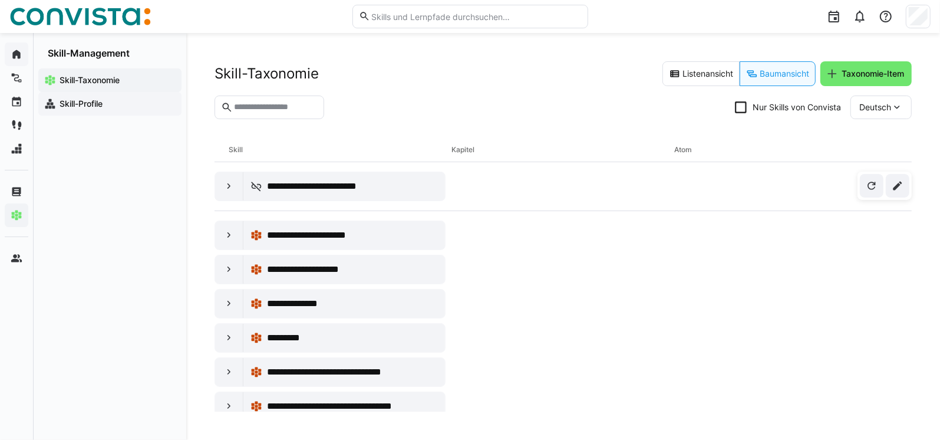
click at [0, 0] on app-navigation-label "Skill-Profile" at bounding box center [0, 0] width 0 height 0
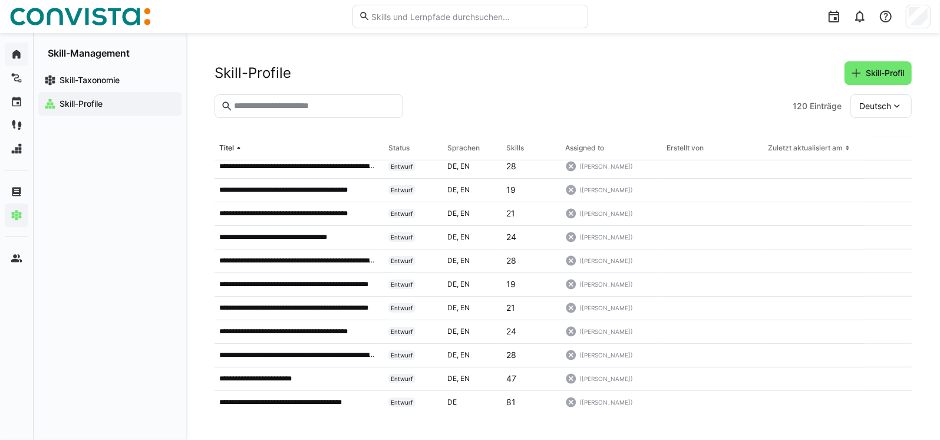
scroll to position [648, 0]
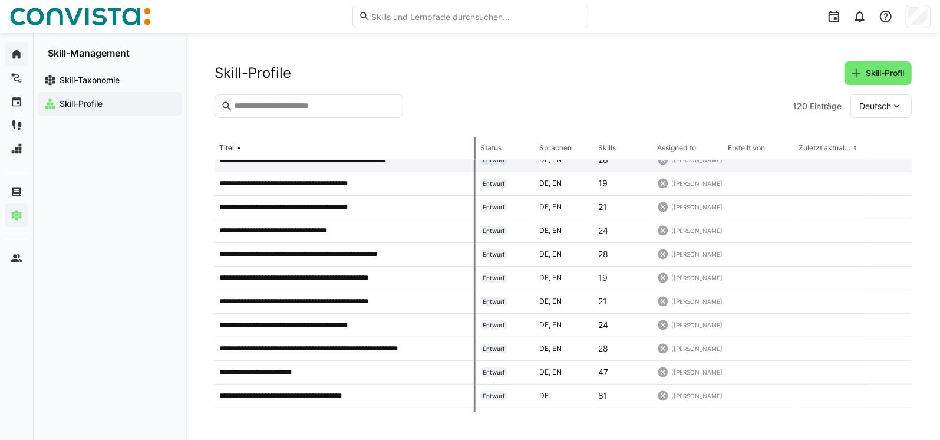
drag, startPoint x: 380, startPoint y: 147, endPoint x: 438, endPoint y: 168, distance: 61.3
click at [0, 0] on tr "Titel Status Sprachen Skills Assigned to Erstellt von Zuletzt aktualisiert am" at bounding box center [0, 0] width 0 height 0
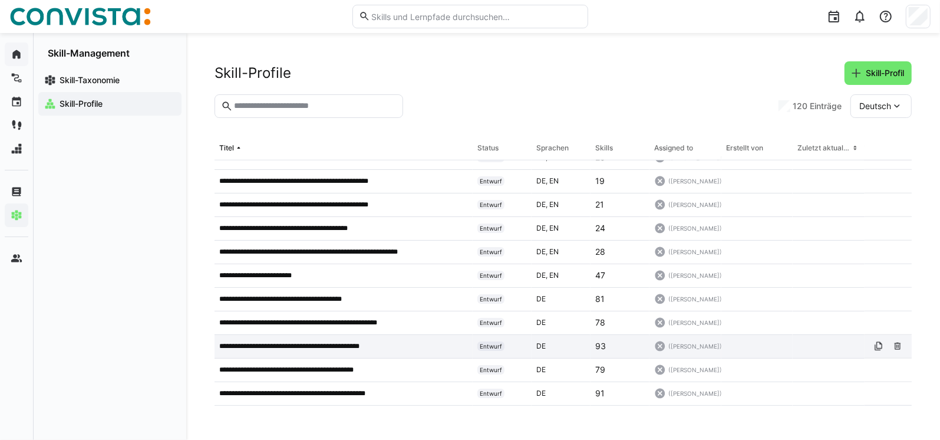
scroll to position [927, 0]
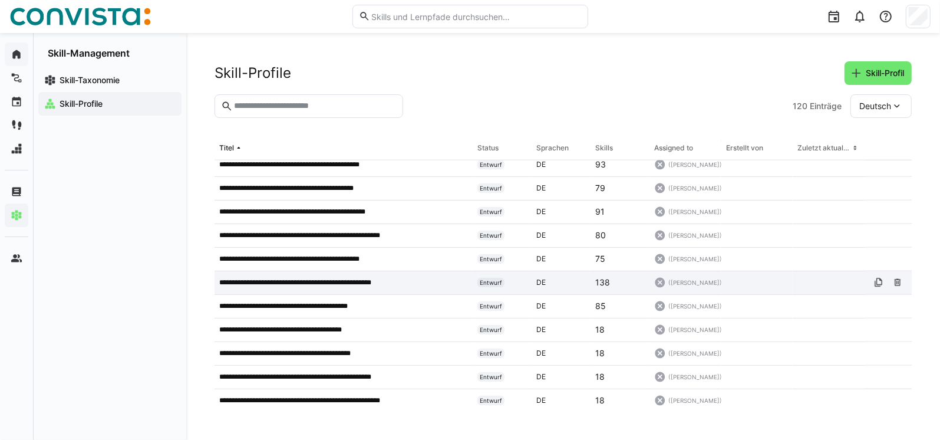
click at [336, 278] on p "**********" at bounding box center [311, 282] width 184 height 9
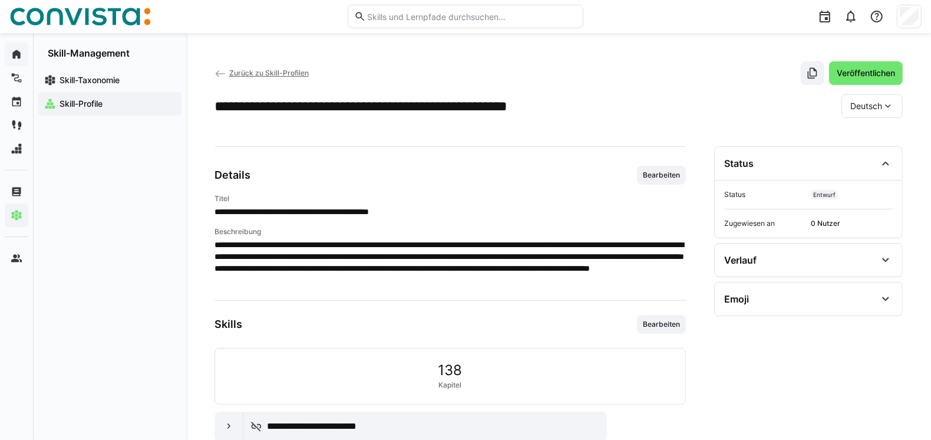
click at [683, 179] on span "Bearbeiten" at bounding box center [661, 175] width 49 height 19
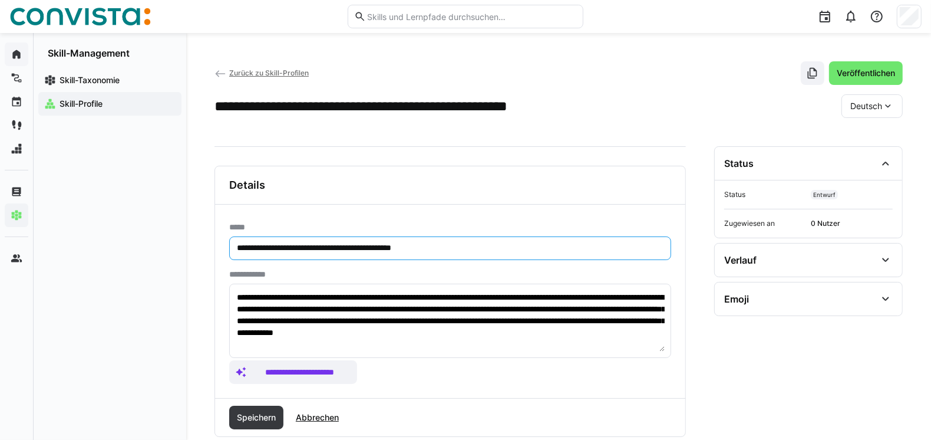
drag, startPoint x: 459, startPoint y: 245, endPoint x: 385, endPoint y: 248, distance: 73.7
click at [385, 248] on input "**********" at bounding box center [450, 248] width 429 height 11
click at [454, 245] on input "**********" at bounding box center [450, 248] width 429 height 11
type input "**********"
click at [888, 296] on eds-icon at bounding box center [886, 299] width 14 height 14
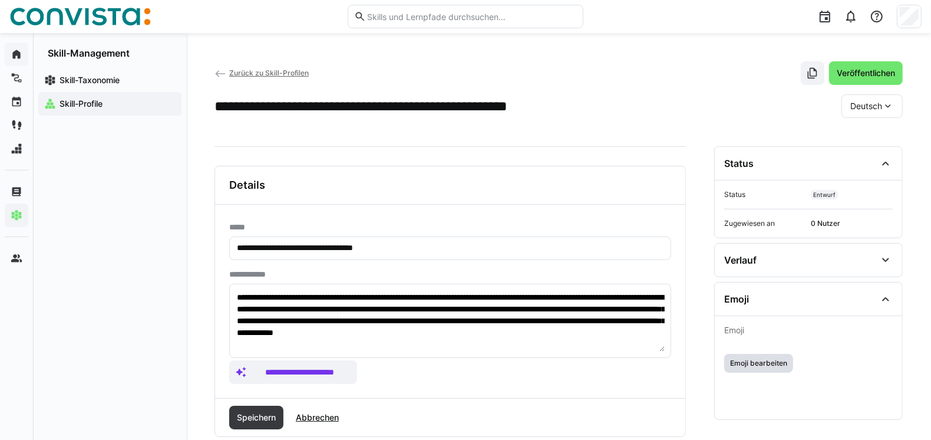
click at [758, 368] on span "Emoji bearbeiten" at bounding box center [759, 362] width 60 height 9
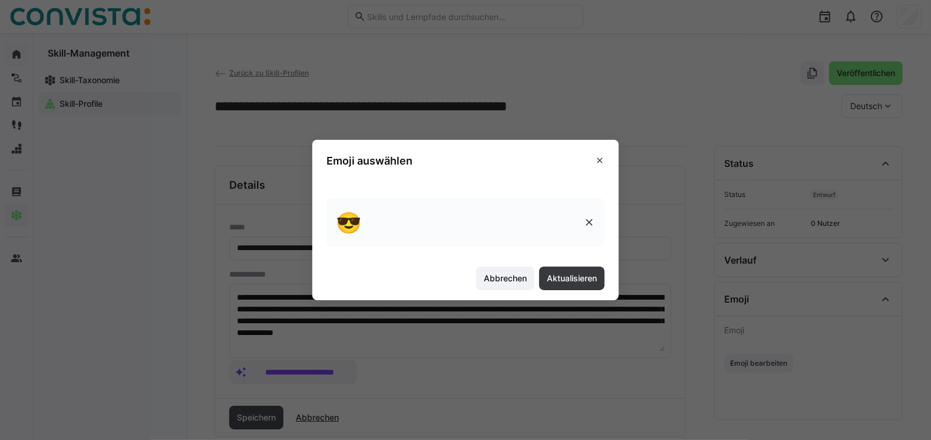
click at [594, 220] on eds-icon at bounding box center [590, 222] width 12 height 12
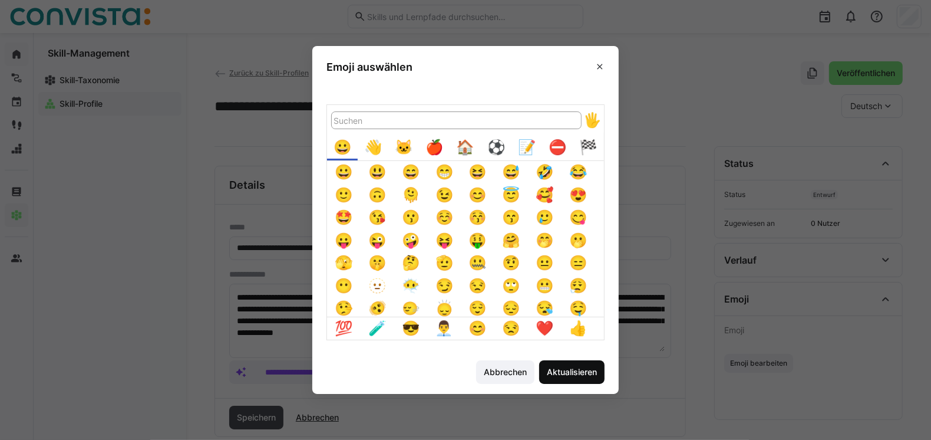
click at [585, 373] on span "Aktualisieren" at bounding box center [572, 372] width 54 height 12
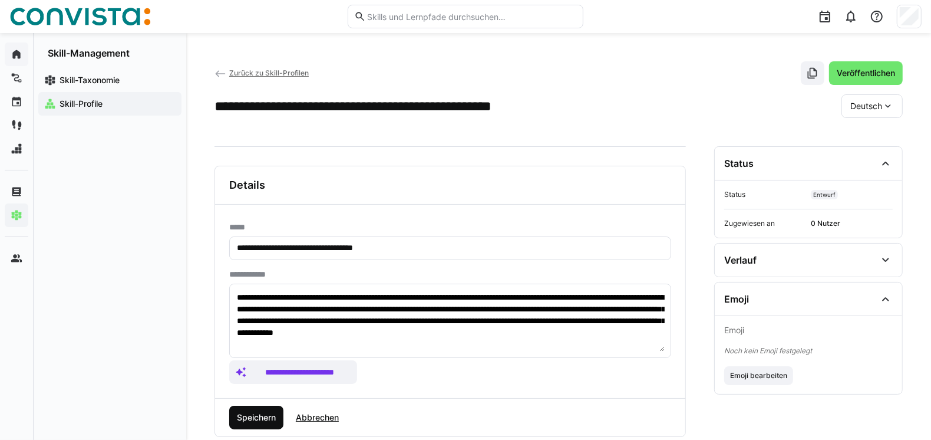
click at [261, 415] on span "Speichern" at bounding box center [256, 417] width 42 height 12
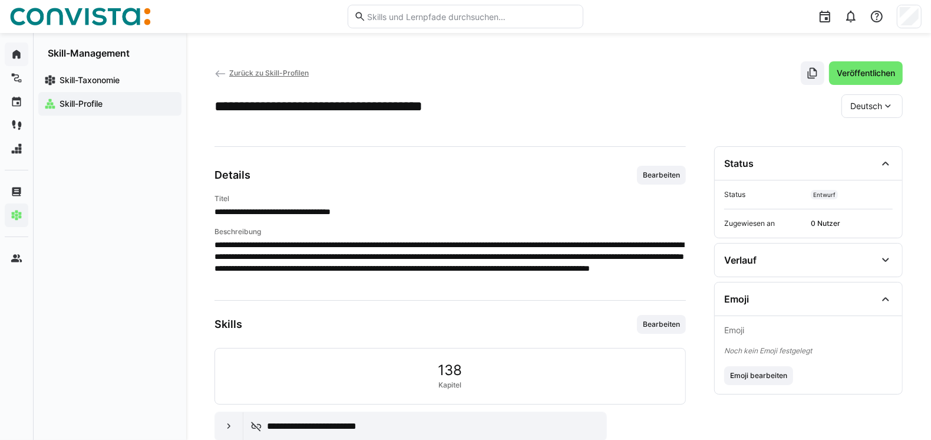
click at [288, 70] on span "Zurück zu Skill-Profilen" at bounding box center [269, 72] width 80 height 9
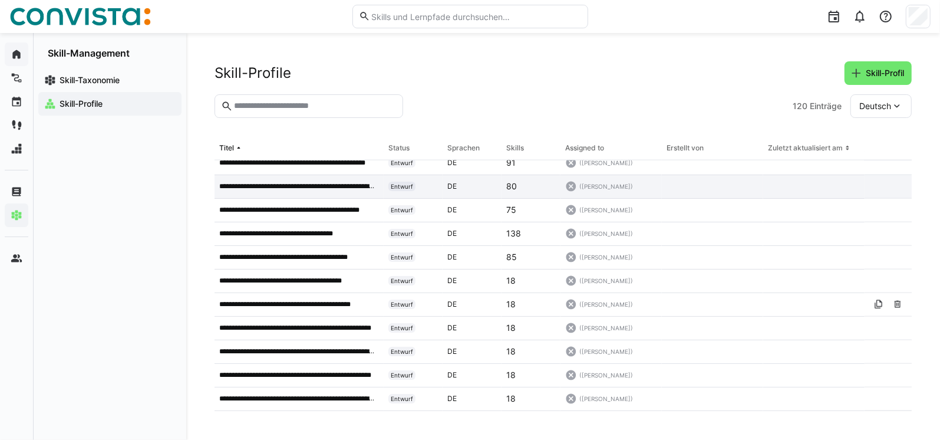
scroll to position [986, 0]
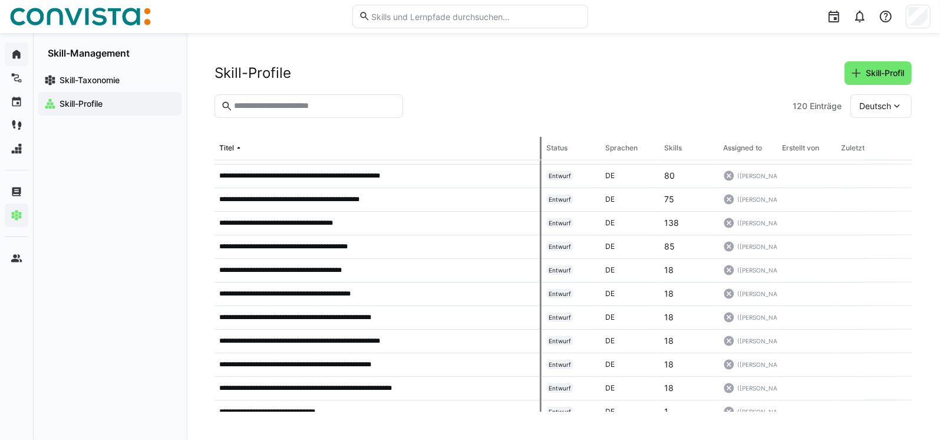
drag, startPoint x: 380, startPoint y: 149, endPoint x: 517, endPoint y: 166, distance: 137.9
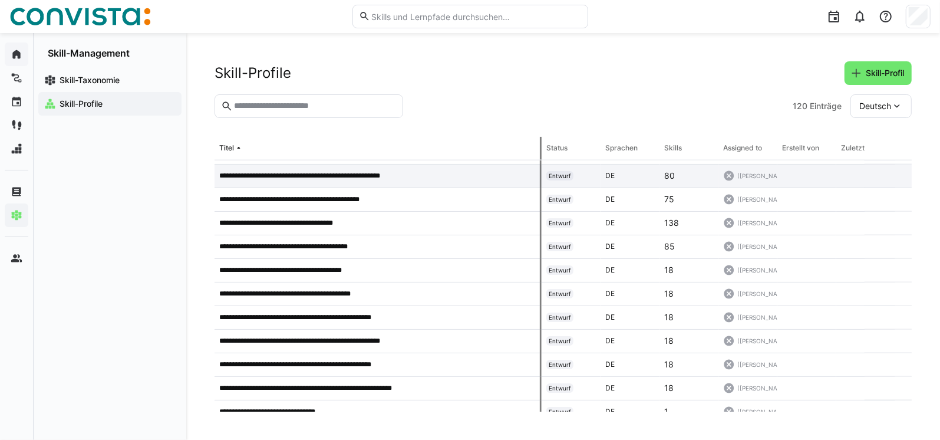
click at [0, 0] on app-skill-profile-table "**********" at bounding box center [0, 0] width 0 height 0
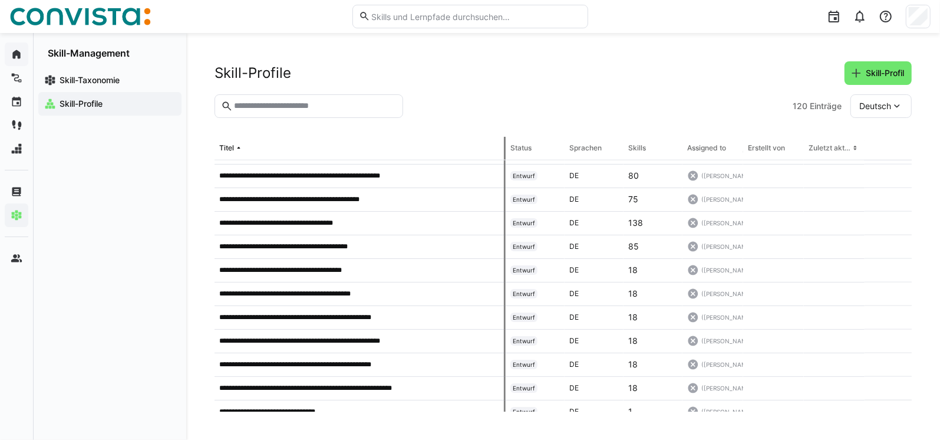
click at [506, 139] on th "Status" at bounding box center [535, 149] width 59 height 24
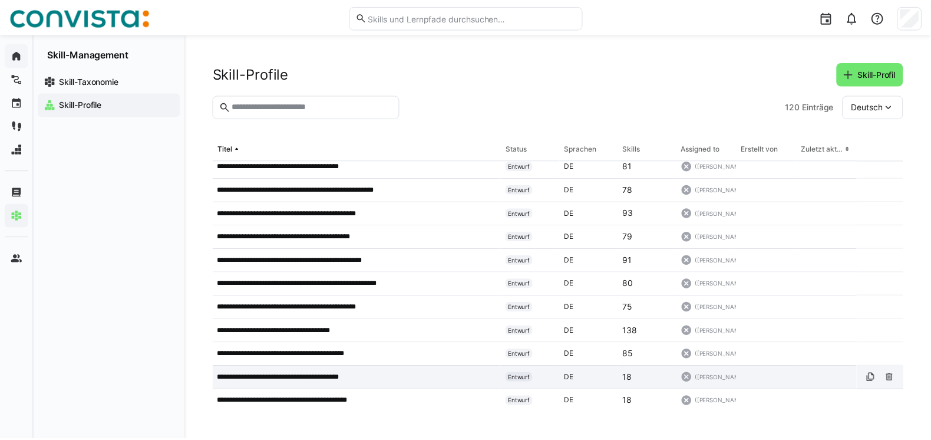
scroll to position [868, 0]
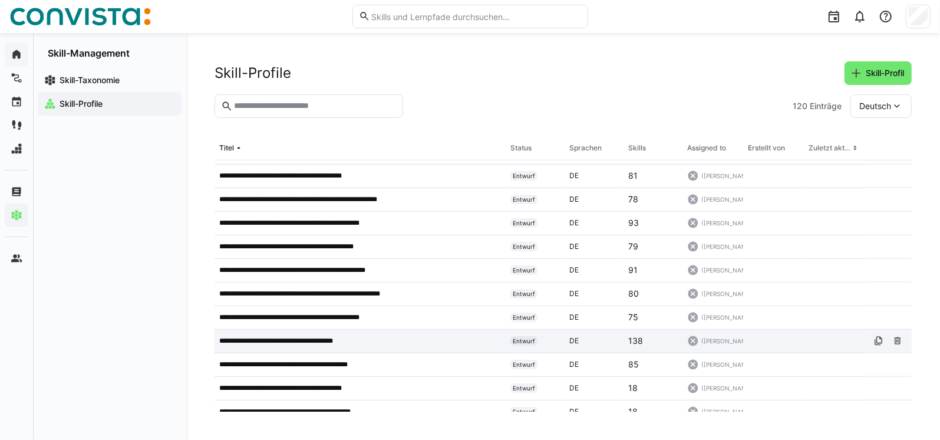
click at [522, 337] on span "Entwurf" at bounding box center [524, 340] width 22 height 7
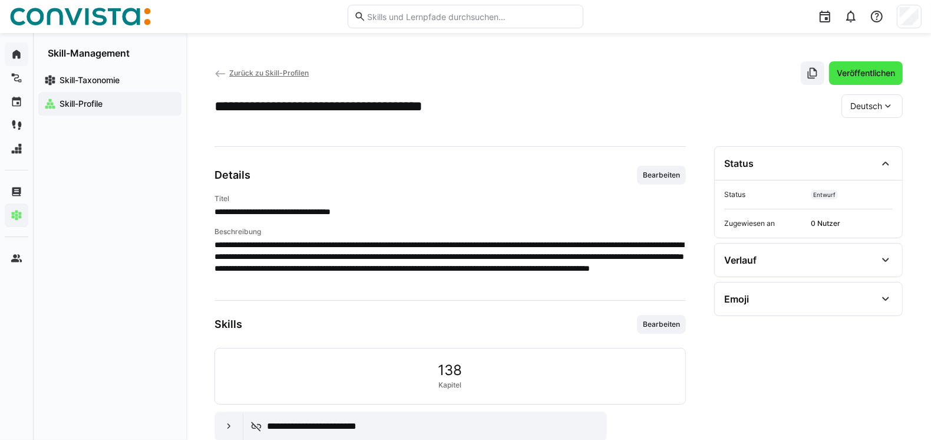
click at [859, 72] on span "Veröffentlichen" at bounding box center [866, 73] width 62 height 12
click at [834, 219] on span "0 Nutzer" at bounding box center [852, 223] width 82 height 9
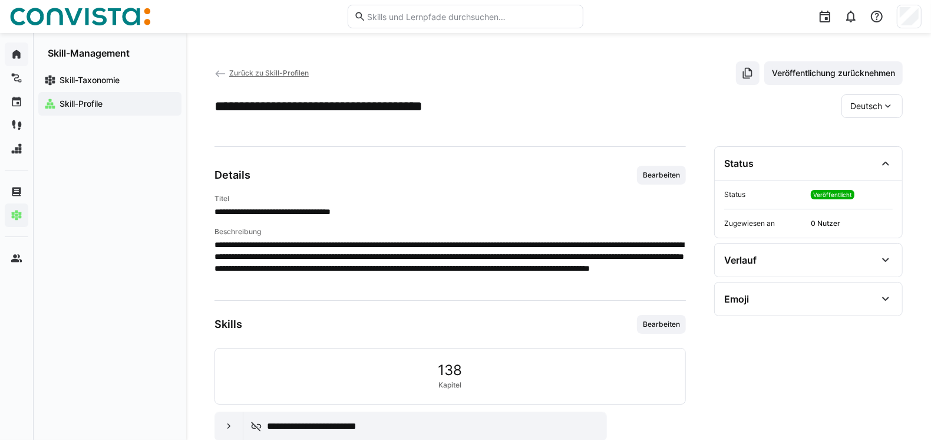
drag, startPoint x: 834, startPoint y: 219, endPoint x: 783, endPoint y: 227, distance: 51.4
click at [783, 227] on span "Zugewiesen an" at bounding box center [765, 223] width 82 height 9
click at [284, 75] on span "Zurück zu Skill-Profilen" at bounding box center [269, 72] width 80 height 9
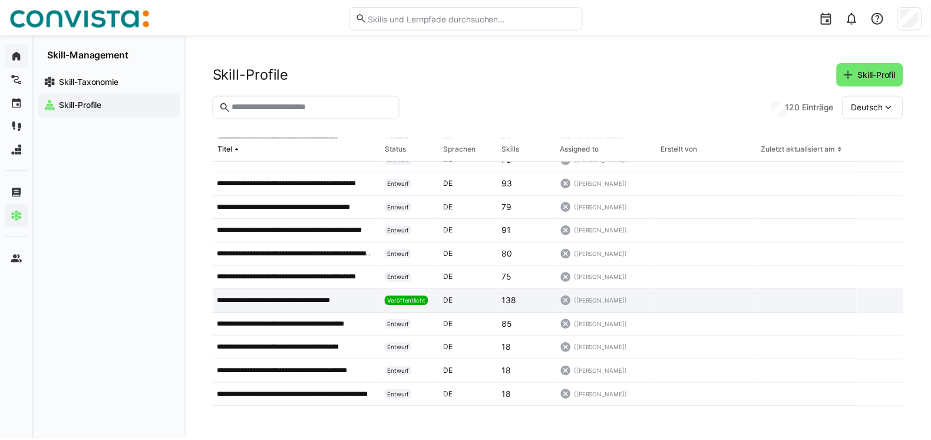
scroll to position [927, 0]
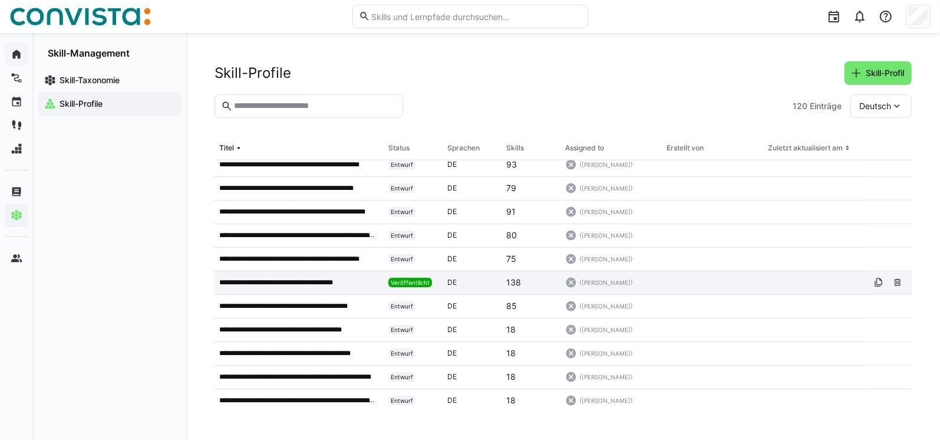
click at [587, 280] on span "(Keine Nutzer)" at bounding box center [606, 282] width 54 height 8
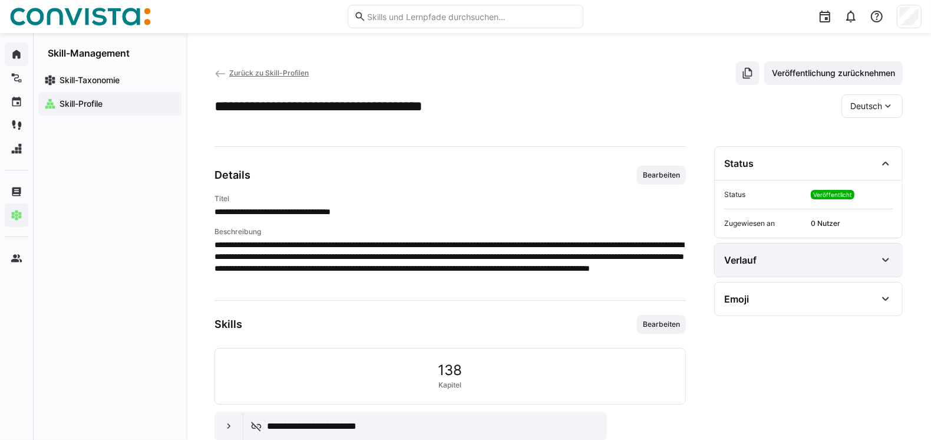
click at [889, 261] on eds-icon at bounding box center [886, 260] width 14 height 14
click at [887, 260] on eds-icon at bounding box center [886, 260] width 14 height 14
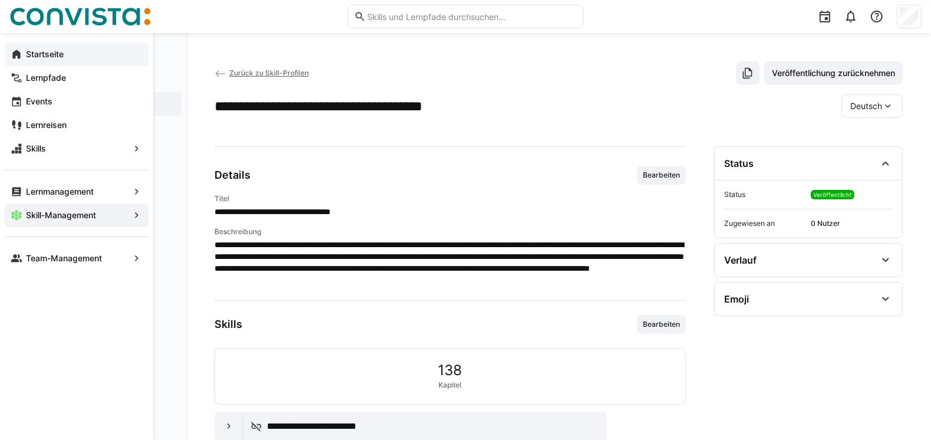
click at [14, 59] on eds-icon at bounding box center [17, 54] width 12 height 12
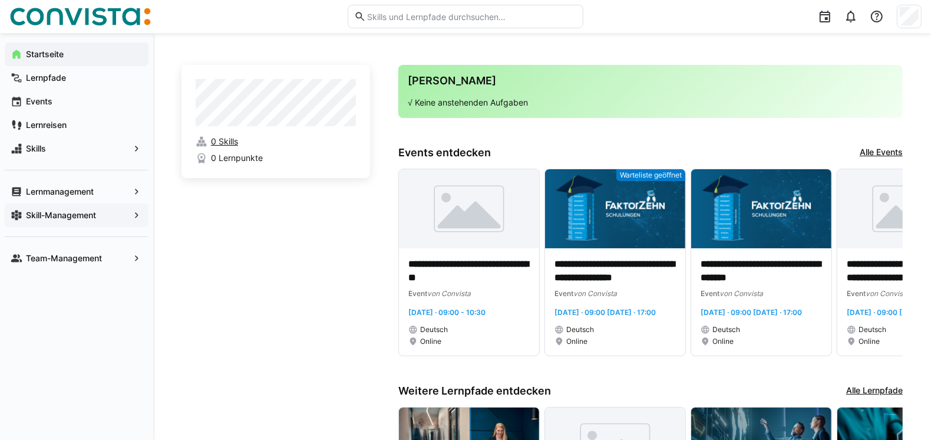
click at [230, 139] on span "0 Skills" at bounding box center [224, 142] width 27 height 12
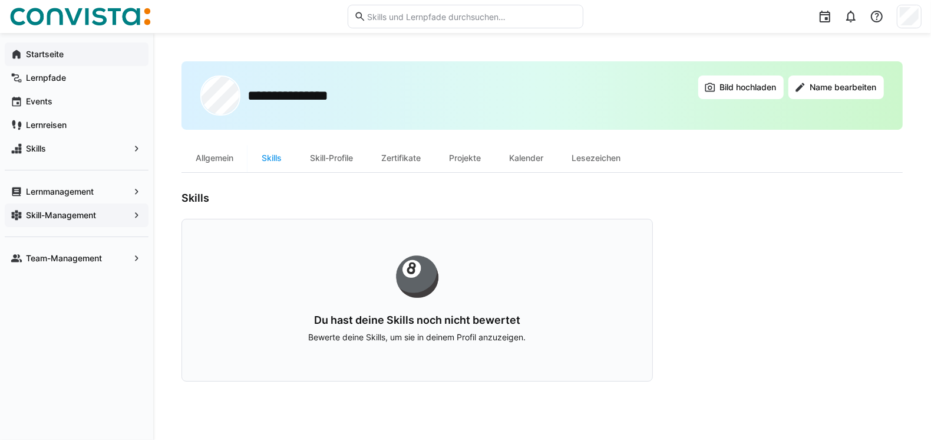
click at [420, 283] on div "🎱" at bounding box center [417, 276] width 395 height 38
click at [0, 0] on app-navigation-label "Skills" at bounding box center [0, 0] width 0 height 0
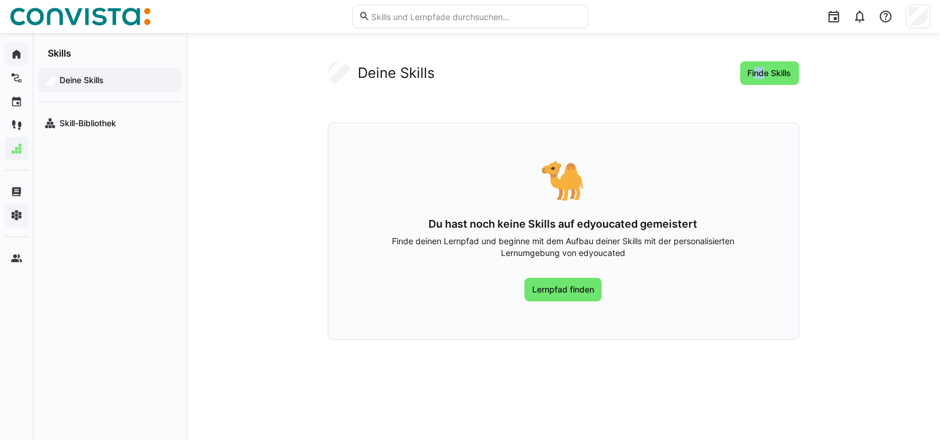
click at [762, 84] on div "Deine Skills Finde Skills 🐪 Du hast noch keine Skills auf edyoucated gemeistert…" at bounding box center [564, 200] width 472 height 278
drag, startPoint x: 762, startPoint y: 84, endPoint x: 754, endPoint y: 81, distance: 8.2
click at [756, 81] on span "Finde Skills" at bounding box center [769, 73] width 59 height 24
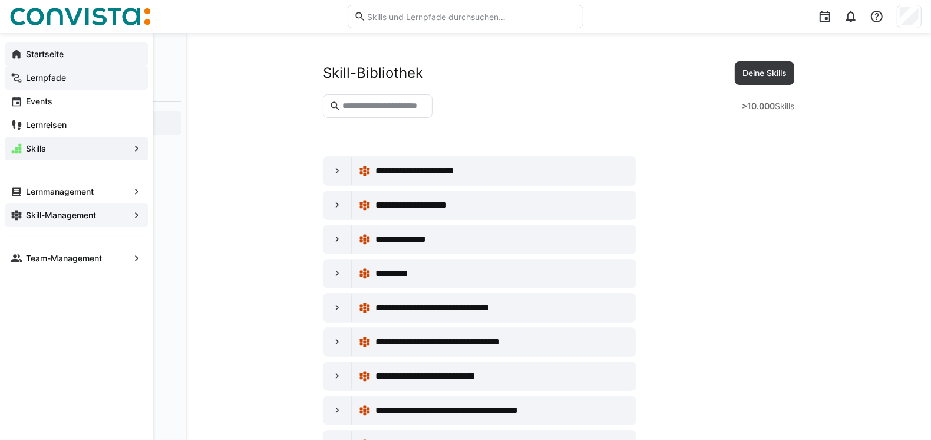
click at [47, 84] on div "Lernpfade" at bounding box center [77, 78] width 144 height 24
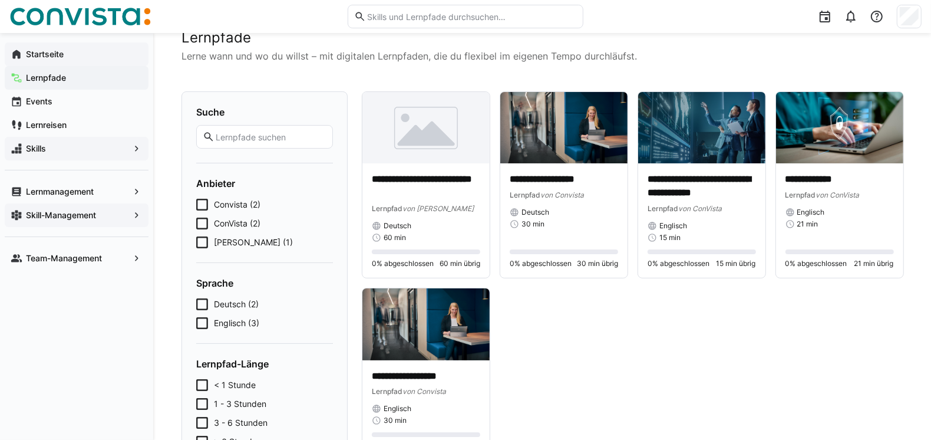
scroll to position [59, 0]
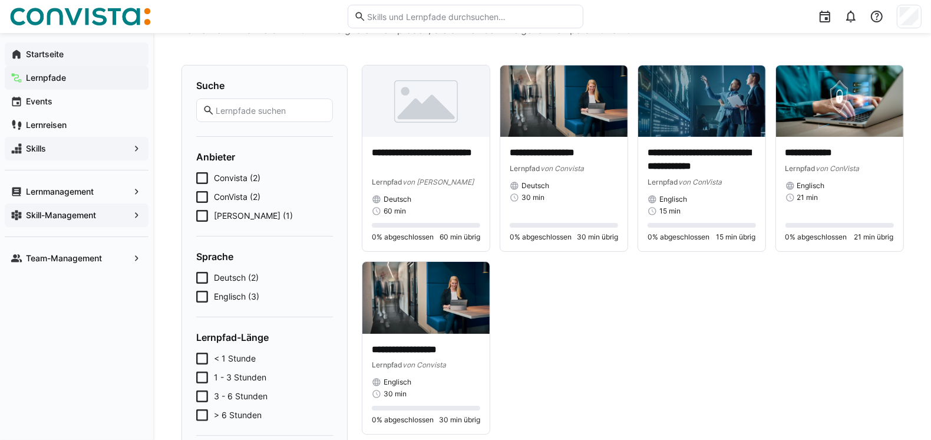
click at [0, 0] on app-navigation-label "Startseite" at bounding box center [0, 0] width 0 height 0
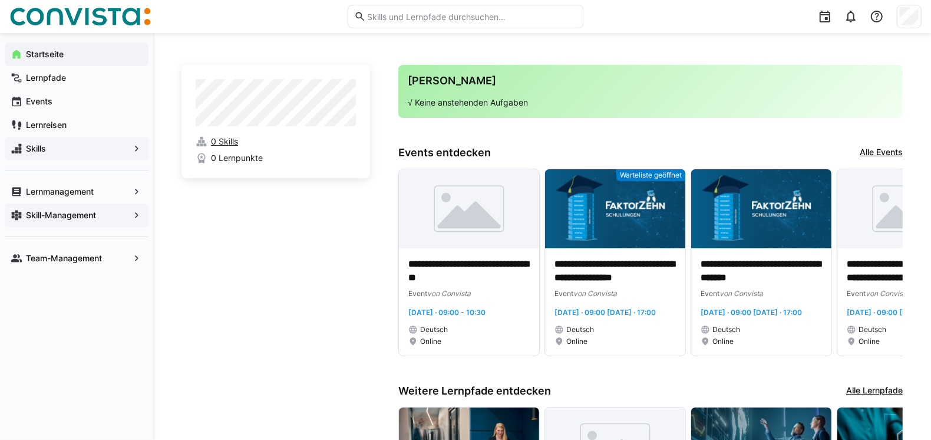
click at [224, 141] on span "0 Skills" at bounding box center [224, 142] width 27 height 12
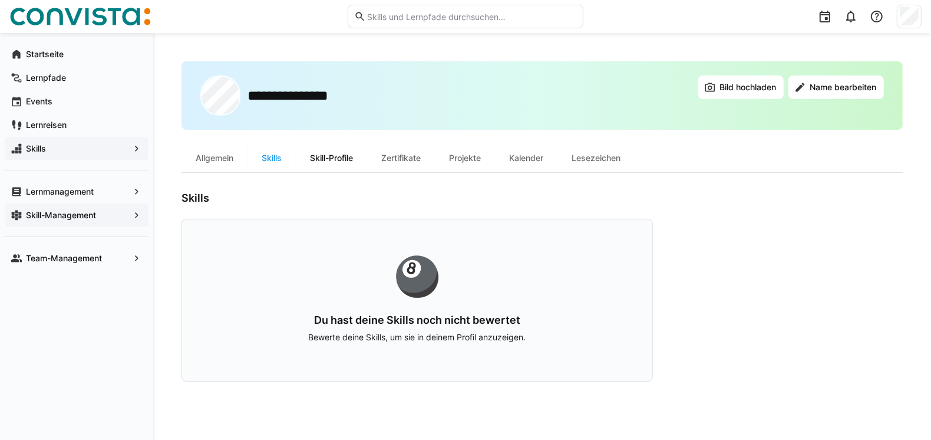
click at [338, 160] on div "Skill-Profile" at bounding box center [331, 158] width 71 height 28
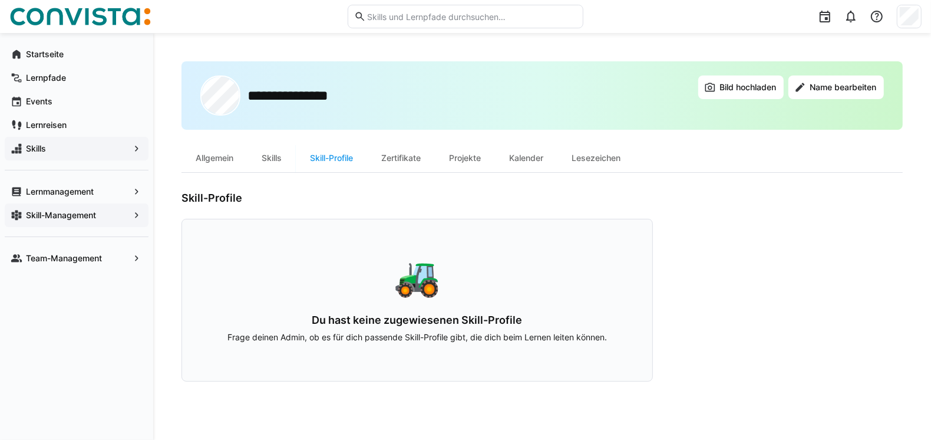
click at [441, 332] on p "Frage deinen Admin, ob es für dich passende Skill-Profile gibt, die dich beim L…" at bounding box center [417, 337] width 395 height 12
click at [439, 328] on div "Du hast keine zugewiesenen Skill-Profile Frage deinen Admin, ob es für dich pas…" at bounding box center [417, 328] width 395 height 29
click at [440, 327] on div "Du hast keine zugewiesenen Skill-Profile Frage deinen Admin, ob es für dich pas…" at bounding box center [417, 328] width 395 height 29
click at [441, 323] on h3 "Du hast keine zugewiesenen Skill-Profile" at bounding box center [417, 320] width 395 height 13
click at [123, 263] on span "Team-Management" at bounding box center [76, 258] width 105 height 12
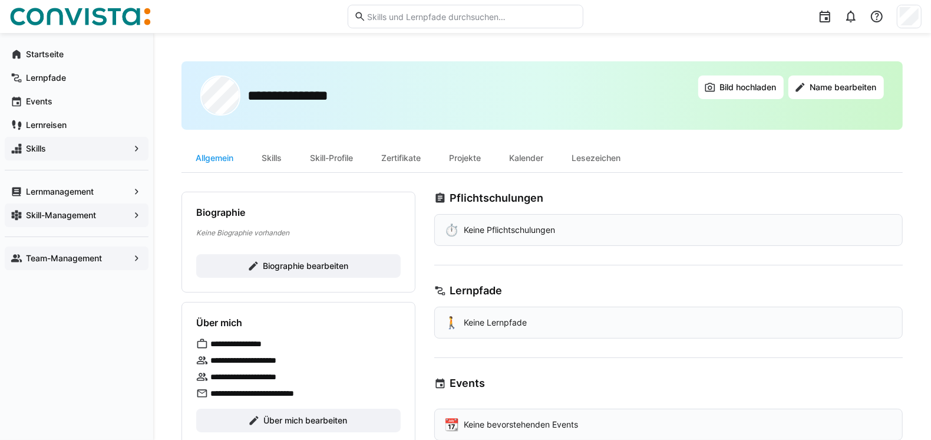
click at [111, 257] on span "Team-Management" at bounding box center [76, 258] width 105 height 12
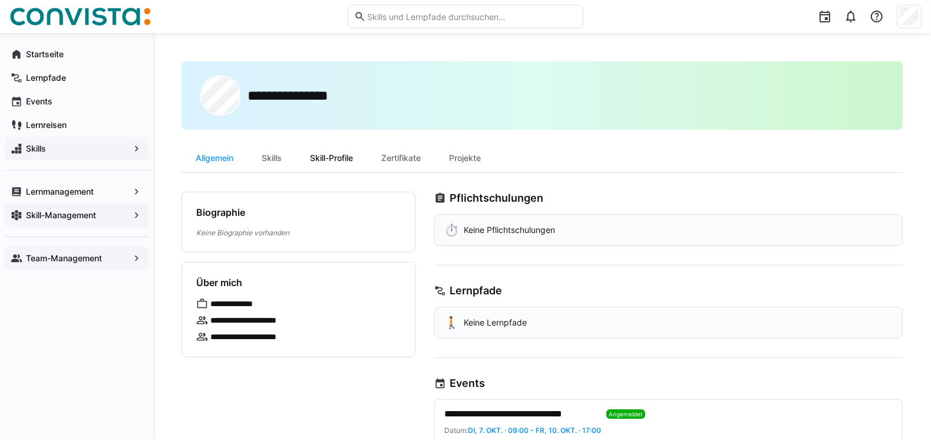
click at [338, 162] on div "Skill-Profile" at bounding box center [331, 158] width 71 height 28
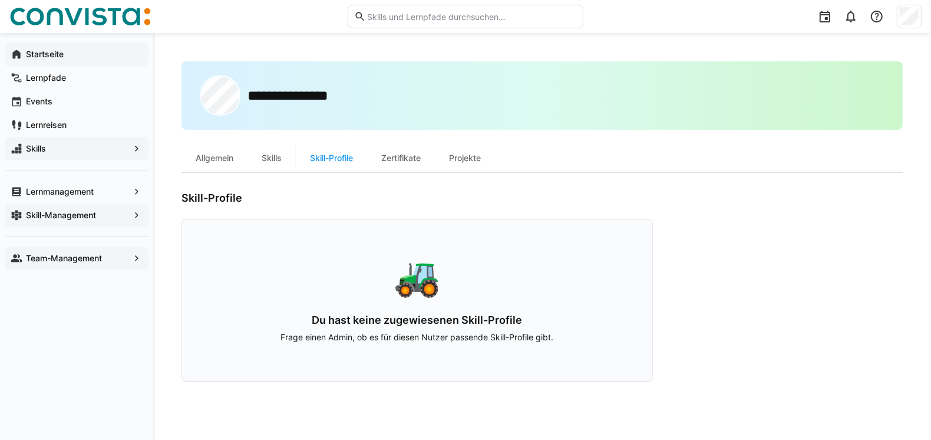
click at [70, 55] on span "Startseite" at bounding box center [83, 54] width 118 height 12
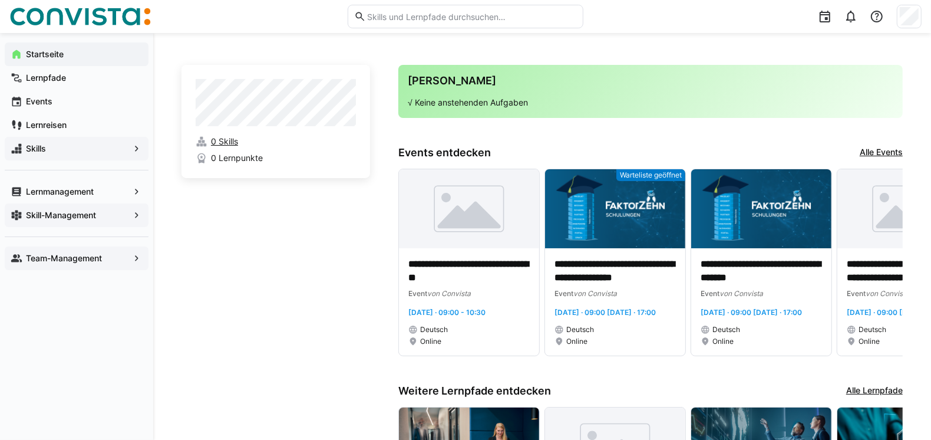
click at [229, 144] on span "0 Skills" at bounding box center [224, 142] width 27 height 12
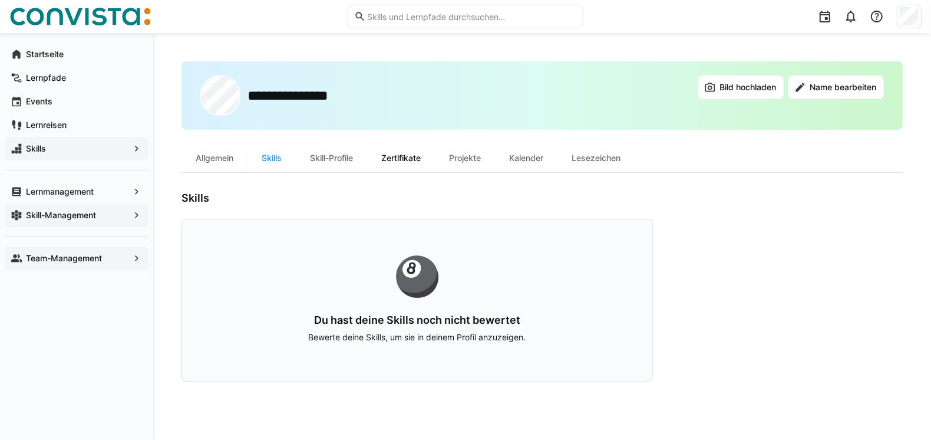
click at [385, 165] on div "Zertifikate" at bounding box center [401, 158] width 68 height 28
